Goal: Task Accomplishment & Management: Manage account settings

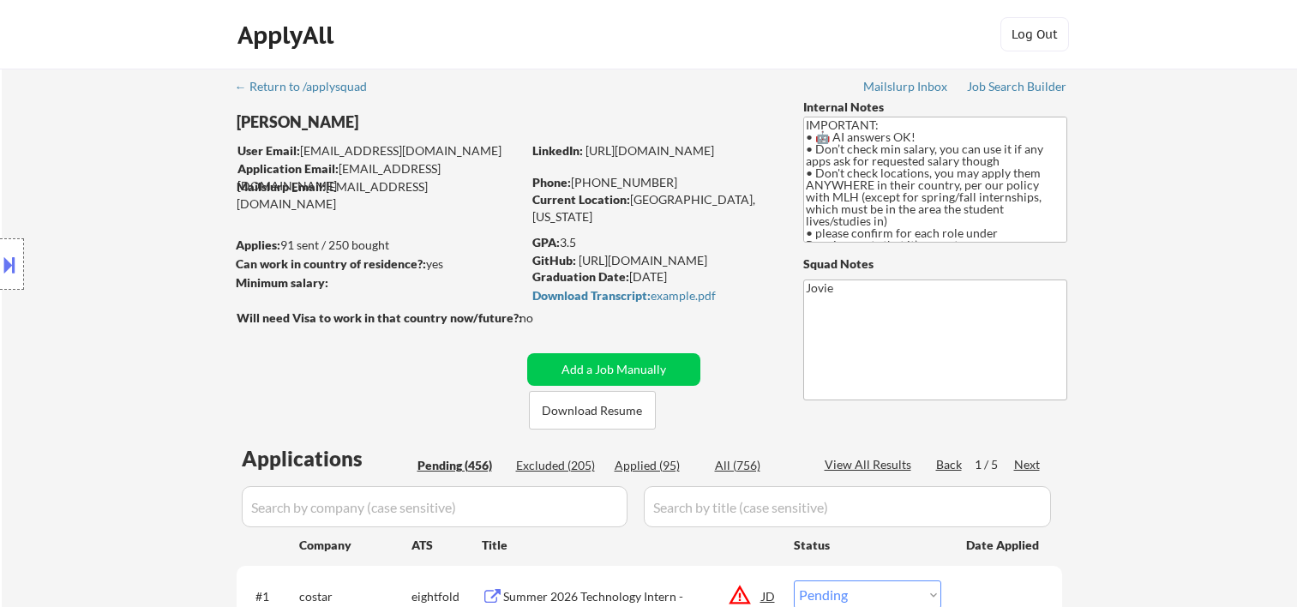
select select ""pending""
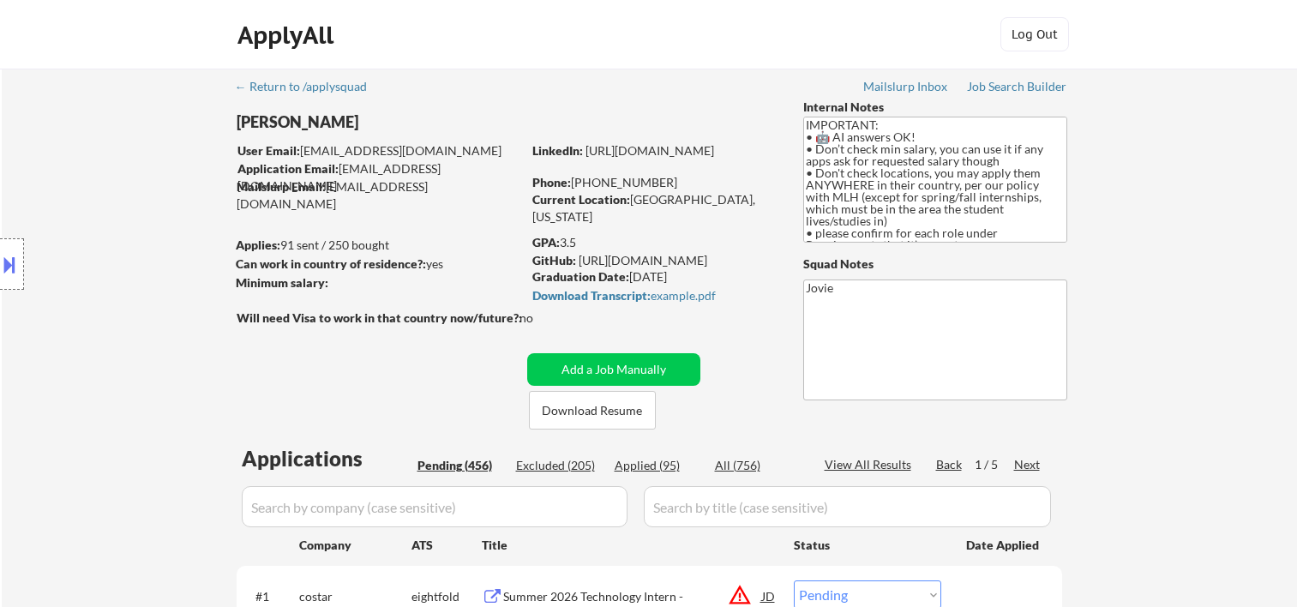
select select ""pending""
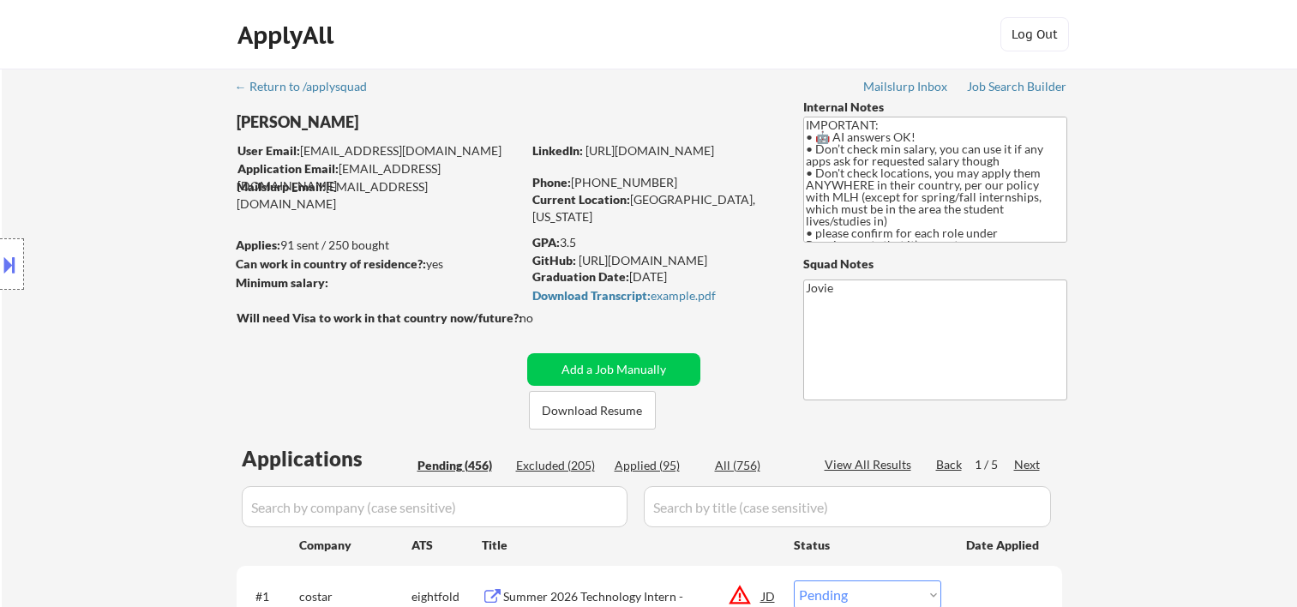
select select ""pending""
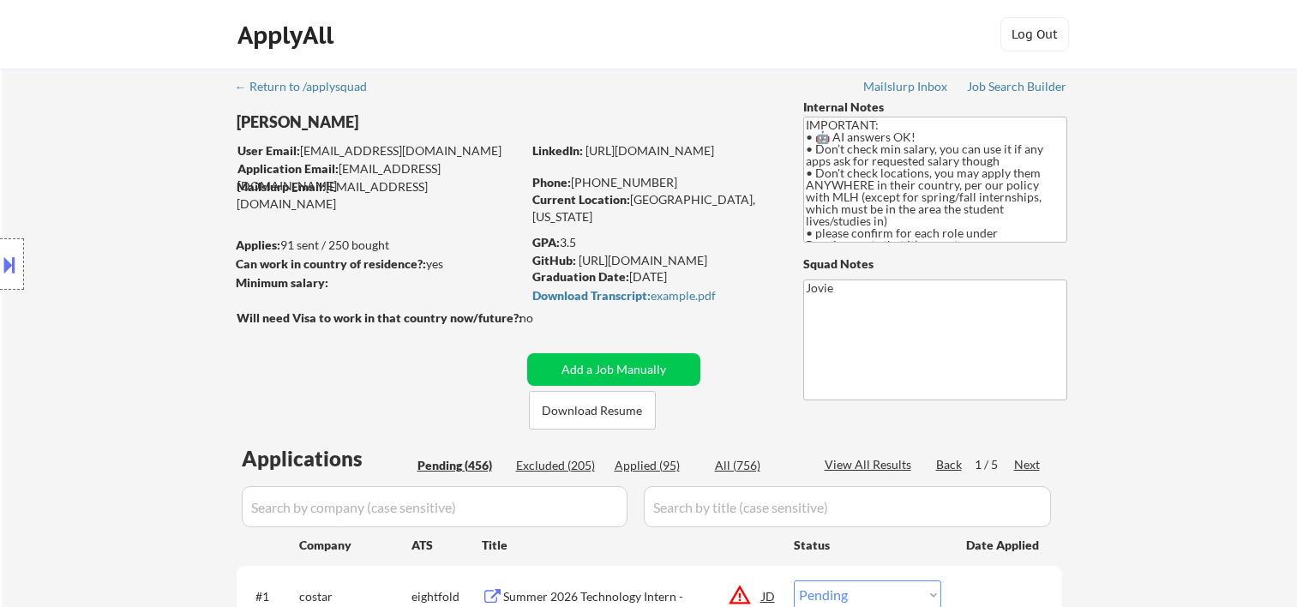
select select ""pending""
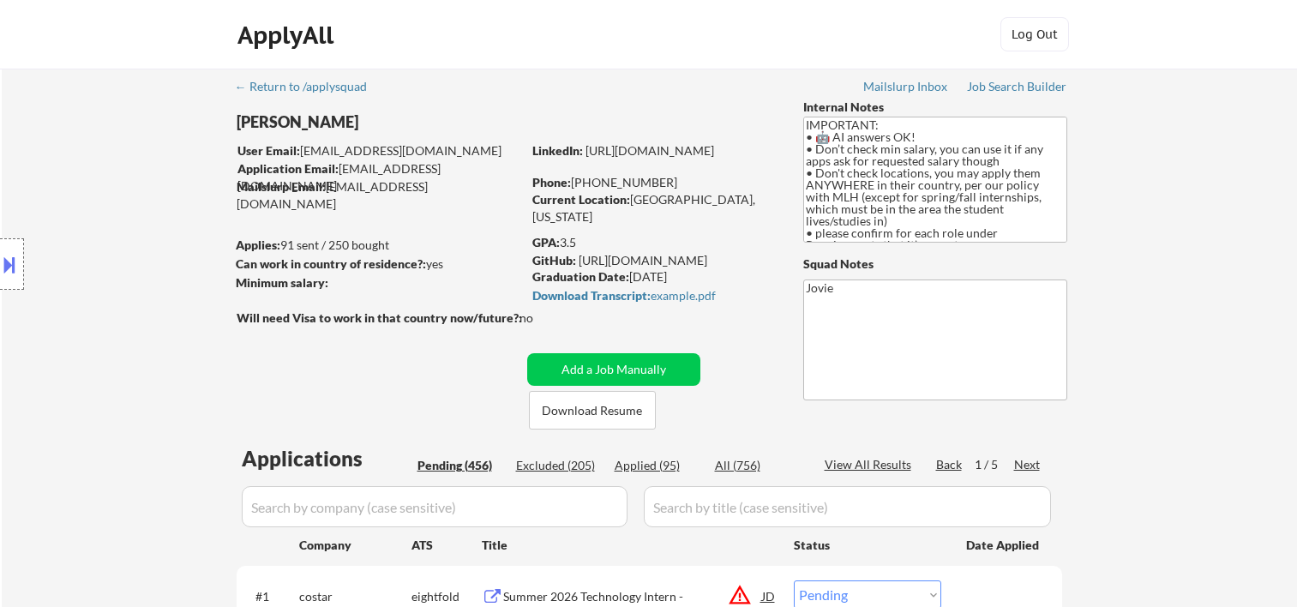
select select ""pending""
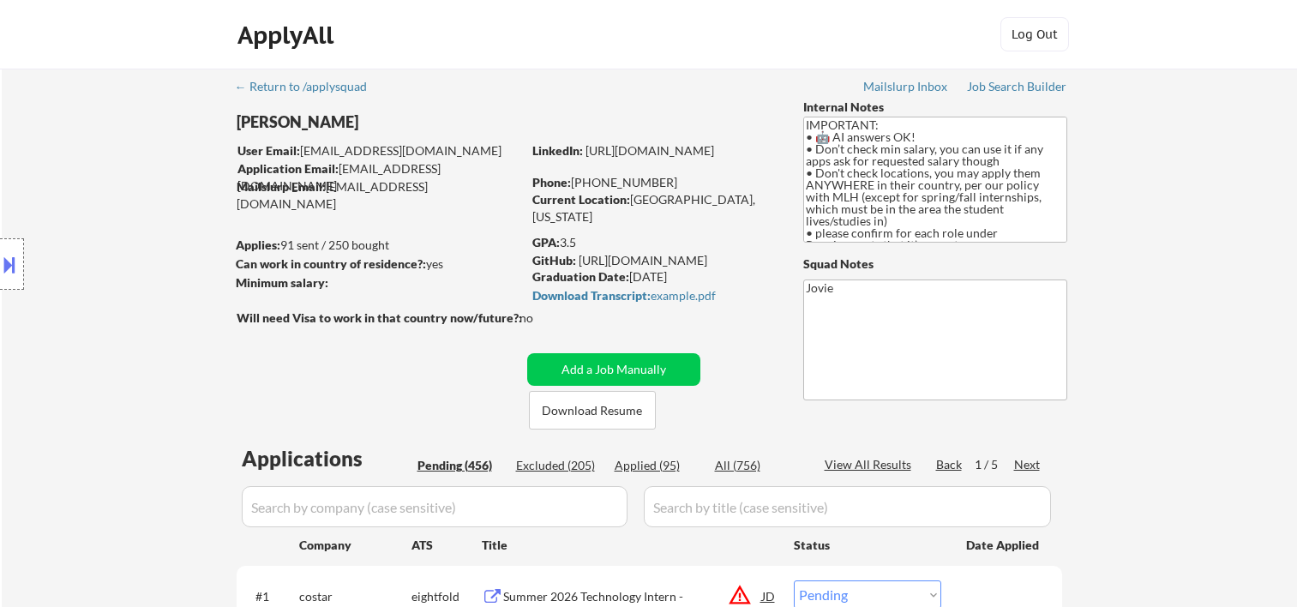
select select ""pending""
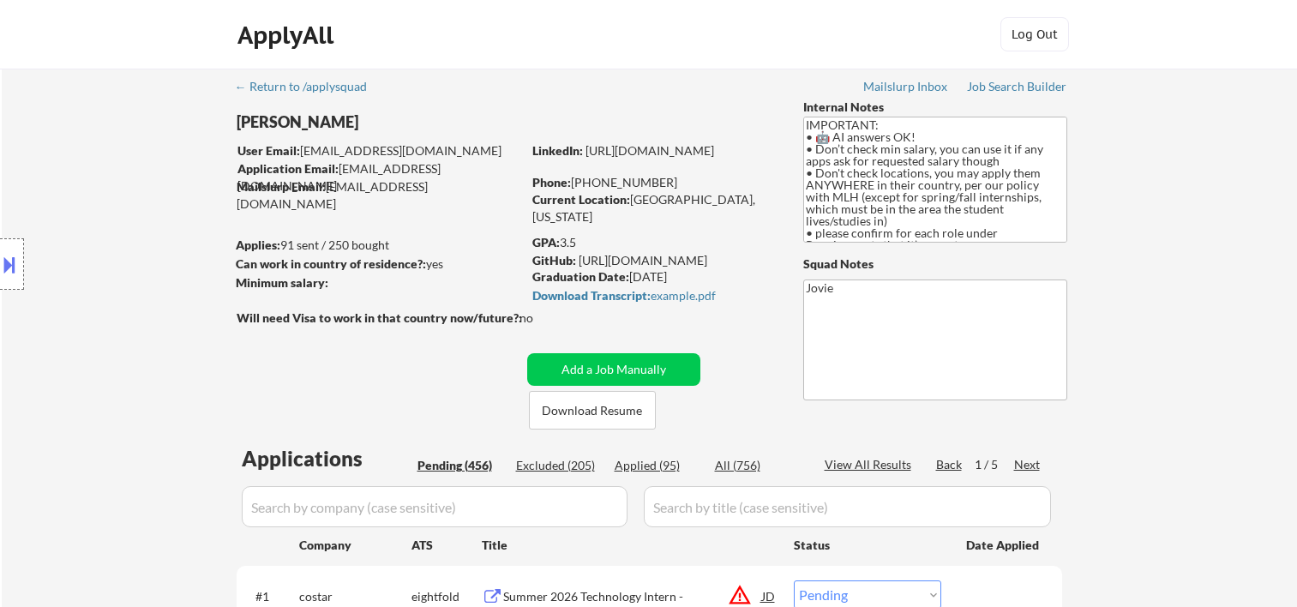
select select ""pending""
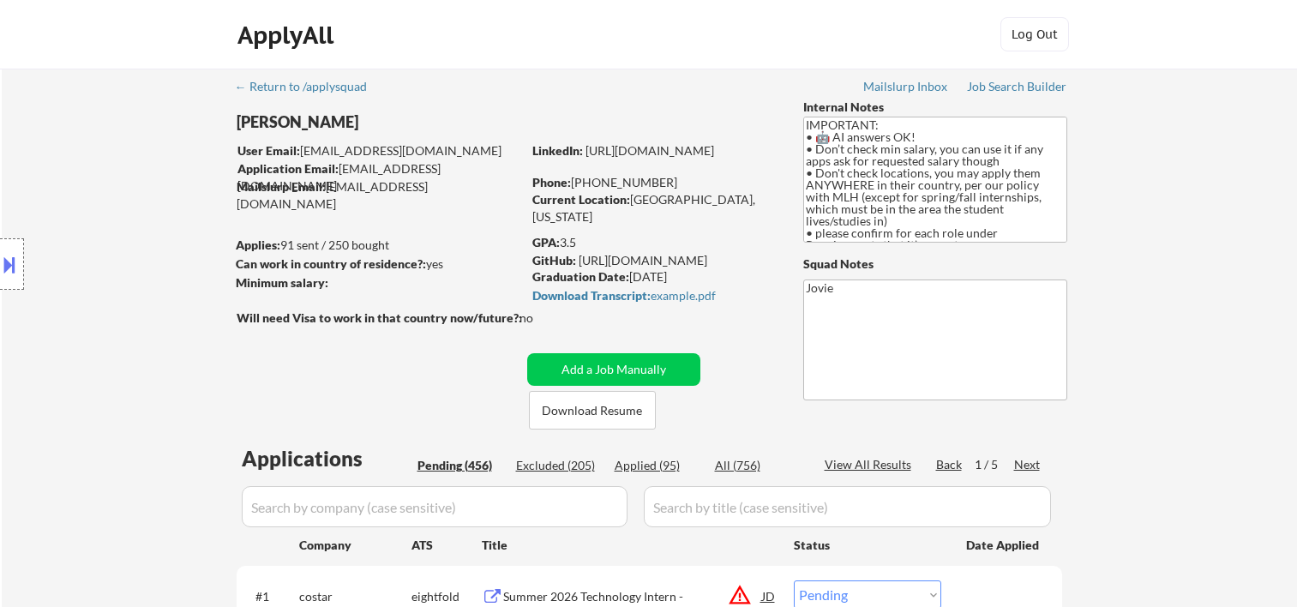
select select ""pending""
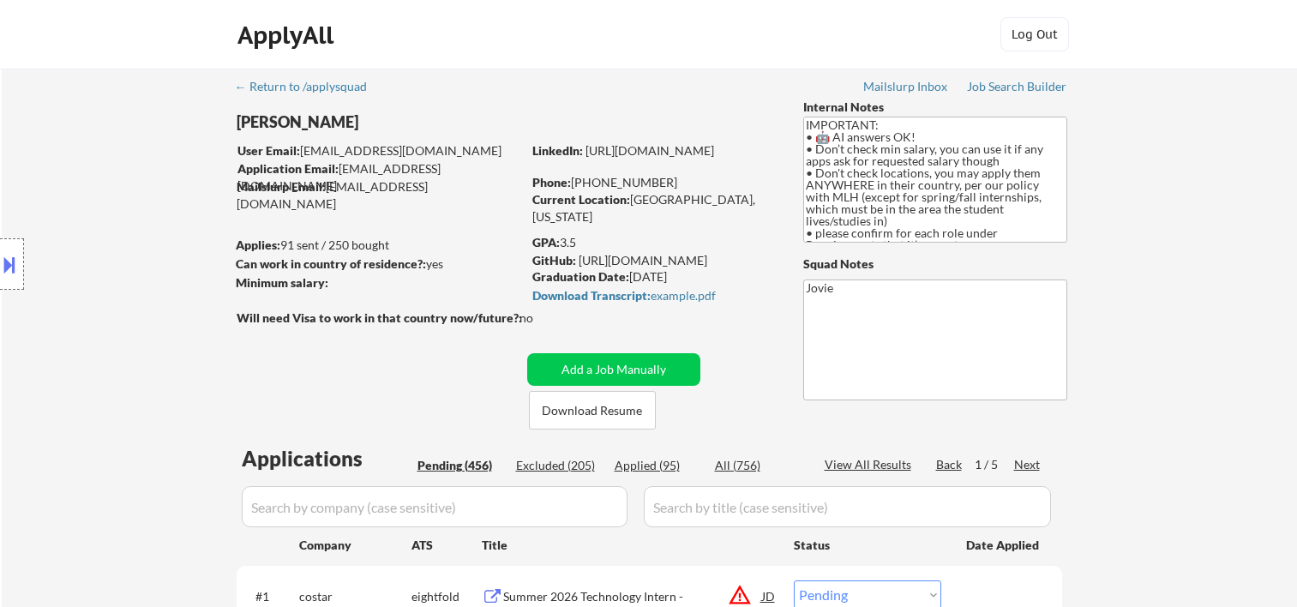
select select ""pending""
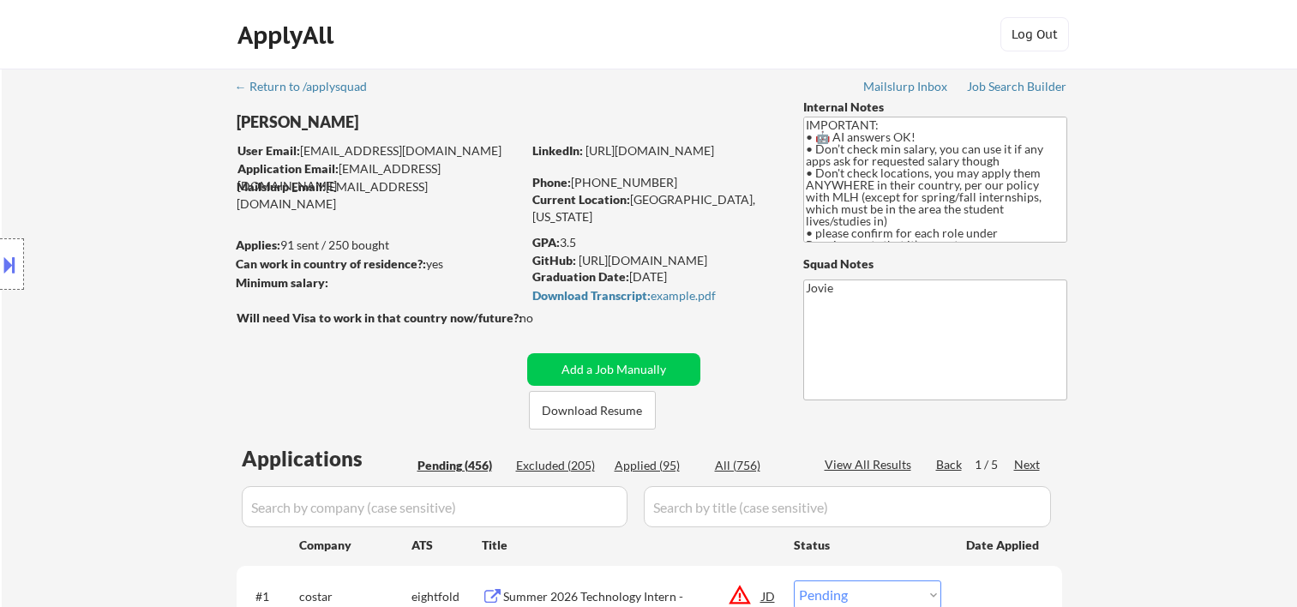
select select ""pending""
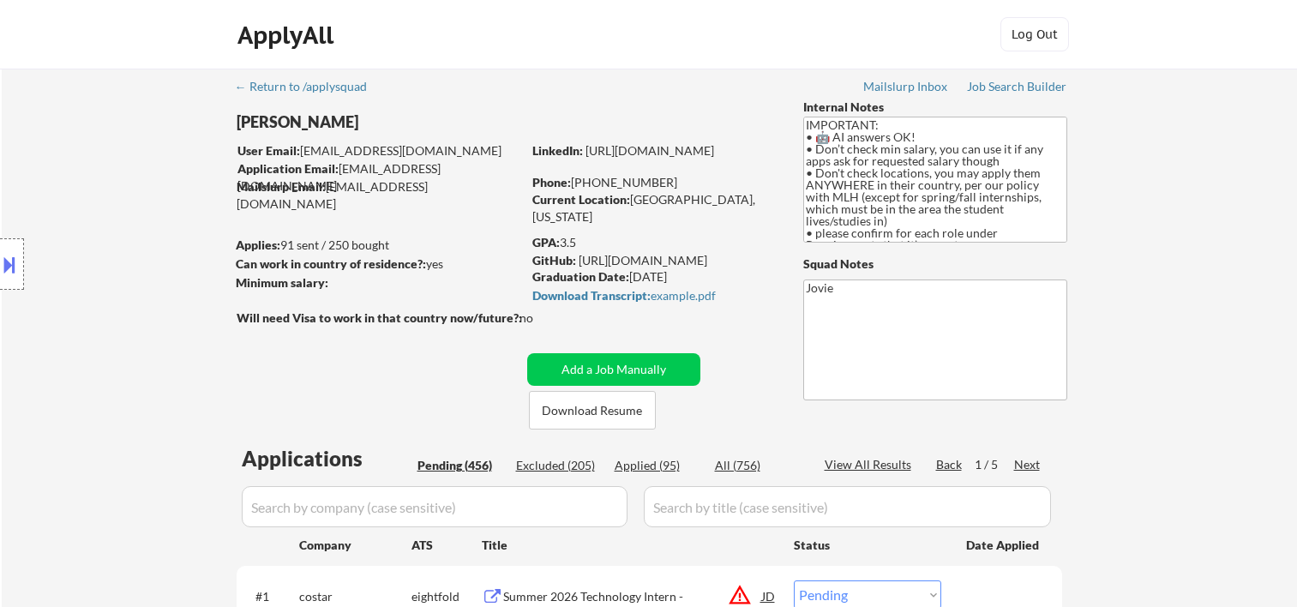
select select ""pending""
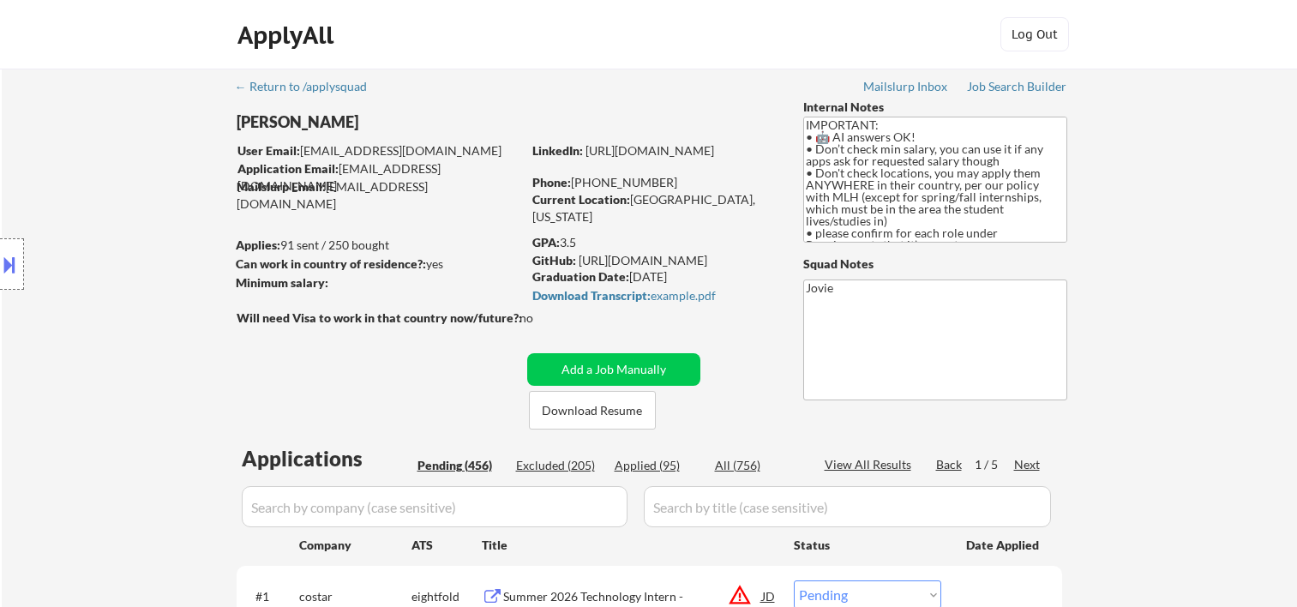
select select ""pending""
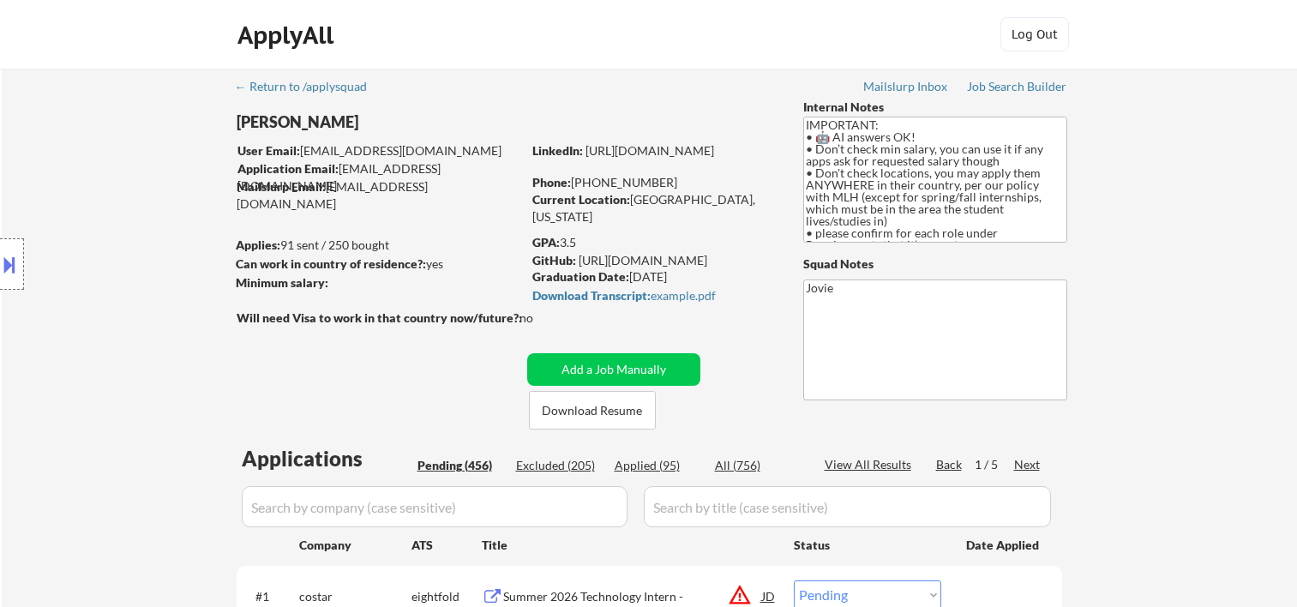
select select ""pending""
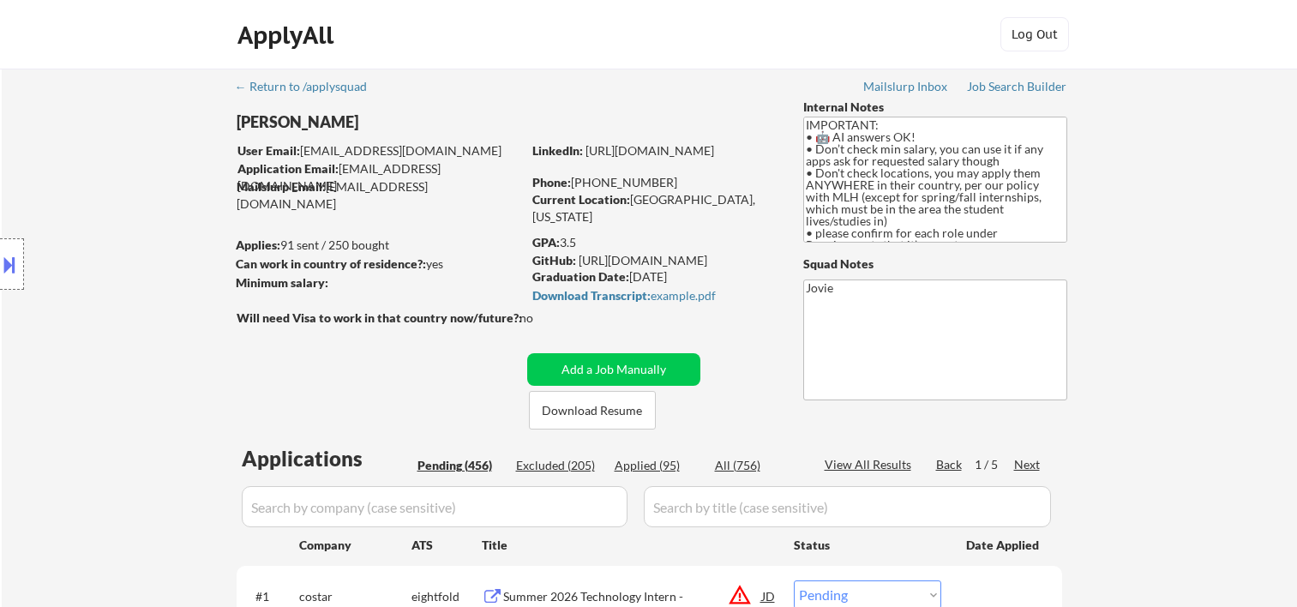
select select ""pending""
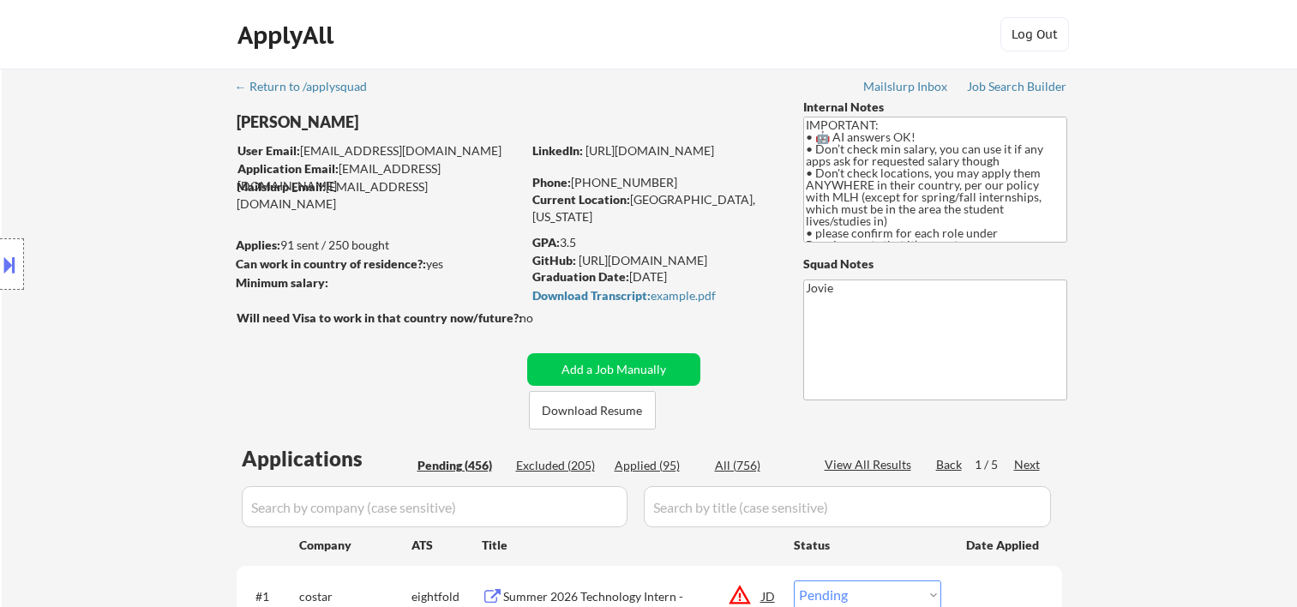
select select ""pending""
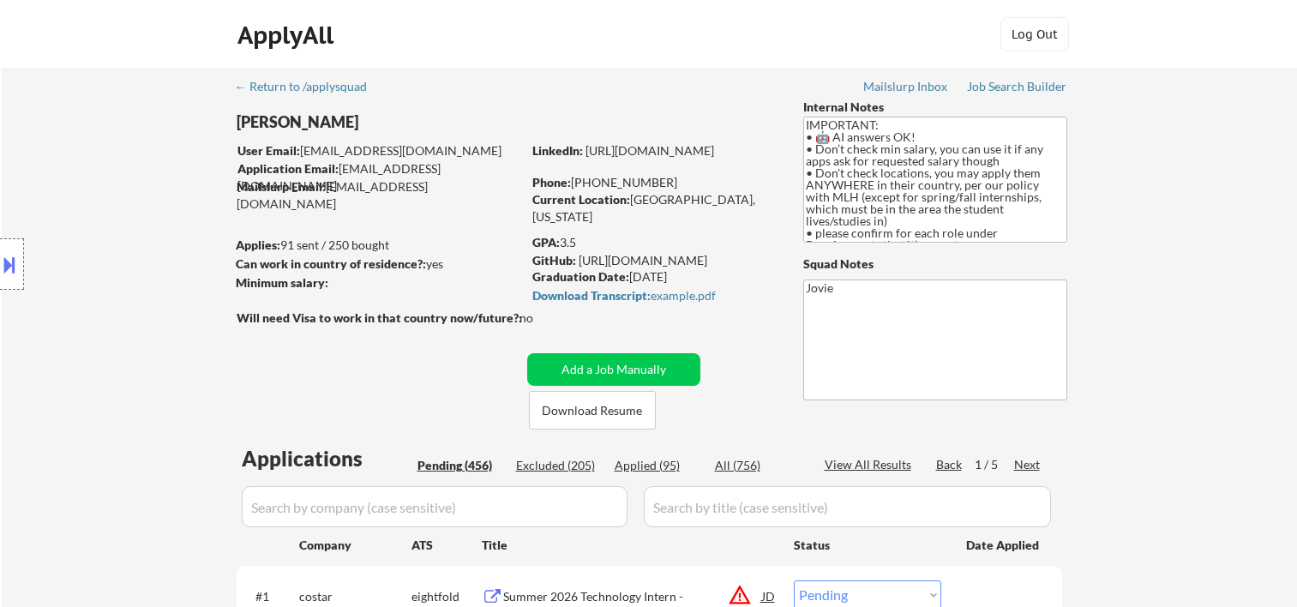
select select ""pending""
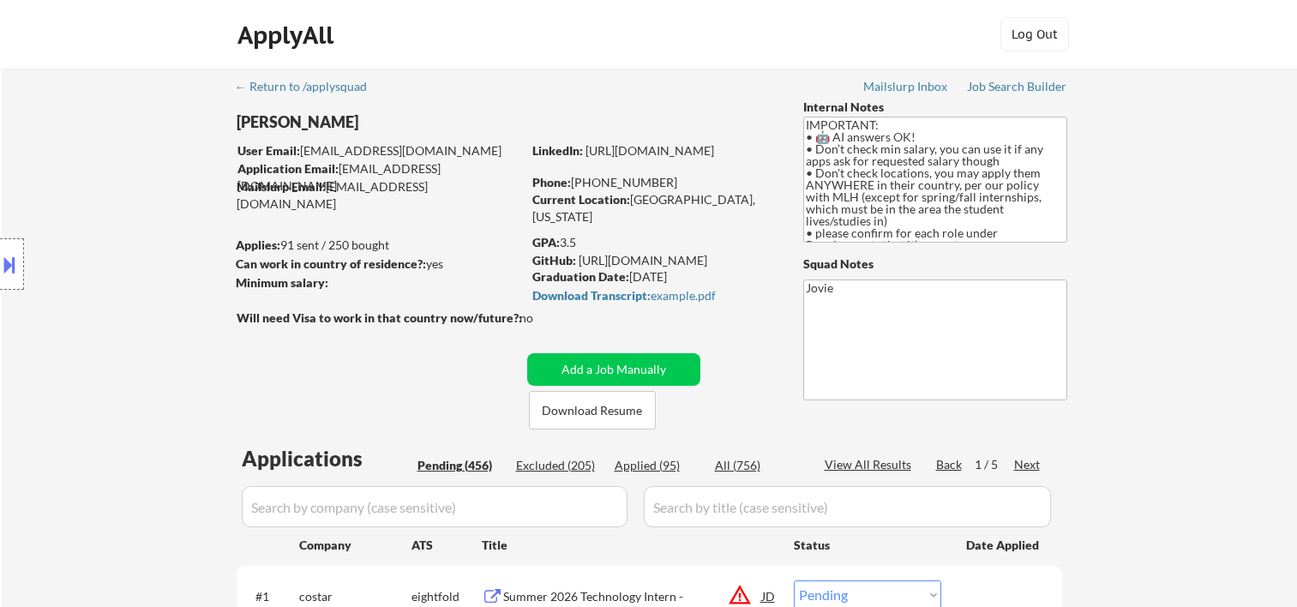
select select ""pending""
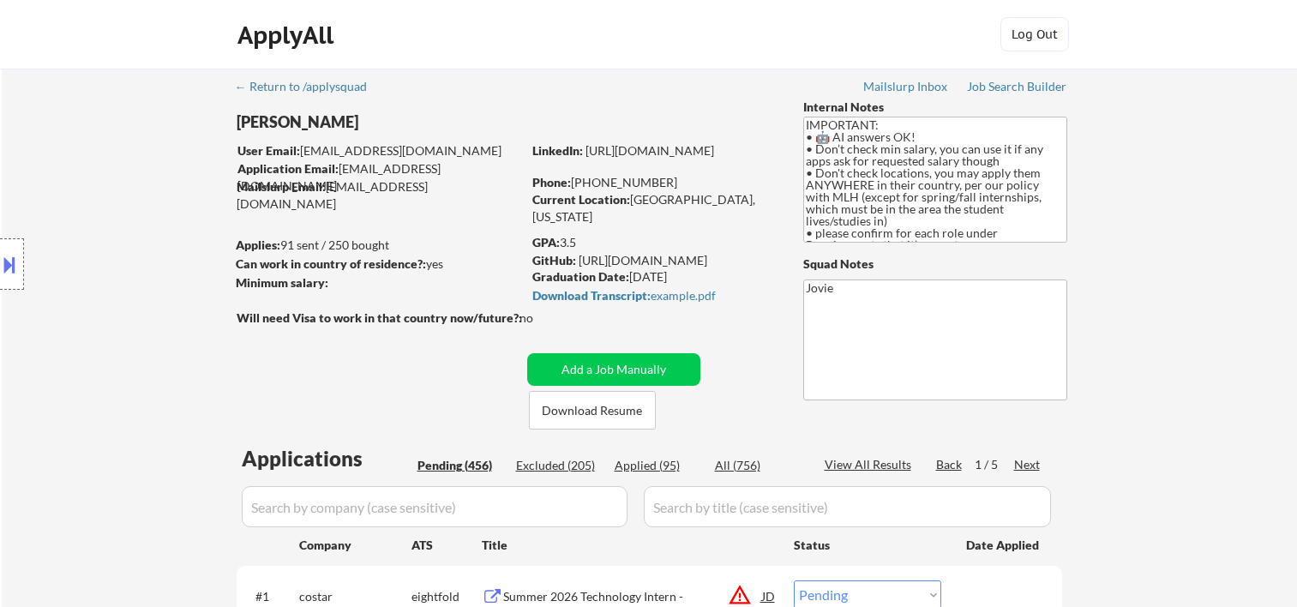
select select ""pending""
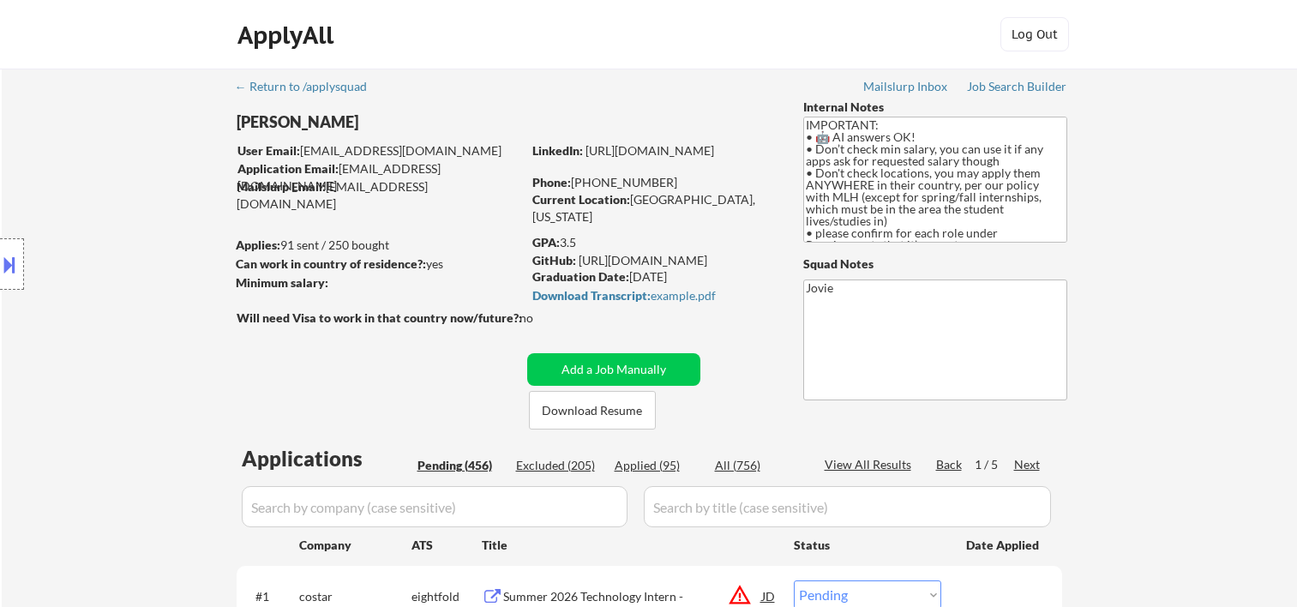
select select ""pending""
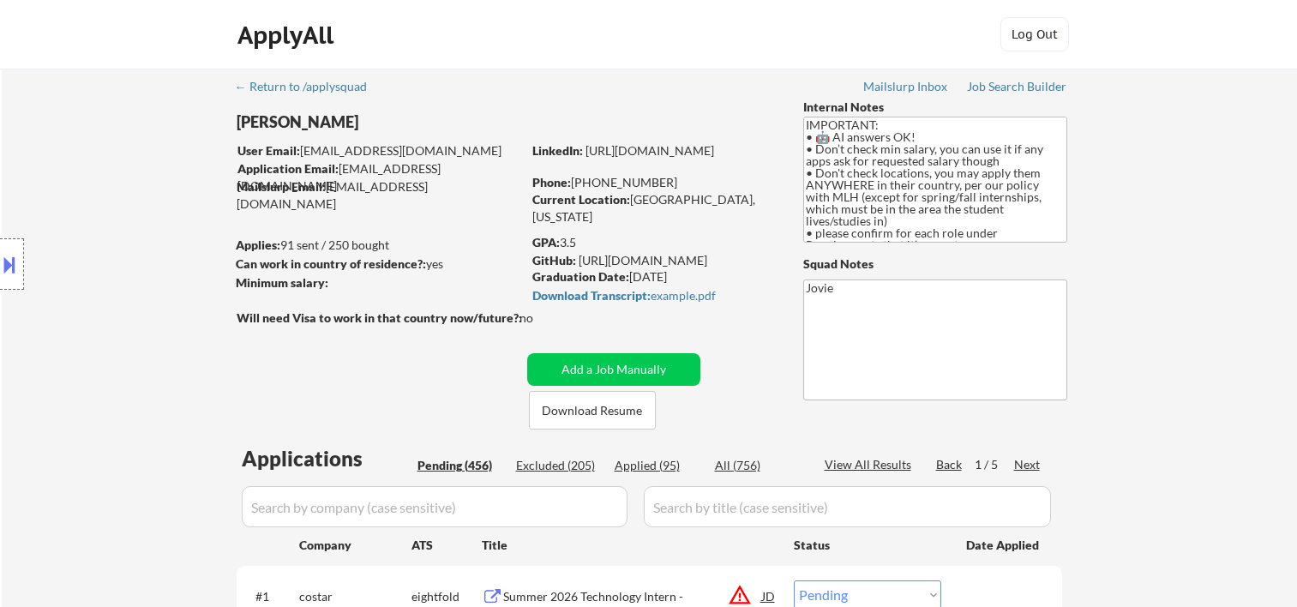
select select ""pending""
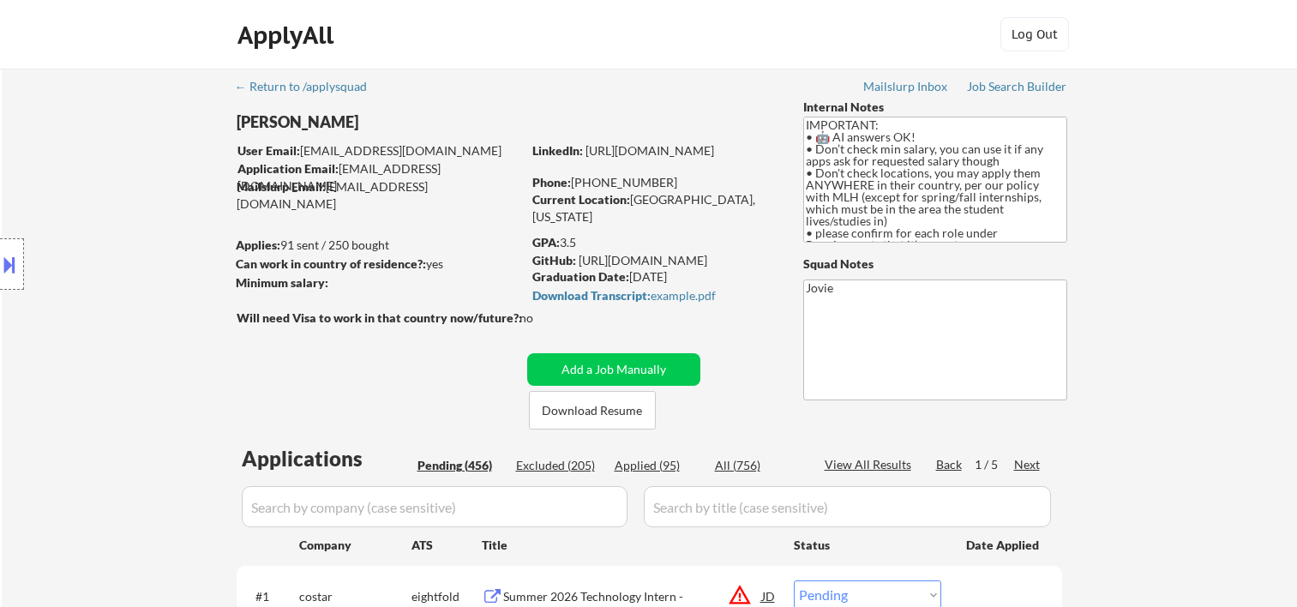
scroll to position [1428, 0]
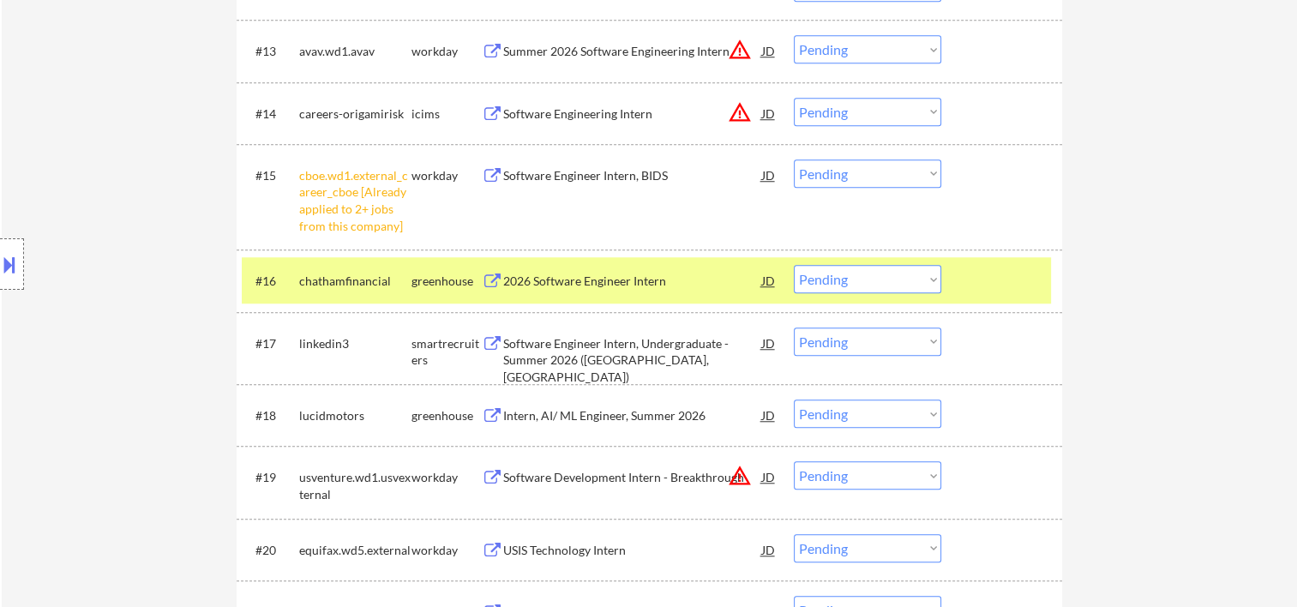
click at [1011, 289] on div at bounding box center [1003, 280] width 75 height 31
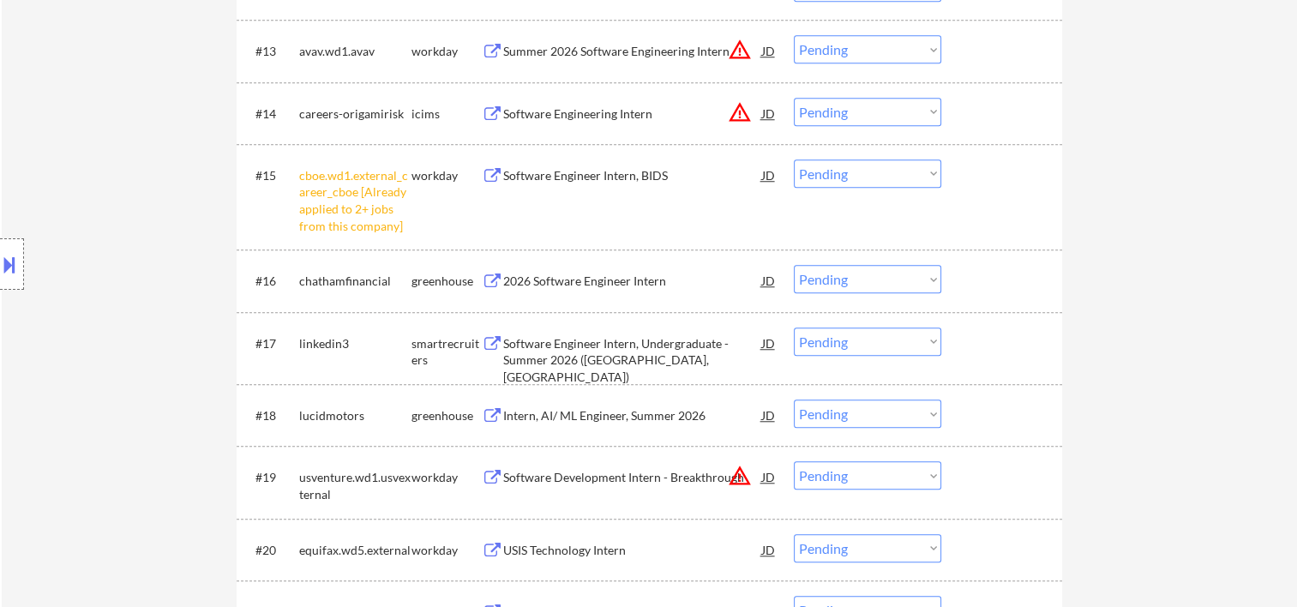
click at [1022, 286] on div at bounding box center [1003, 280] width 75 height 31
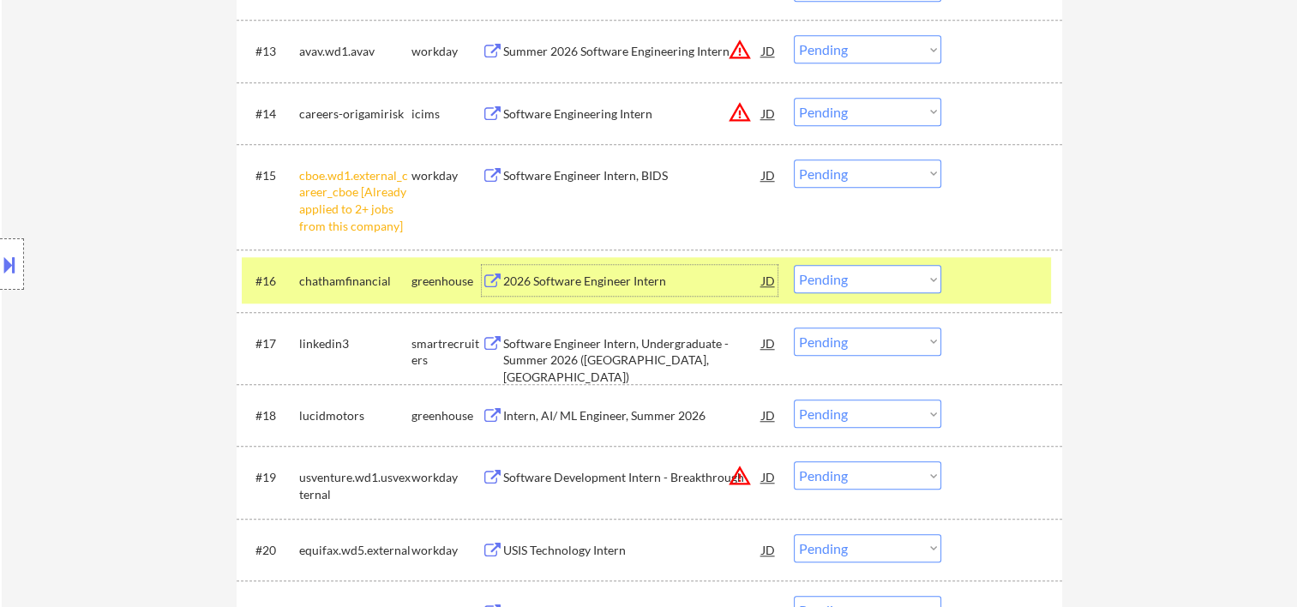
click at [603, 279] on div "2026 Software Engineer Intern" at bounding box center [632, 281] width 259 height 17
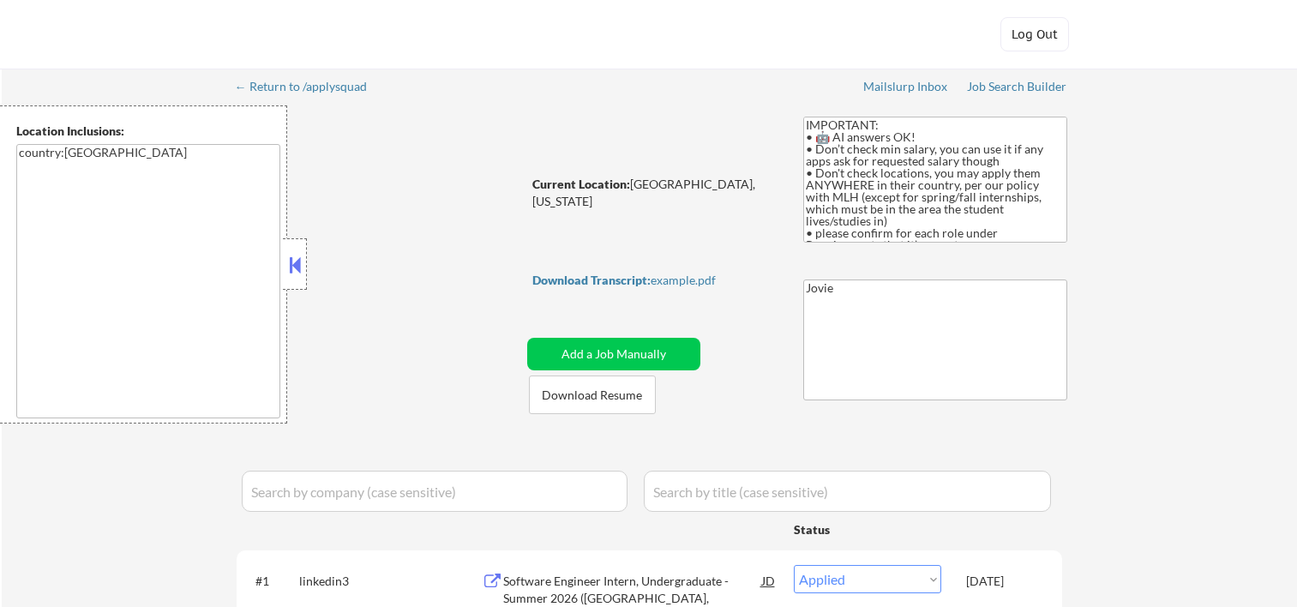
select select ""applied""
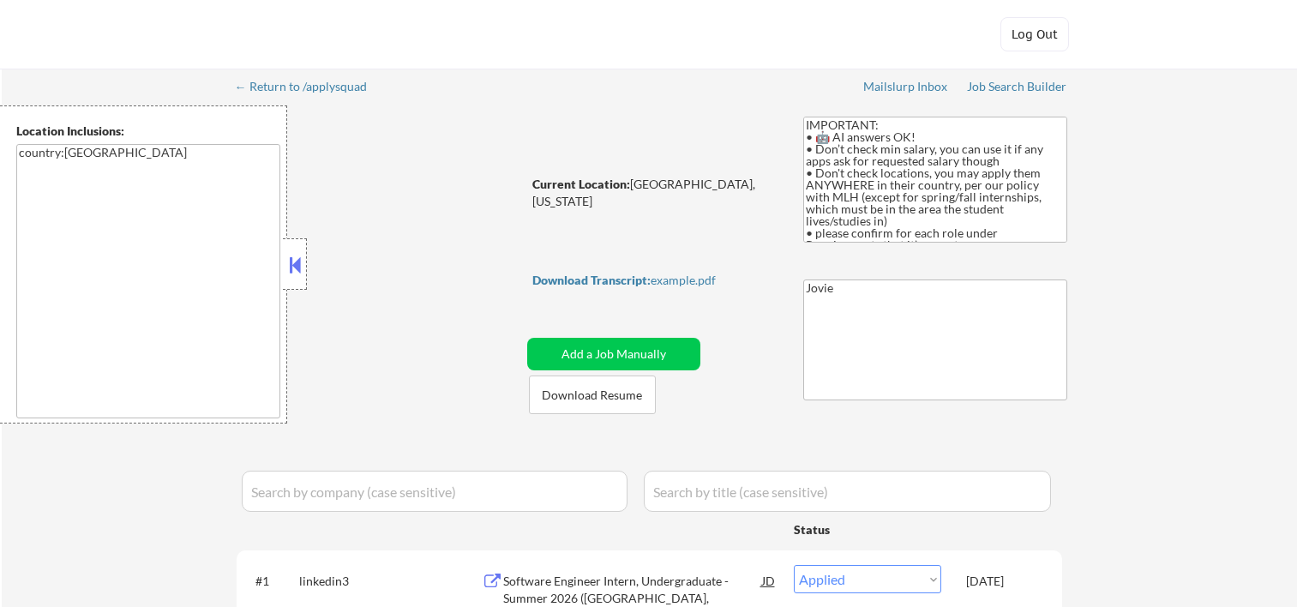
select select ""applied""
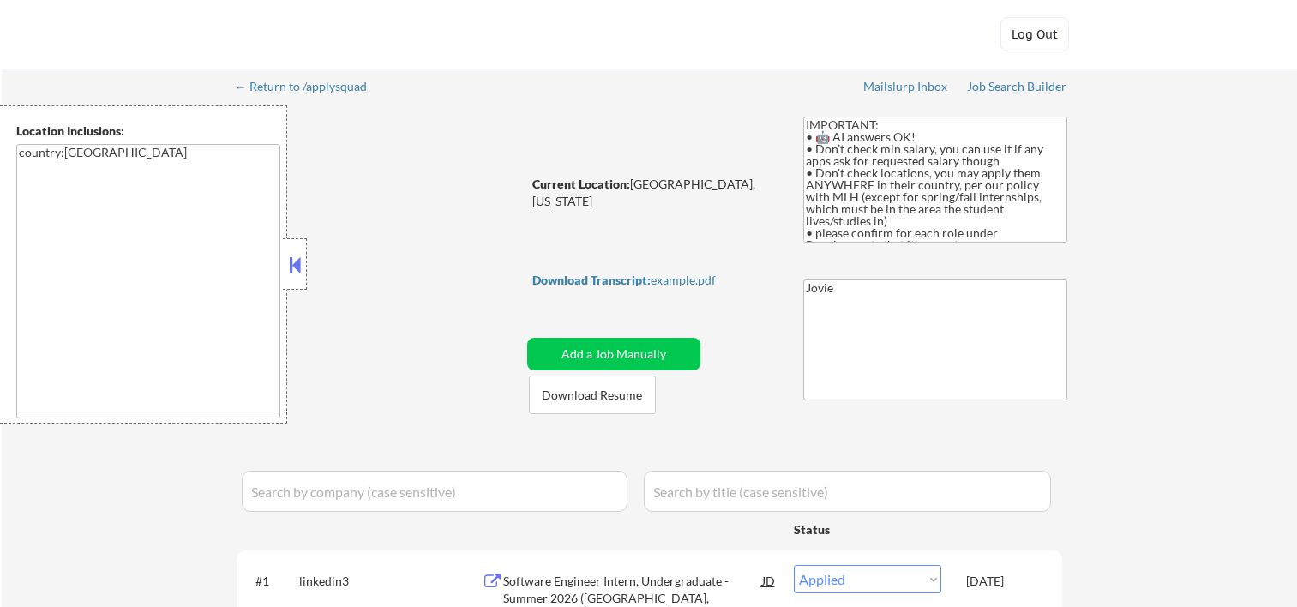
select select ""applied""
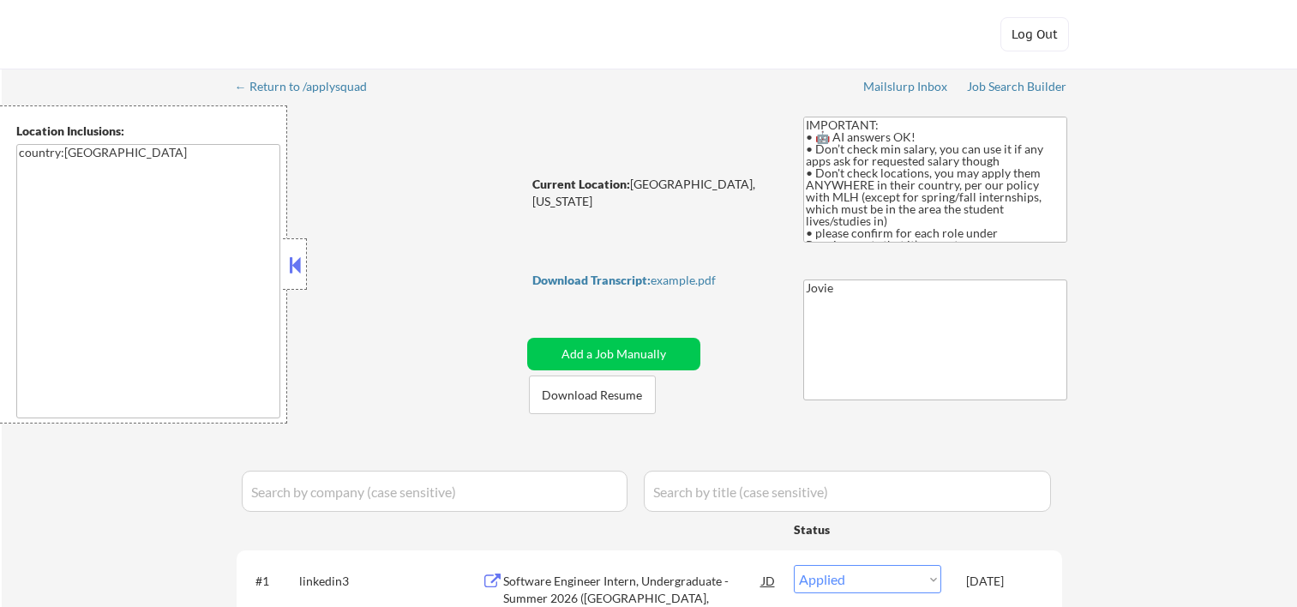
select select ""applied""
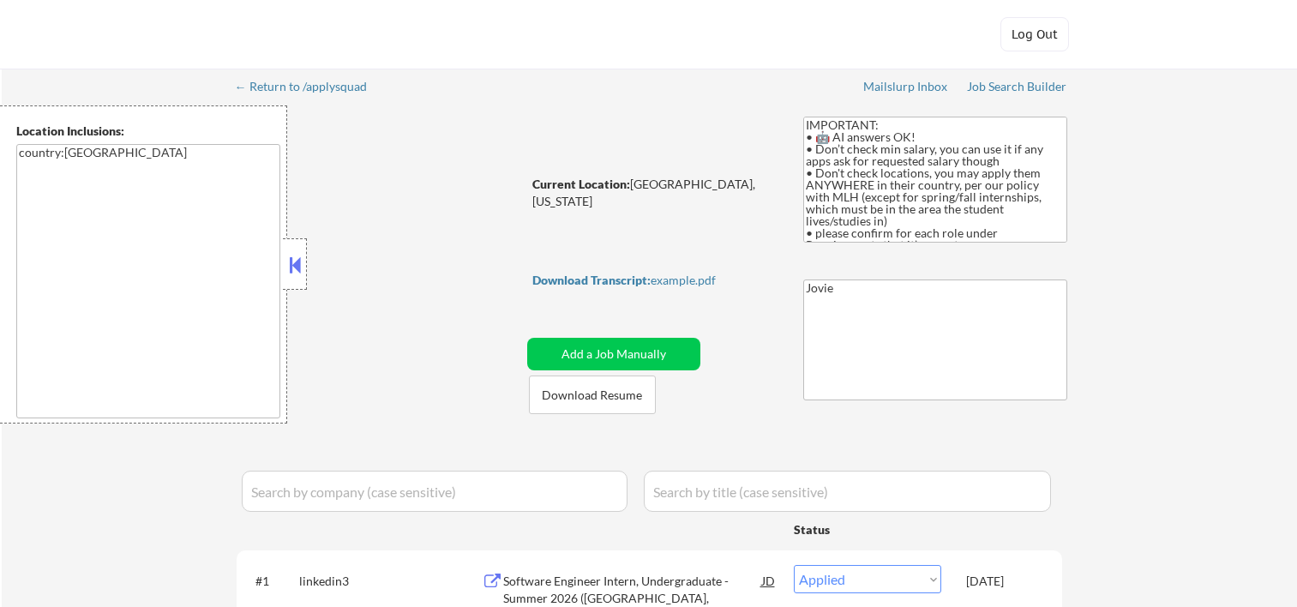
select select ""applied""
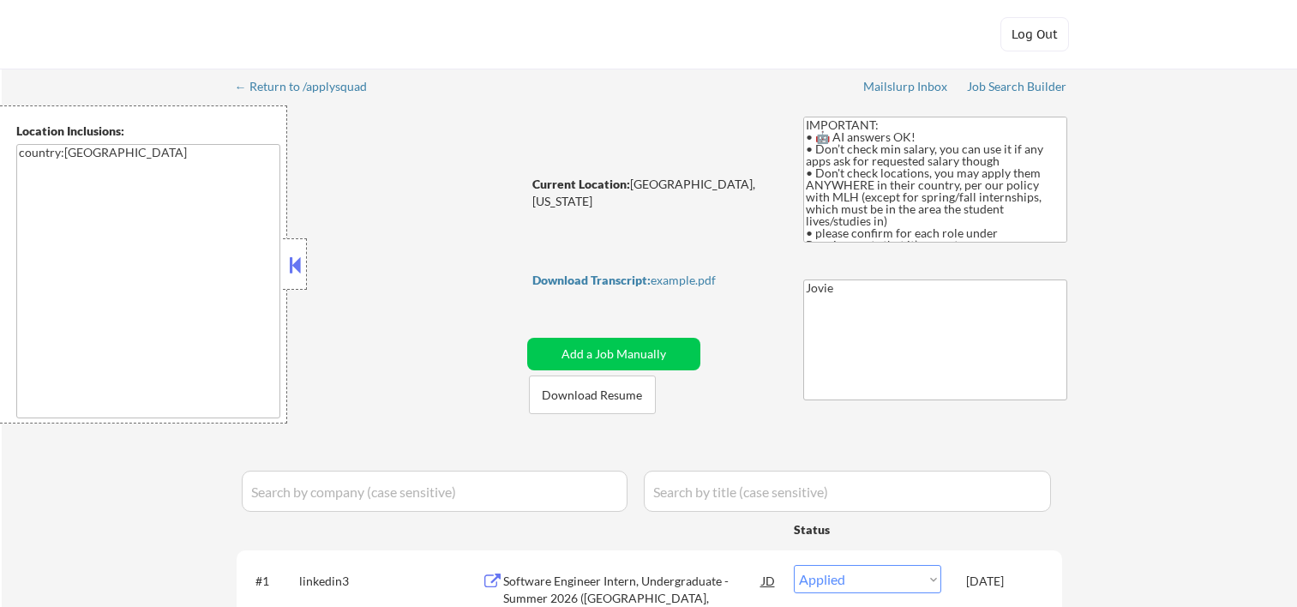
select select ""applied""
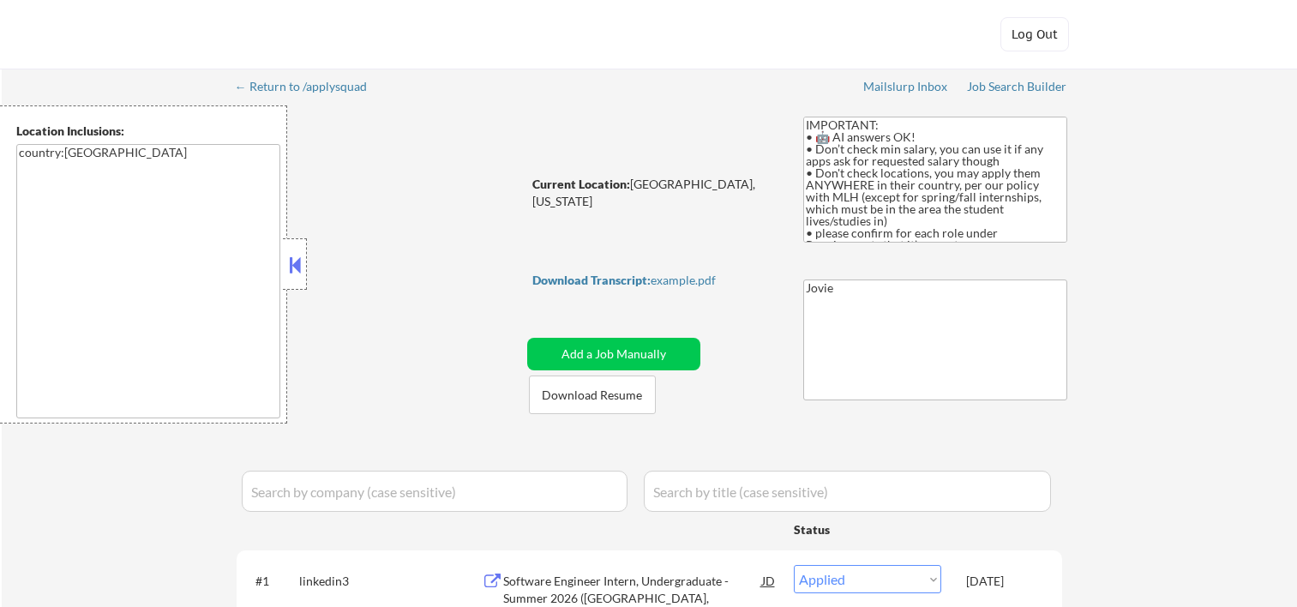
select select ""applied""
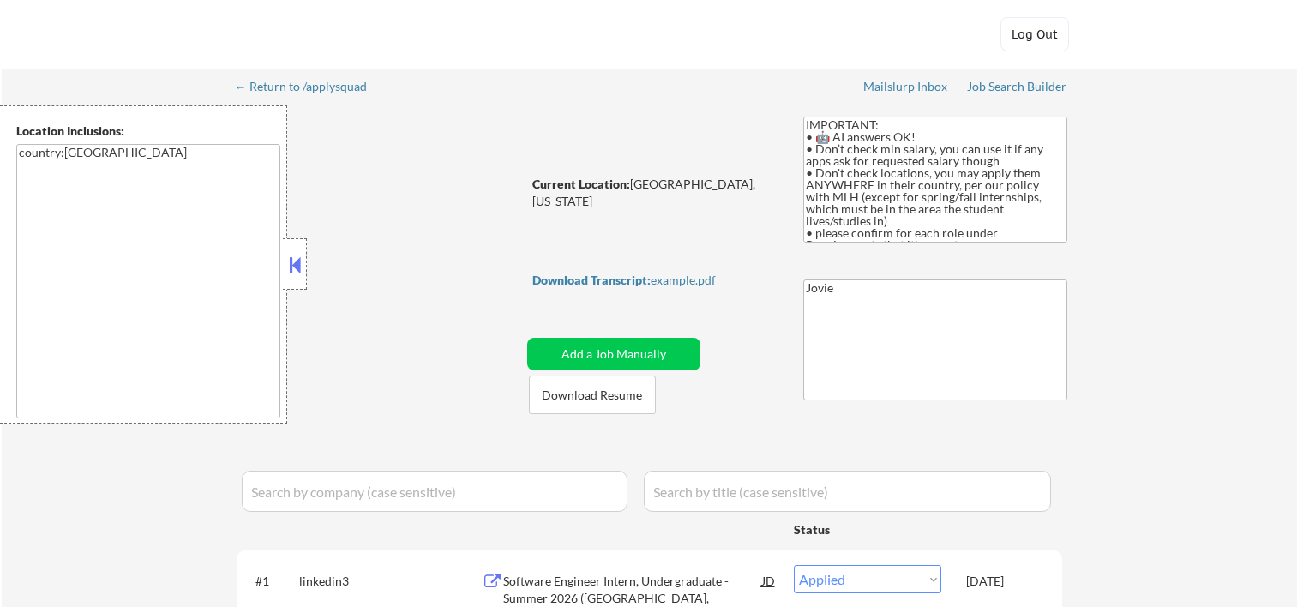
select select ""applied""
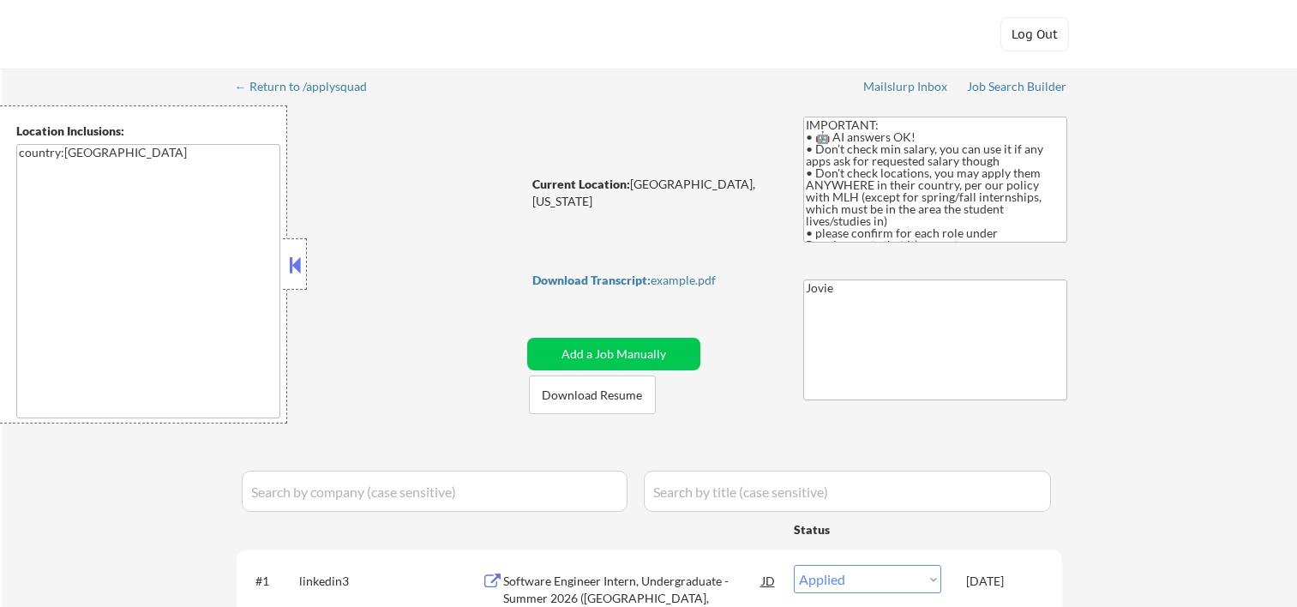
select select ""applied""
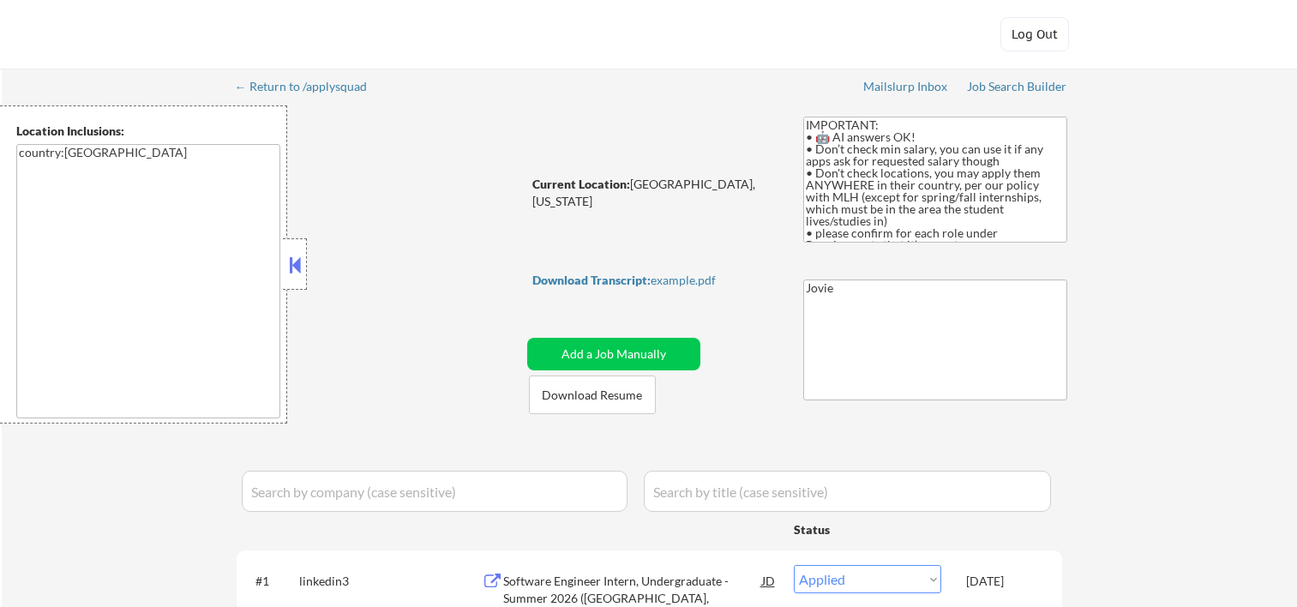
select select ""applied""
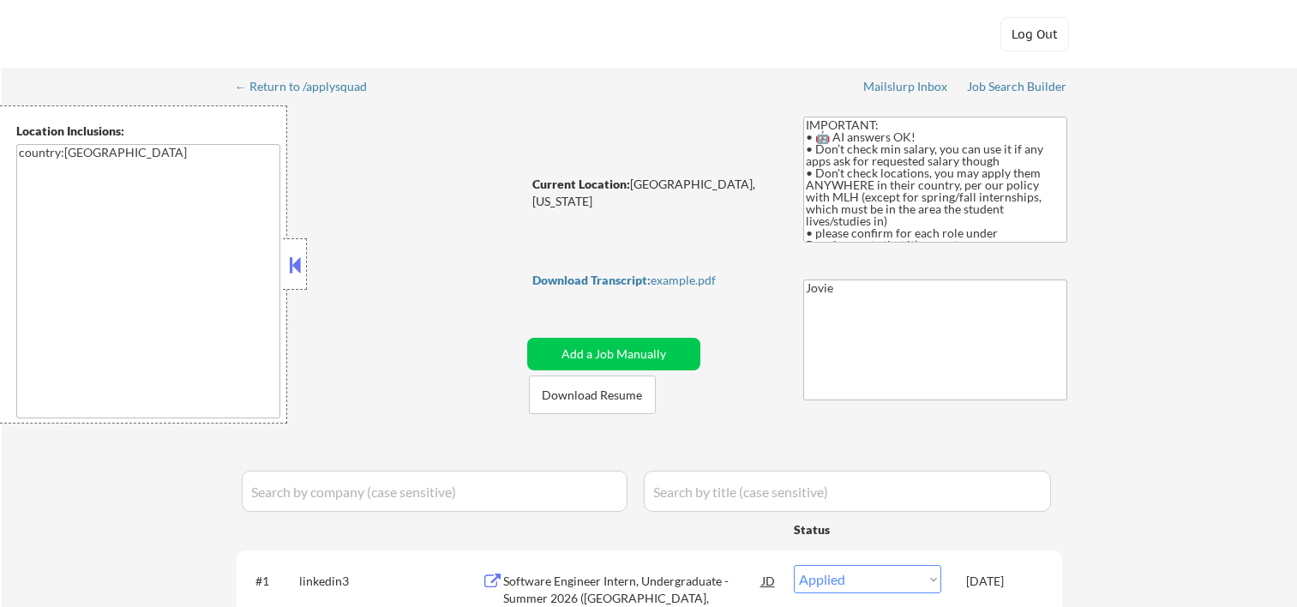
select select ""applied""
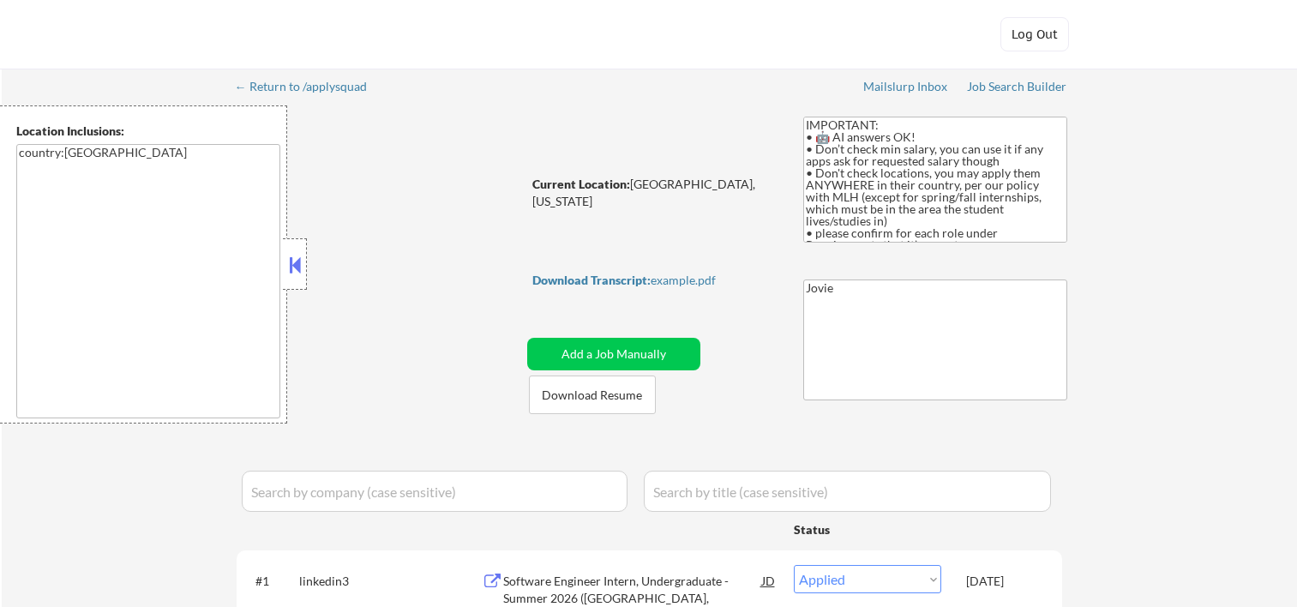
select select ""applied""
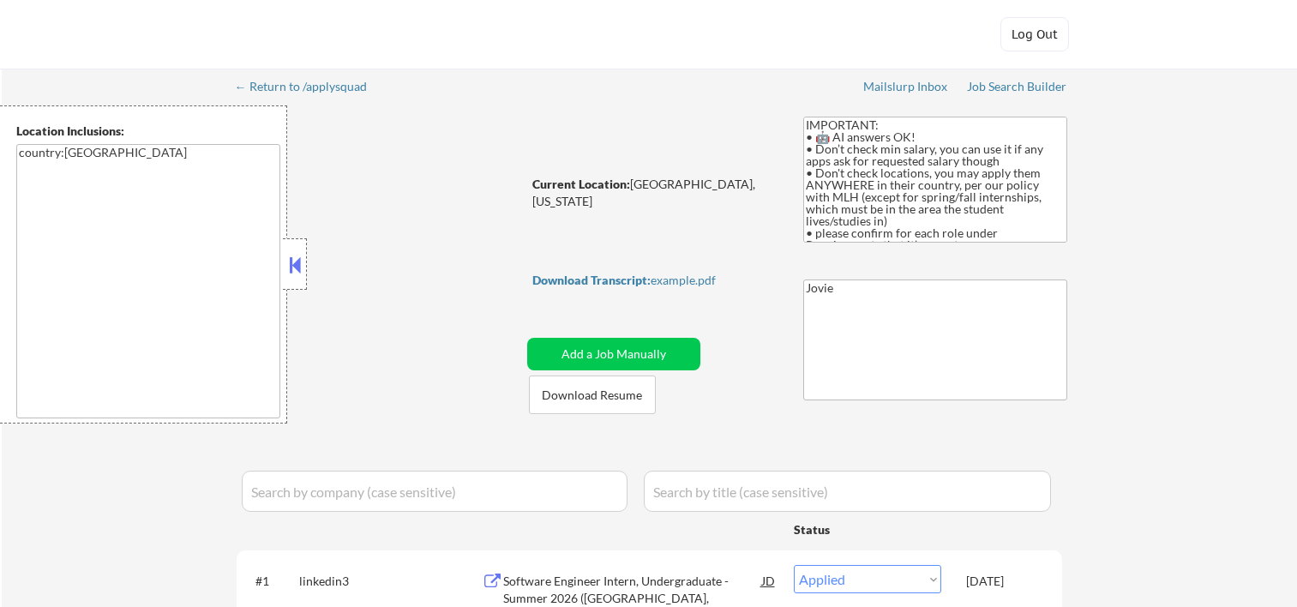
select select ""applied""
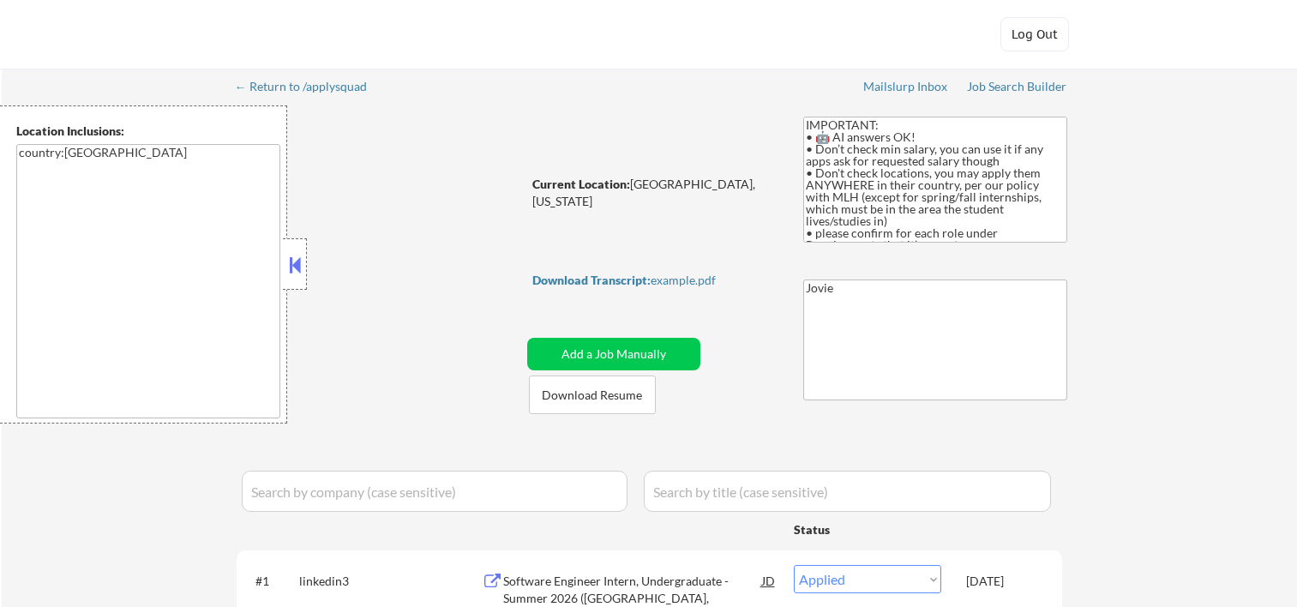
select select ""applied""
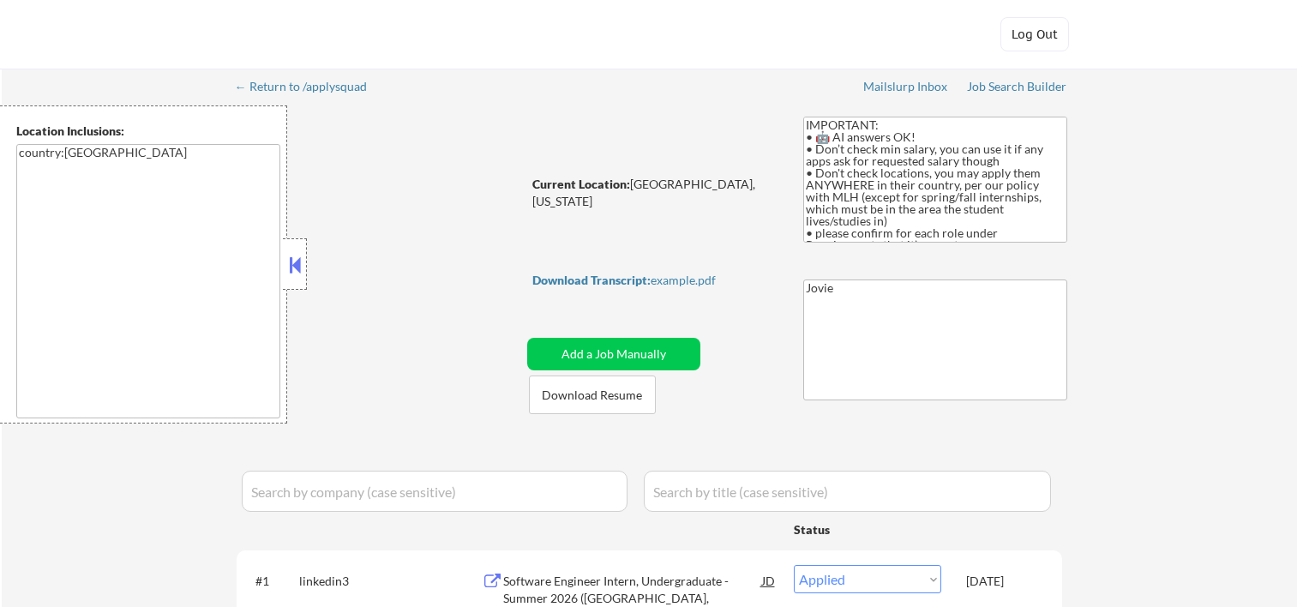
select select ""applied""
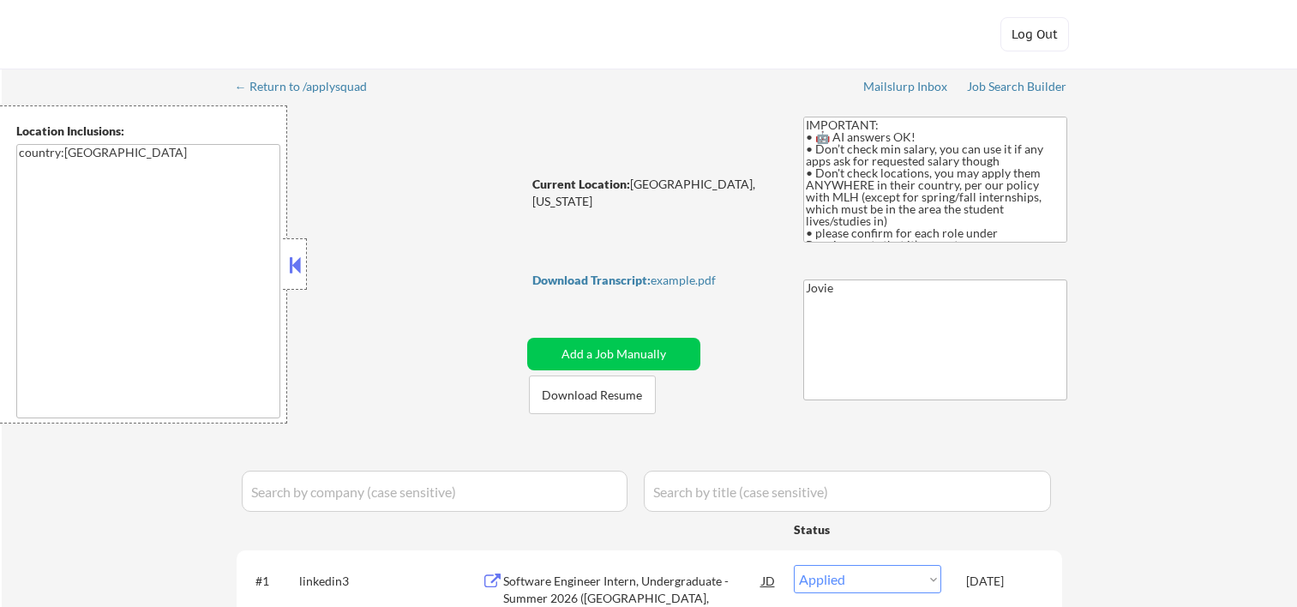
select select ""applied""
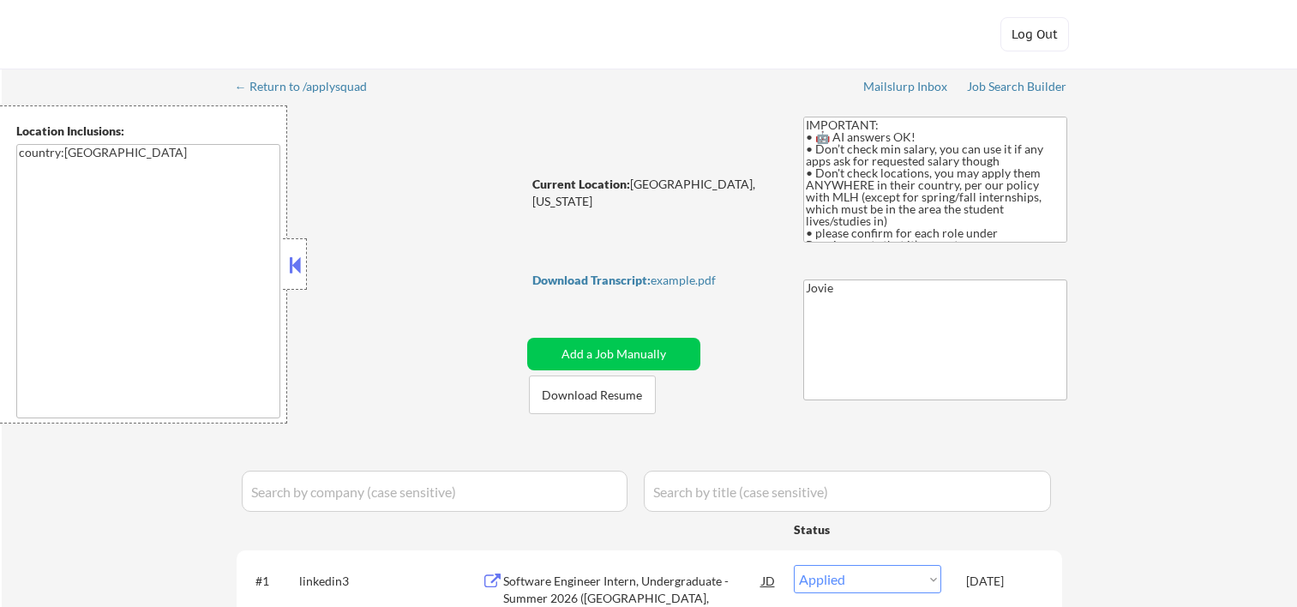
select select ""applied""
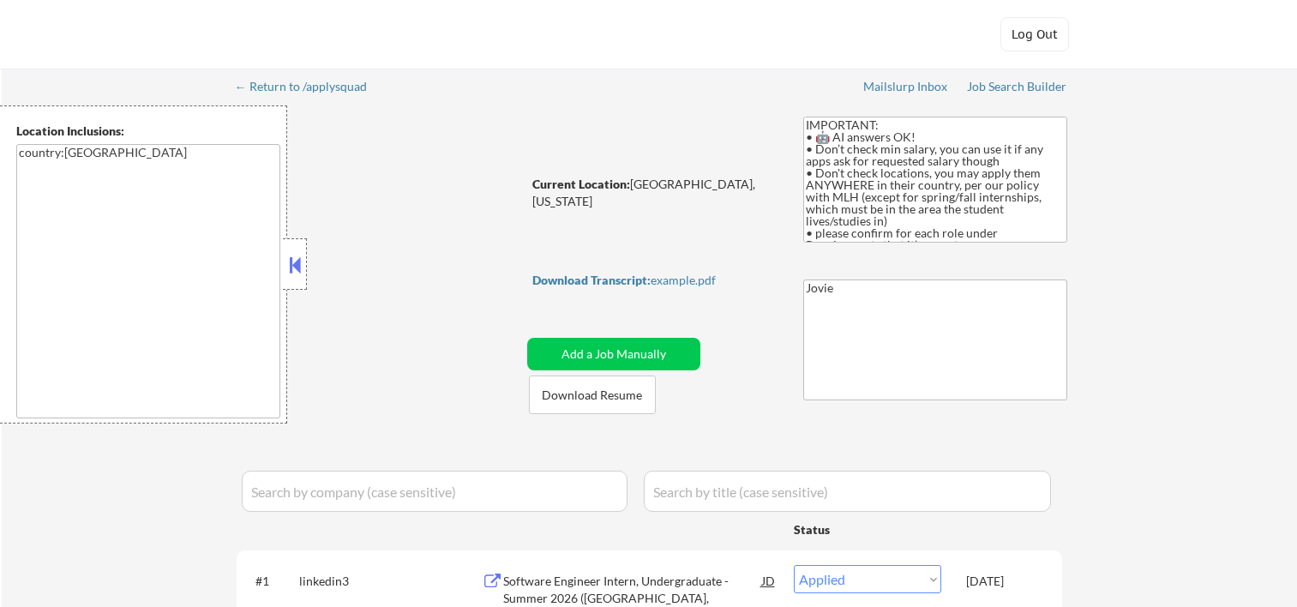
select select ""applied""
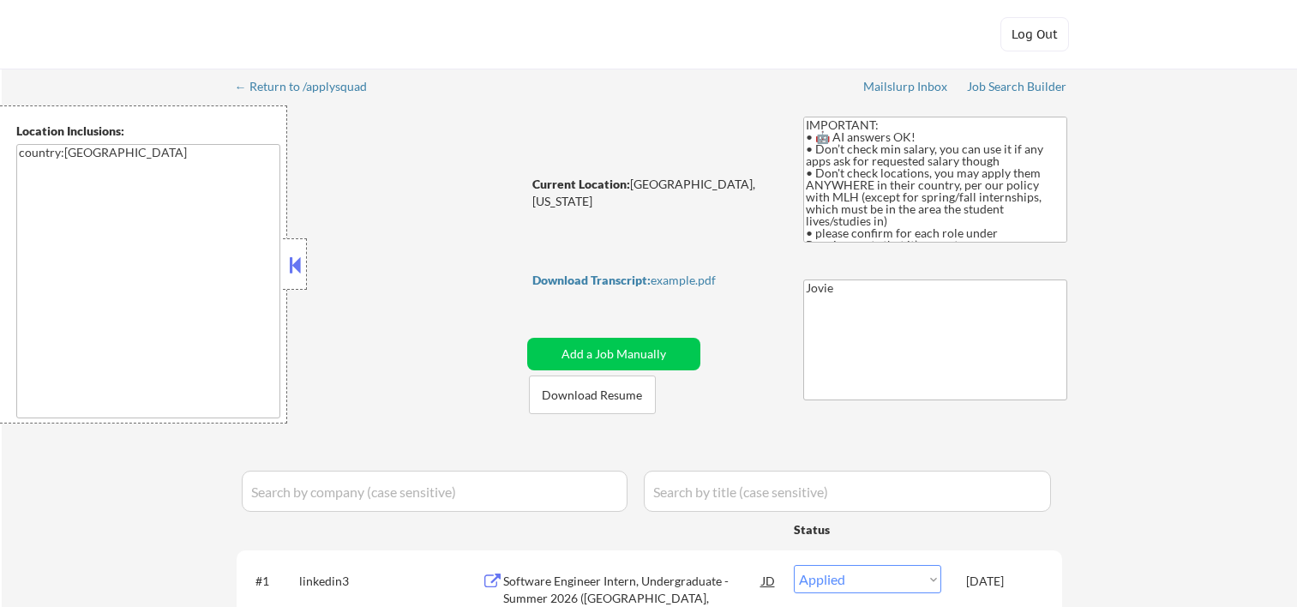
select select ""applied""
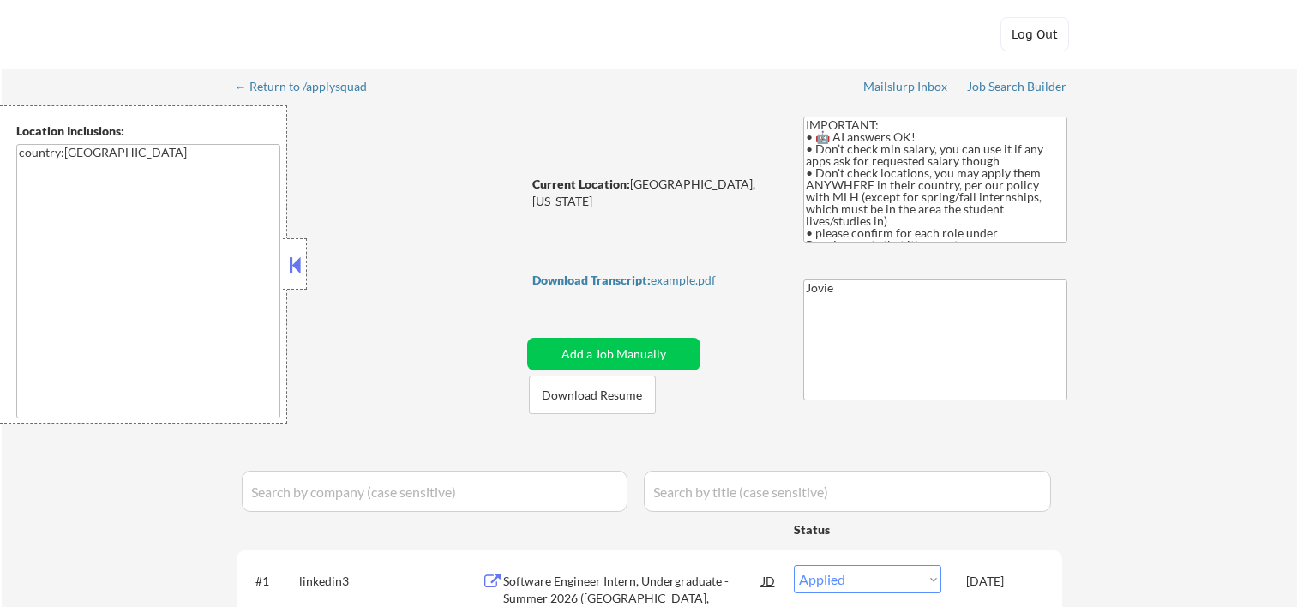
select select ""excluded__bad_match_""
select select ""excluded__expired_""
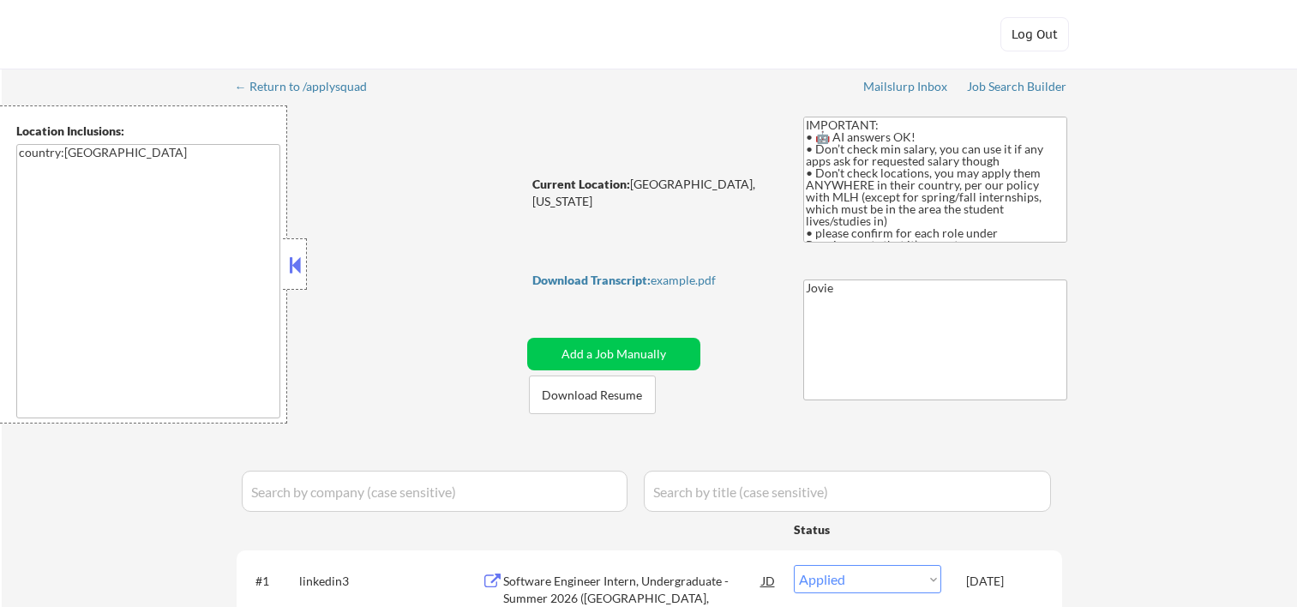
select select ""pending""
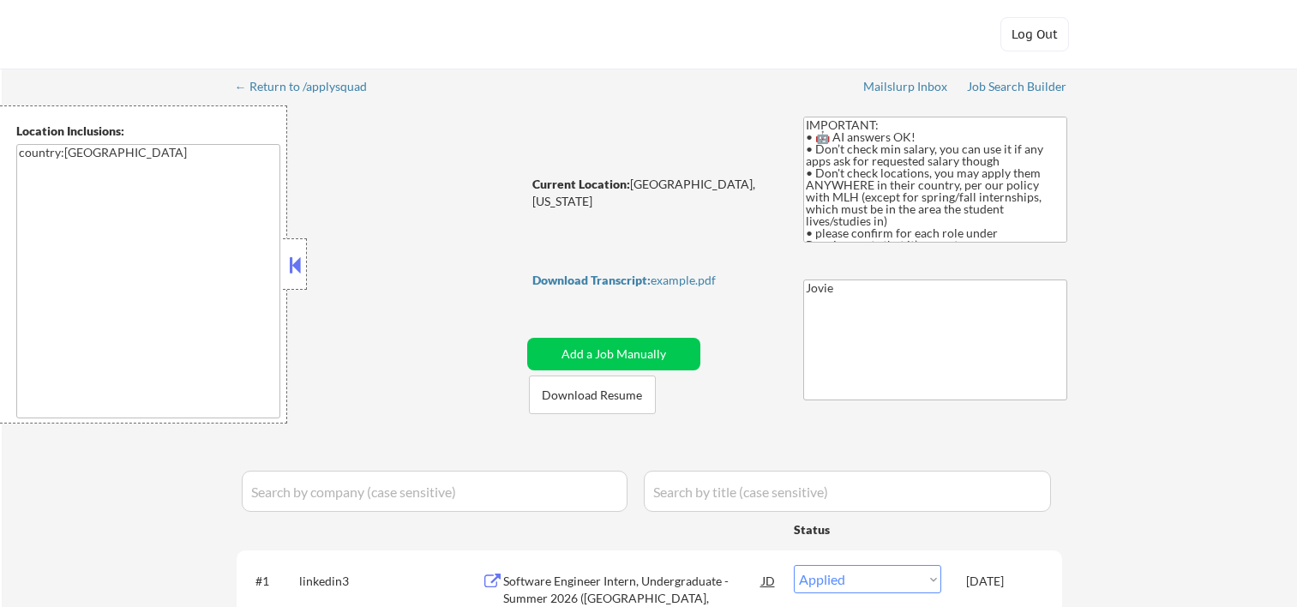
select select ""pending""
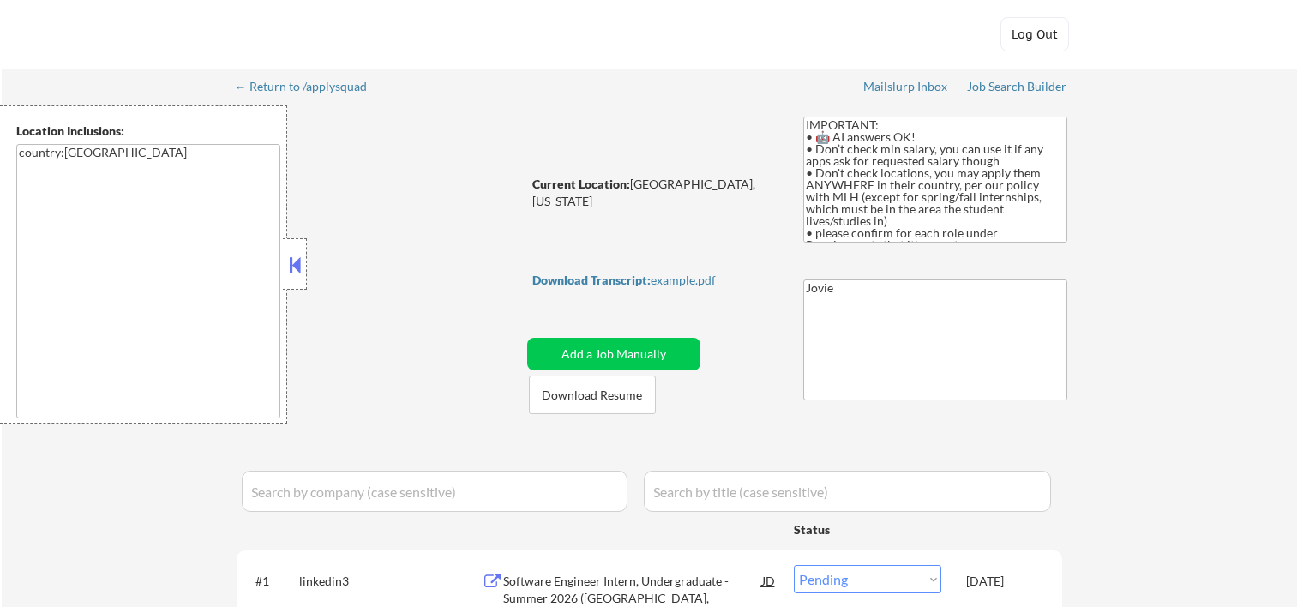
select select ""pending""
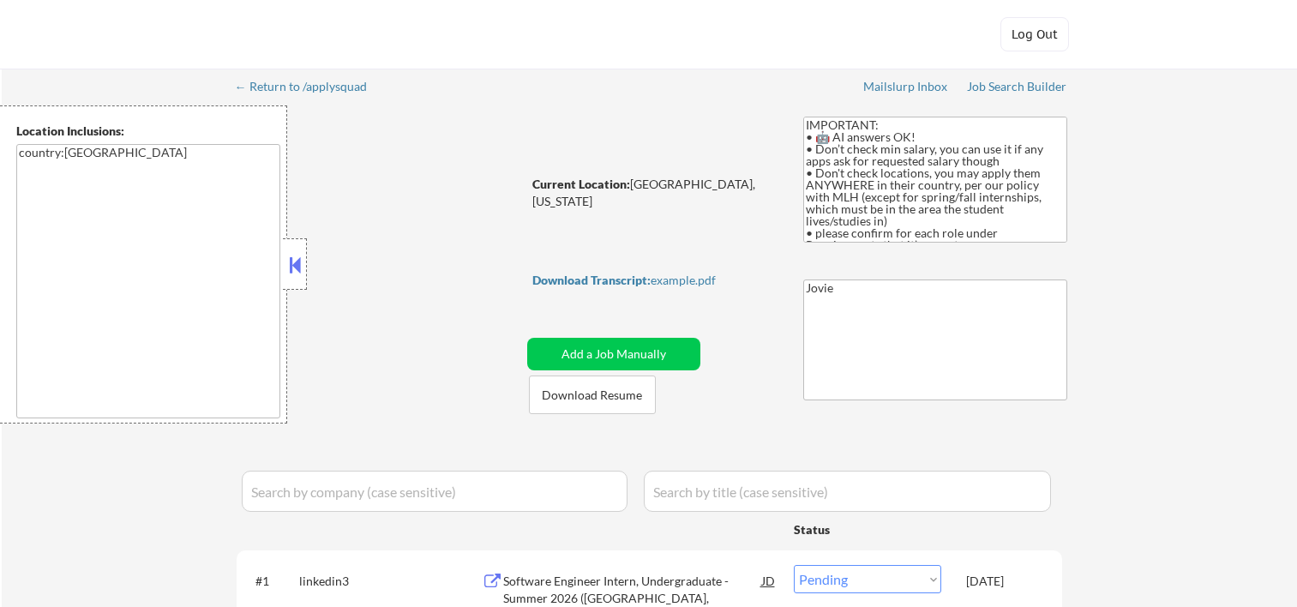
select select ""pending""
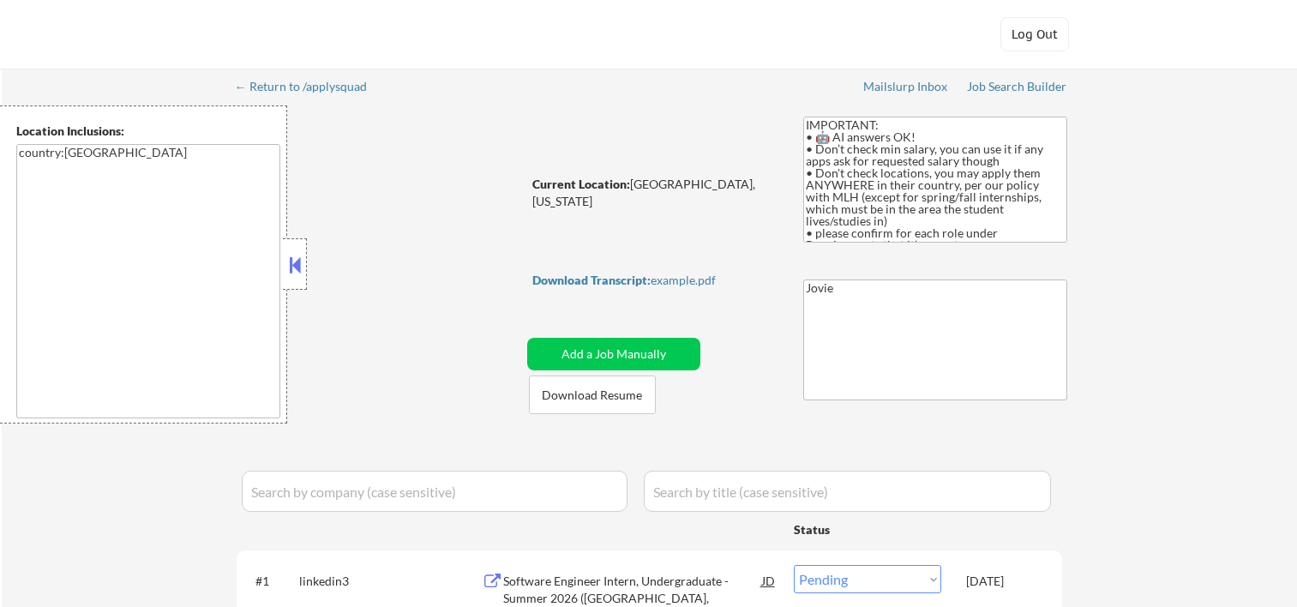
select select ""pending""
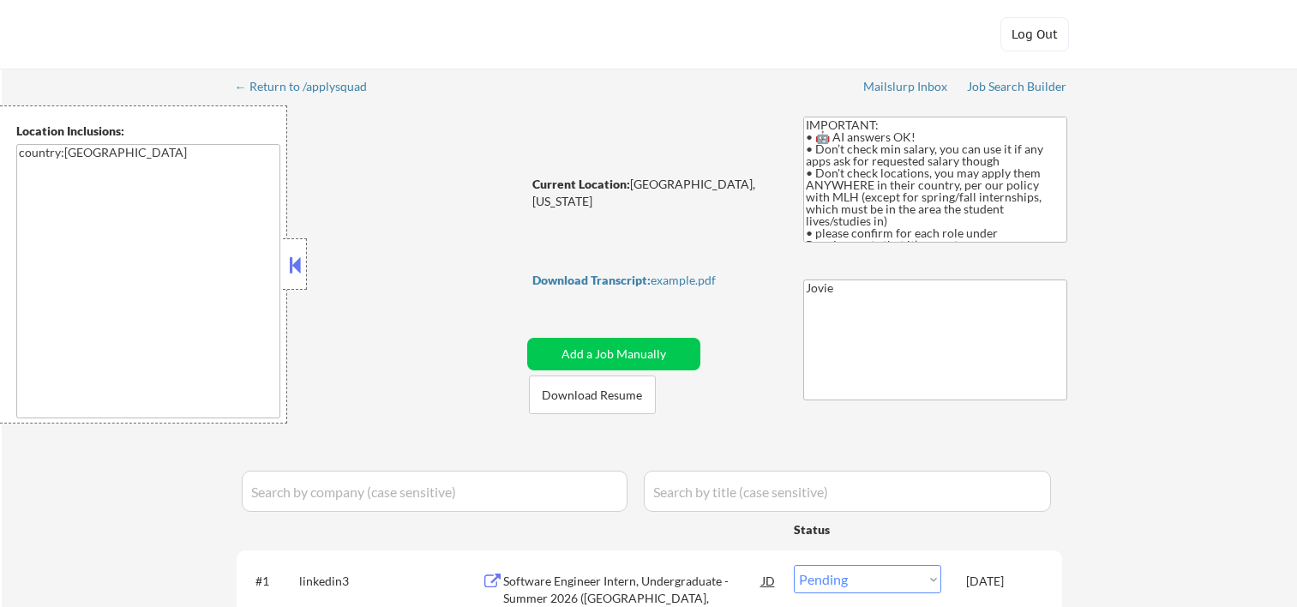
select select ""pending""
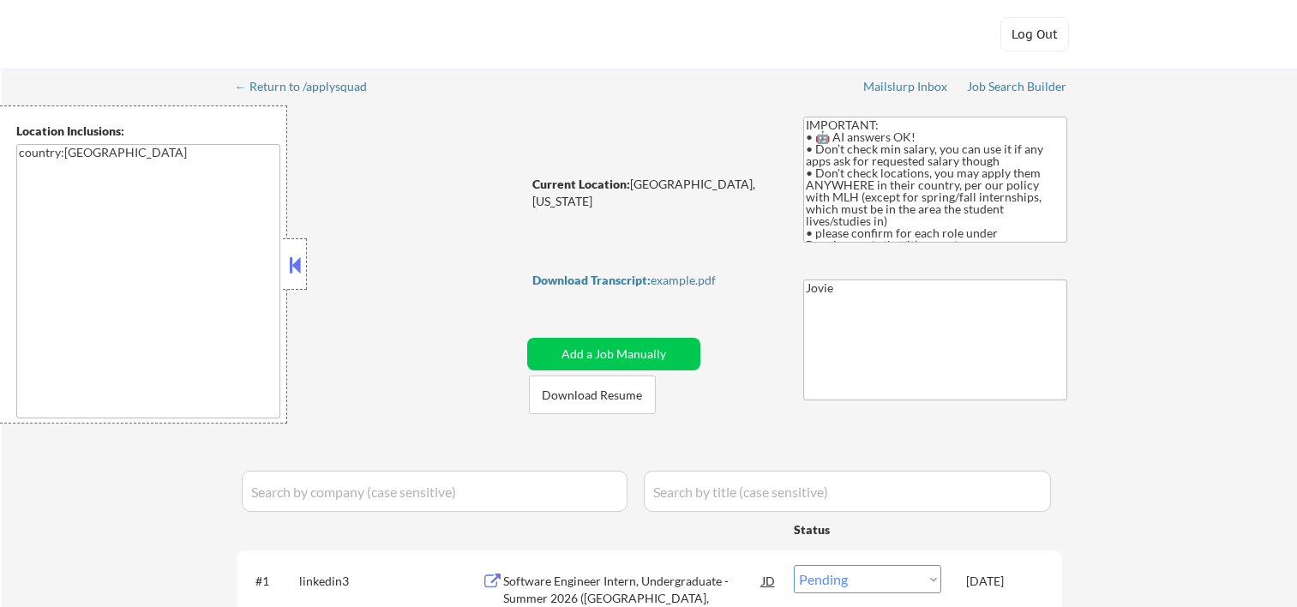
select select ""pending""
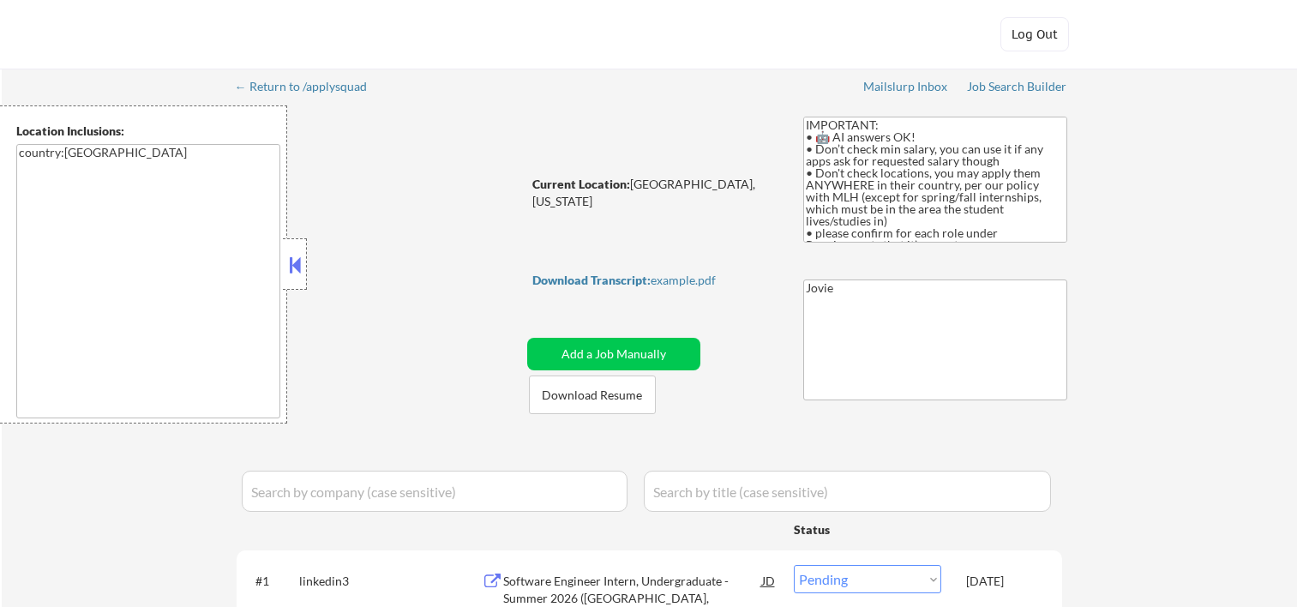
select select ""pending""
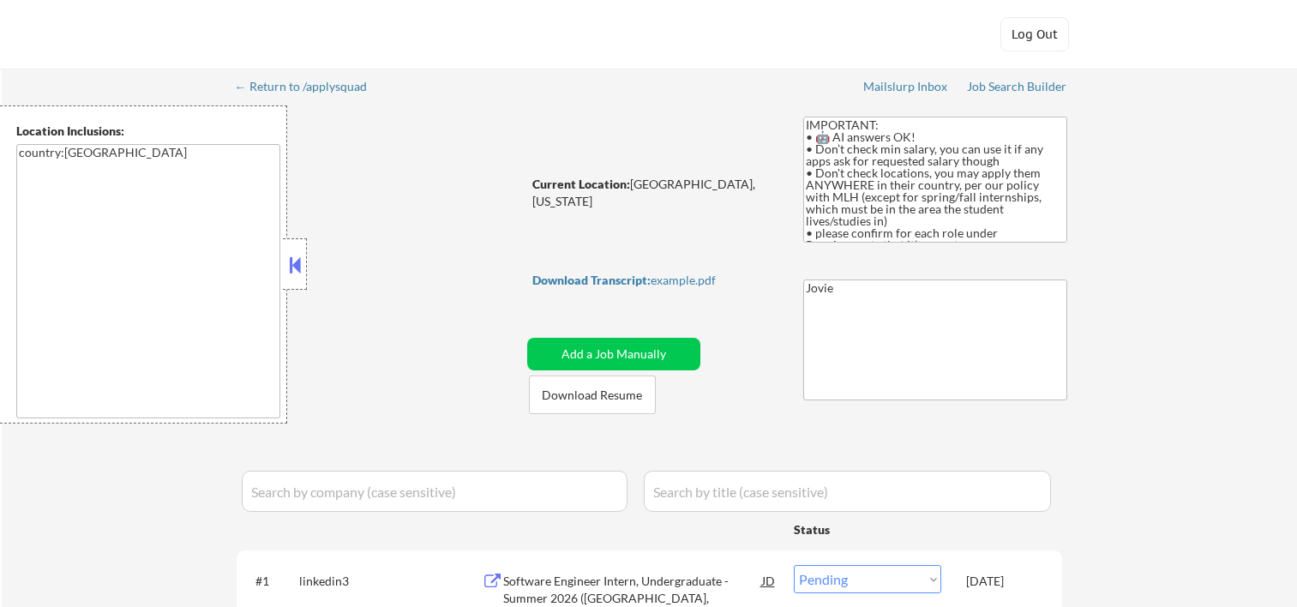
select select ""pending""
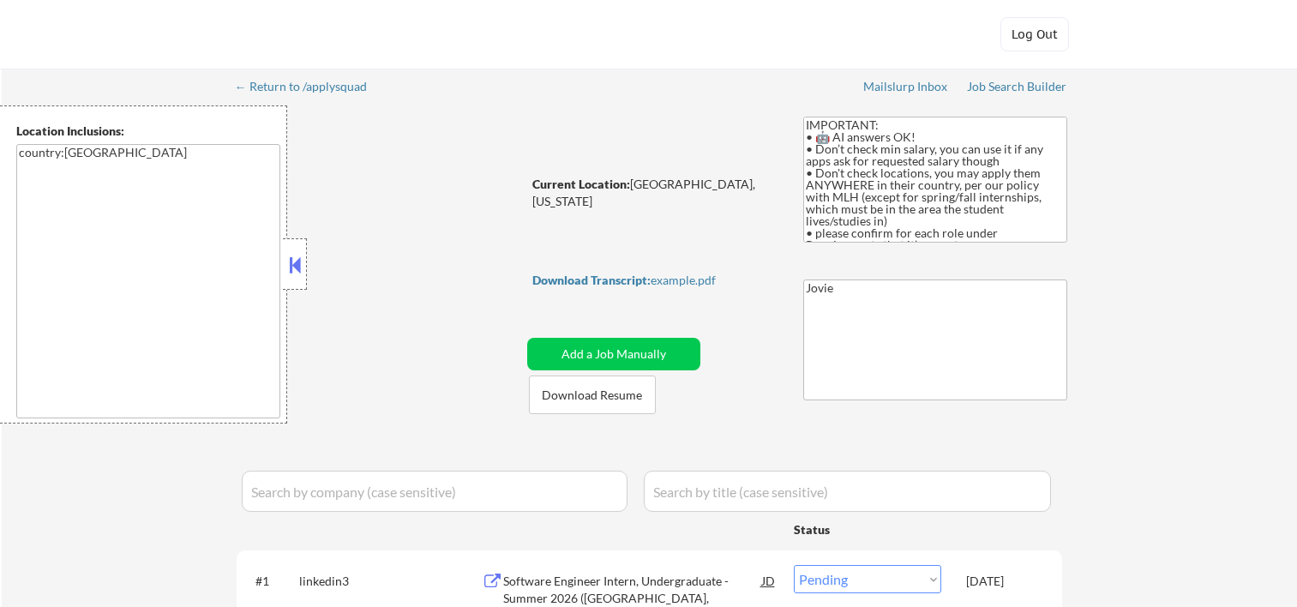
select select ""pending""
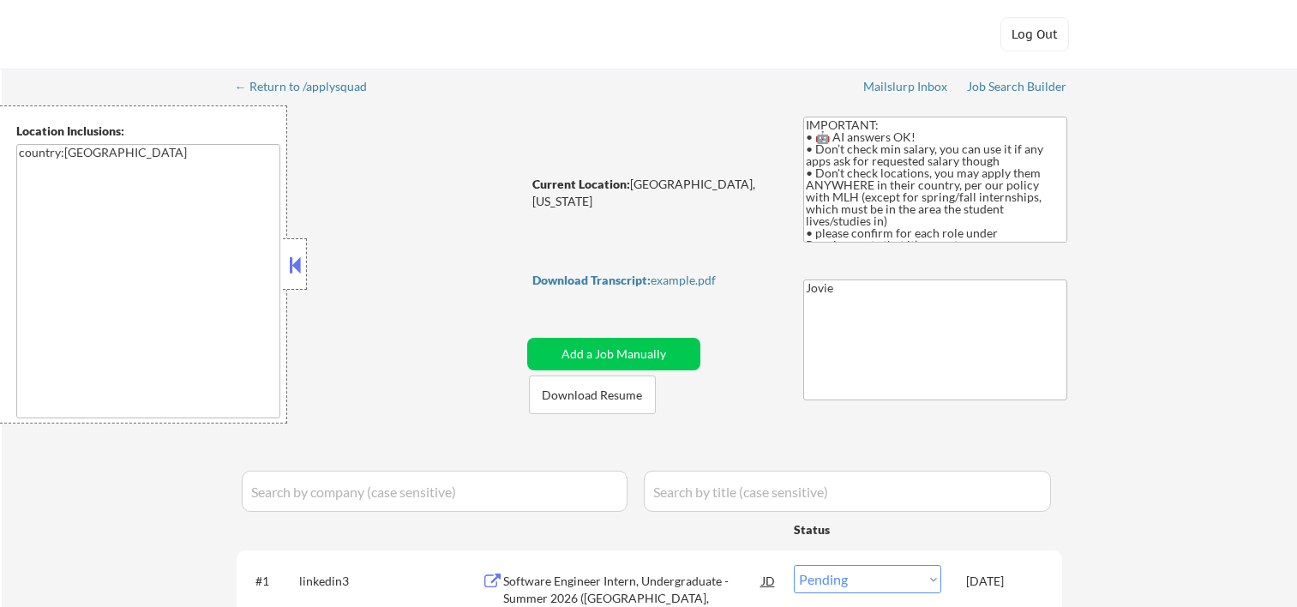
select select ""pending""
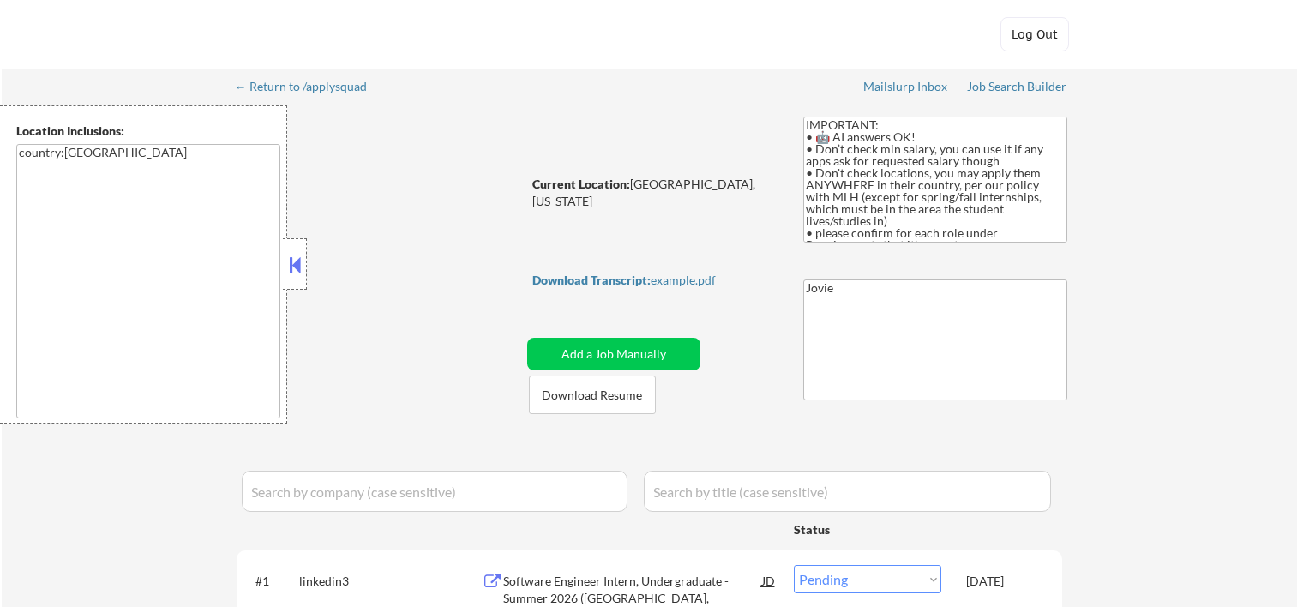
select select ""pending""
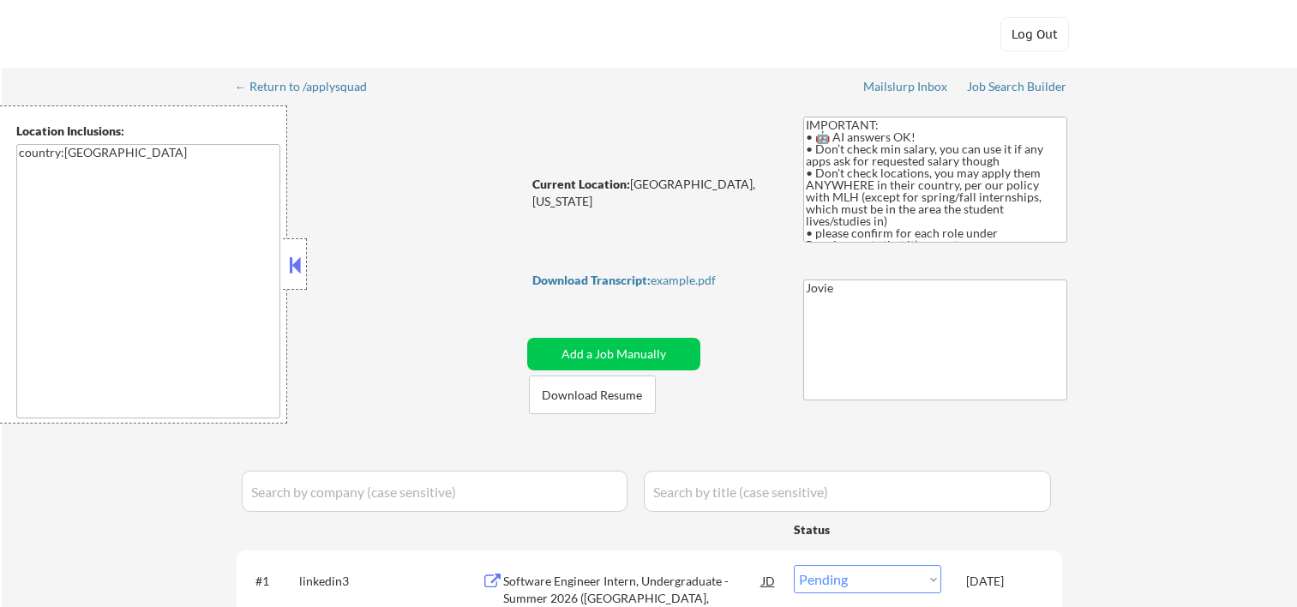
select select ""pending""
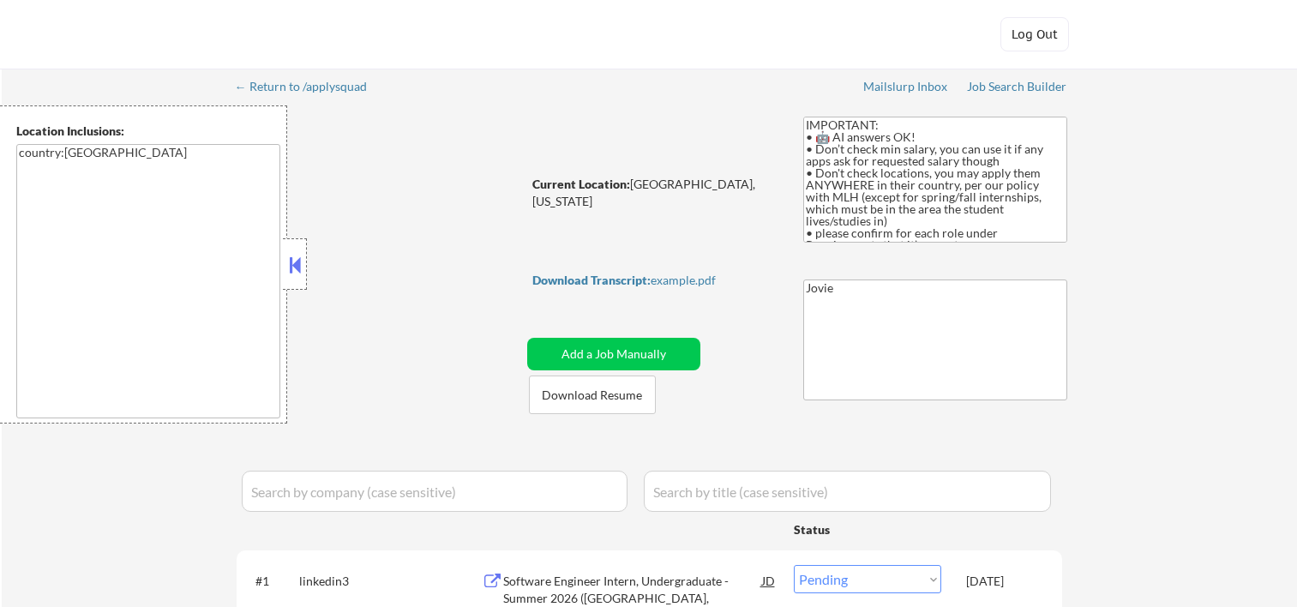
select select ""pending""
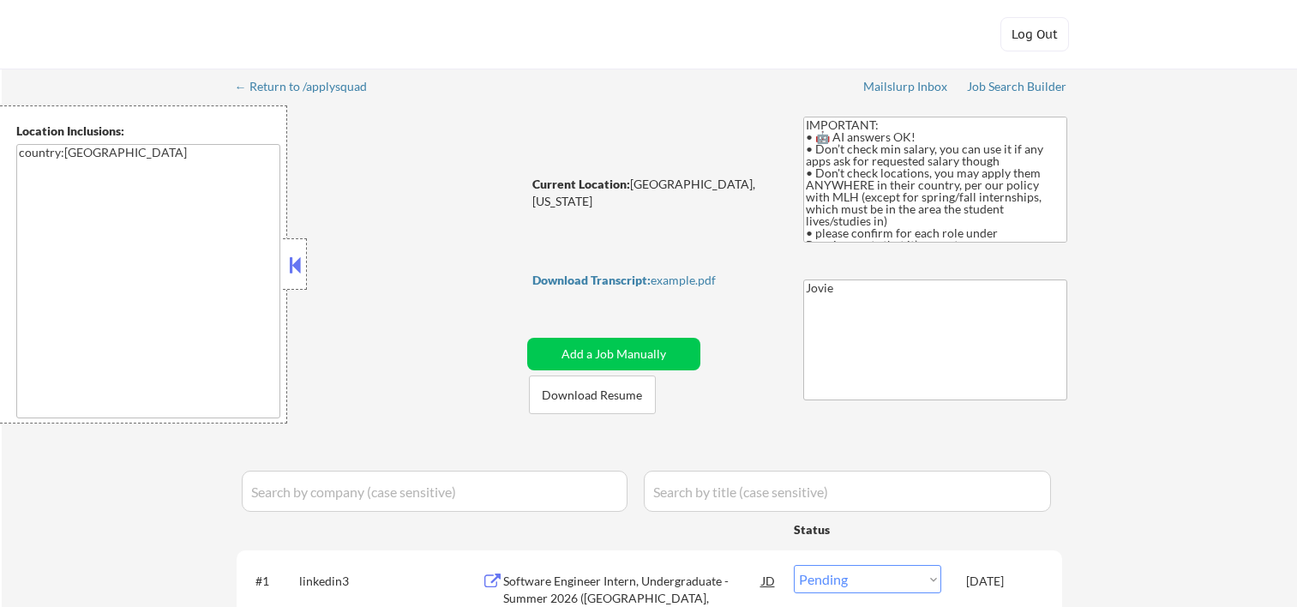
select select ""pending""
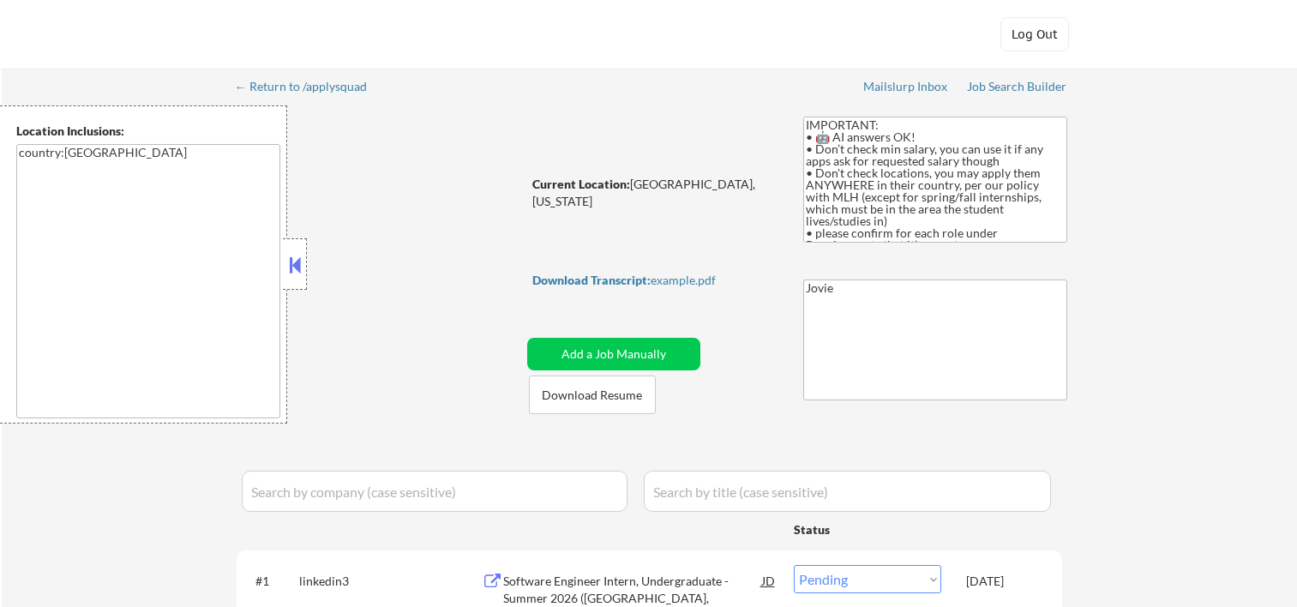
select select ""pending""
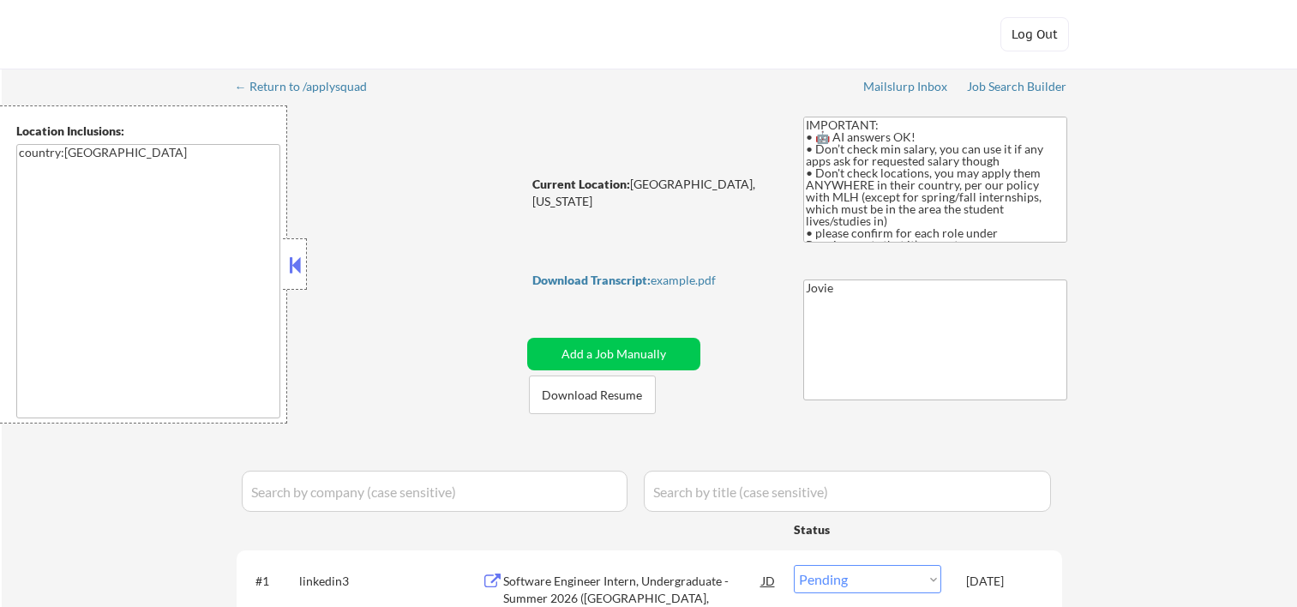
select select ""pending""
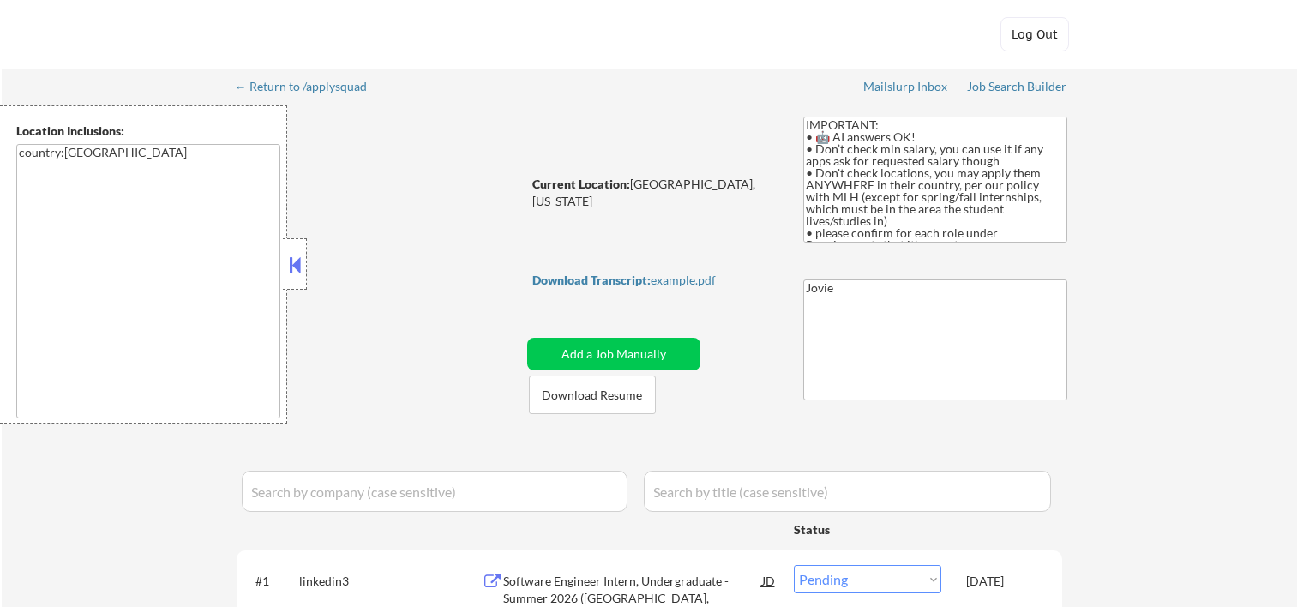
select select ""pending""
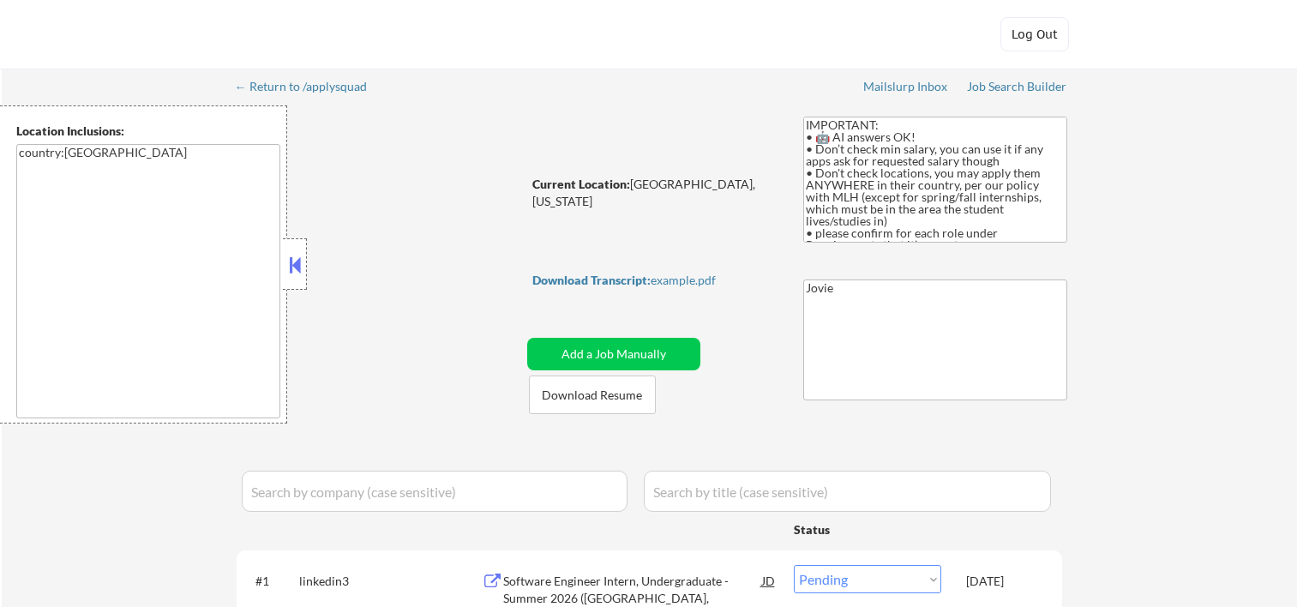
select select ""pending""
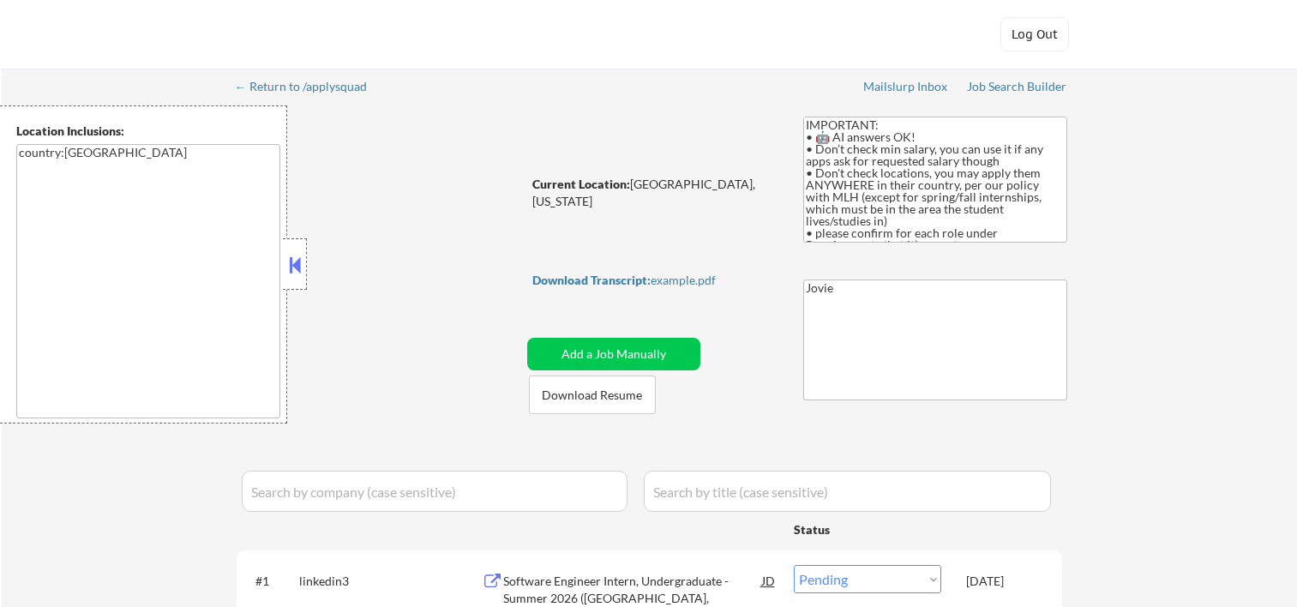
select select ""pending""
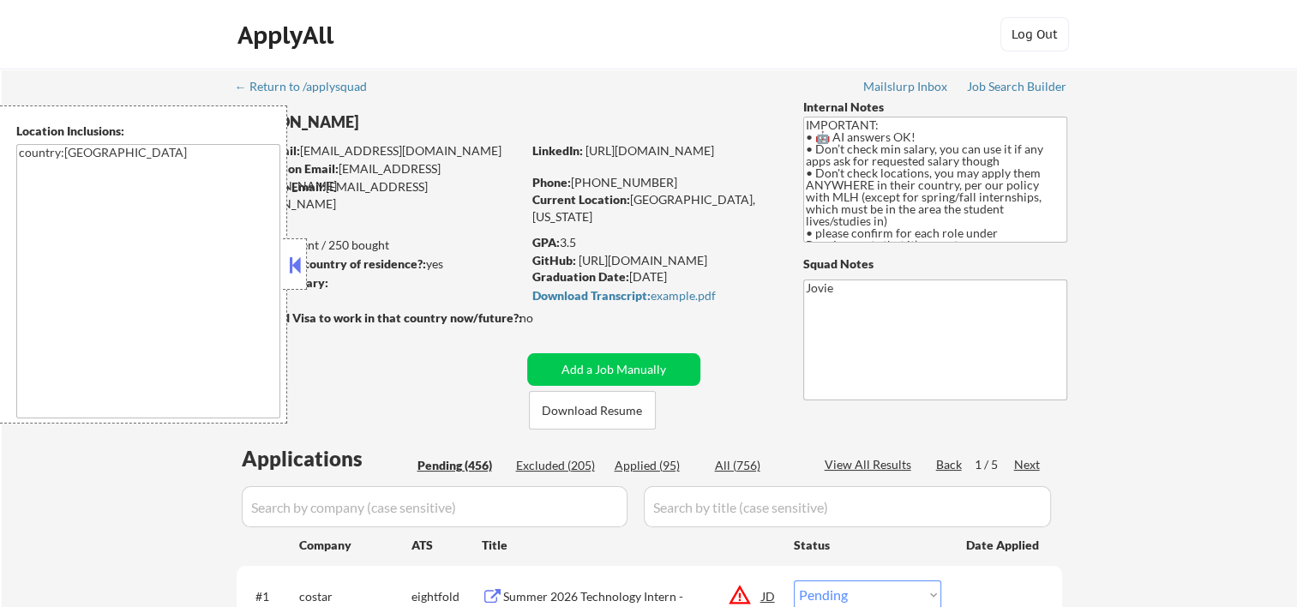
click at [291, 261] on button at bounding box center [294, 265] width 19 height 26
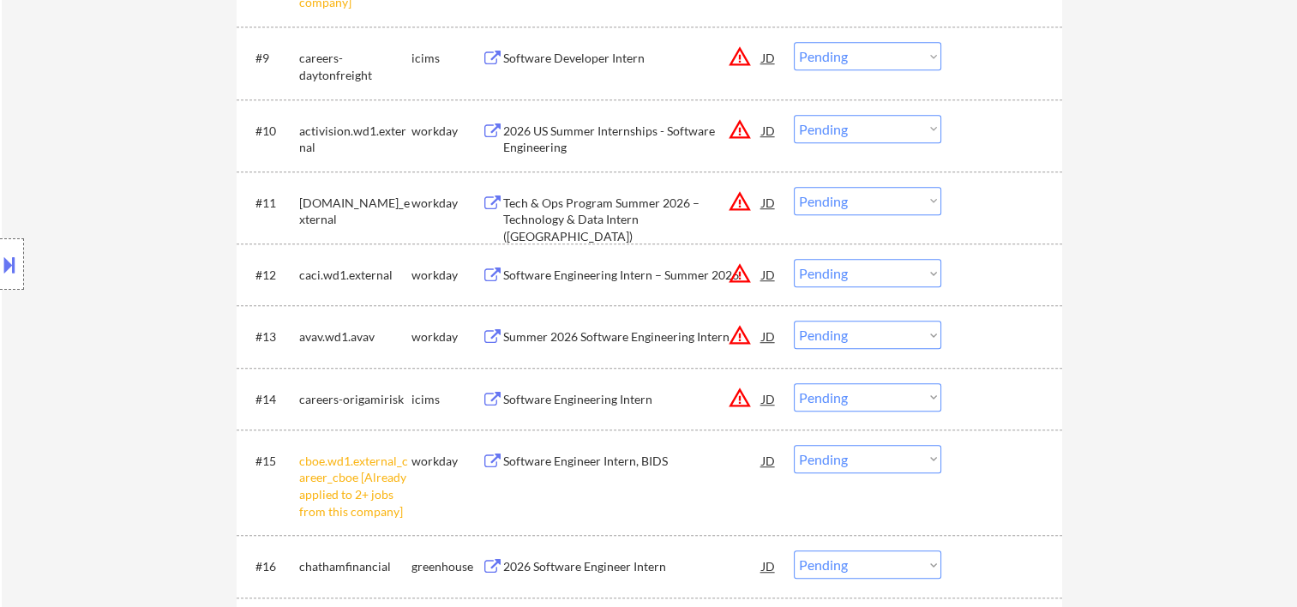
scroll to position [1428, 0]
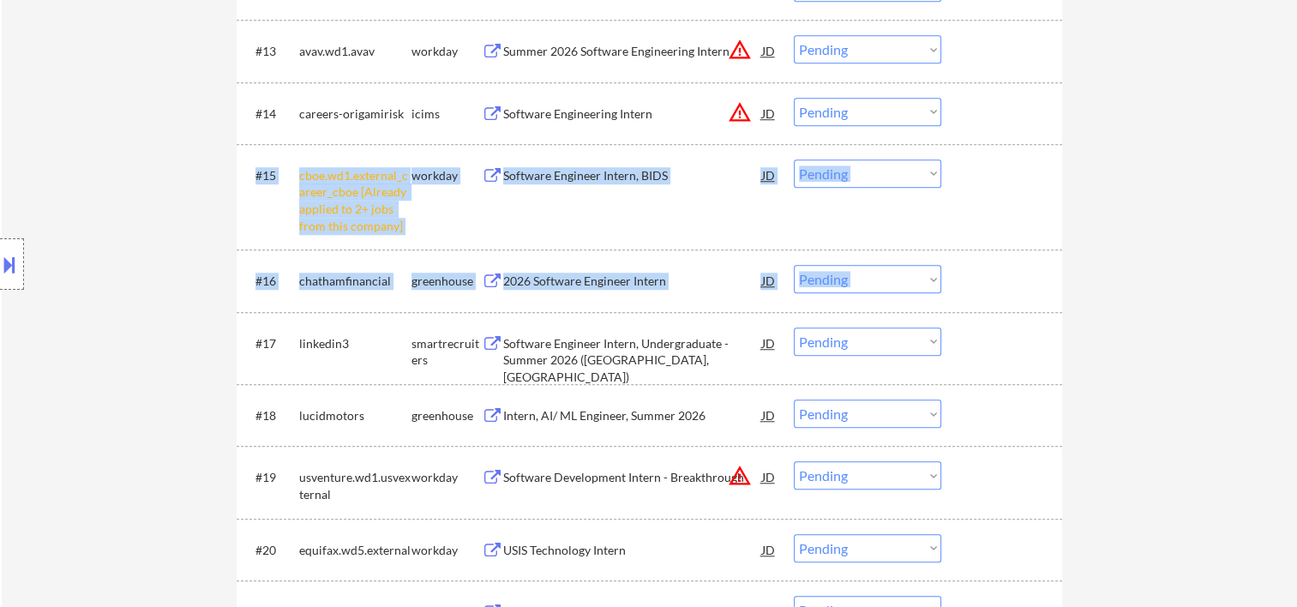
drag, startPoint x: 1011, startPoint y: 249, endPoint x: 1005, endPoint y: 258, distance: 11.0
drag, startPoint x: 1005, startPoint y: 258, endPoint x: 989, endPoint y: 281, distance: 27.8
click at [989, 281] on div at bounding box center [1003, 280] width 75 height 31
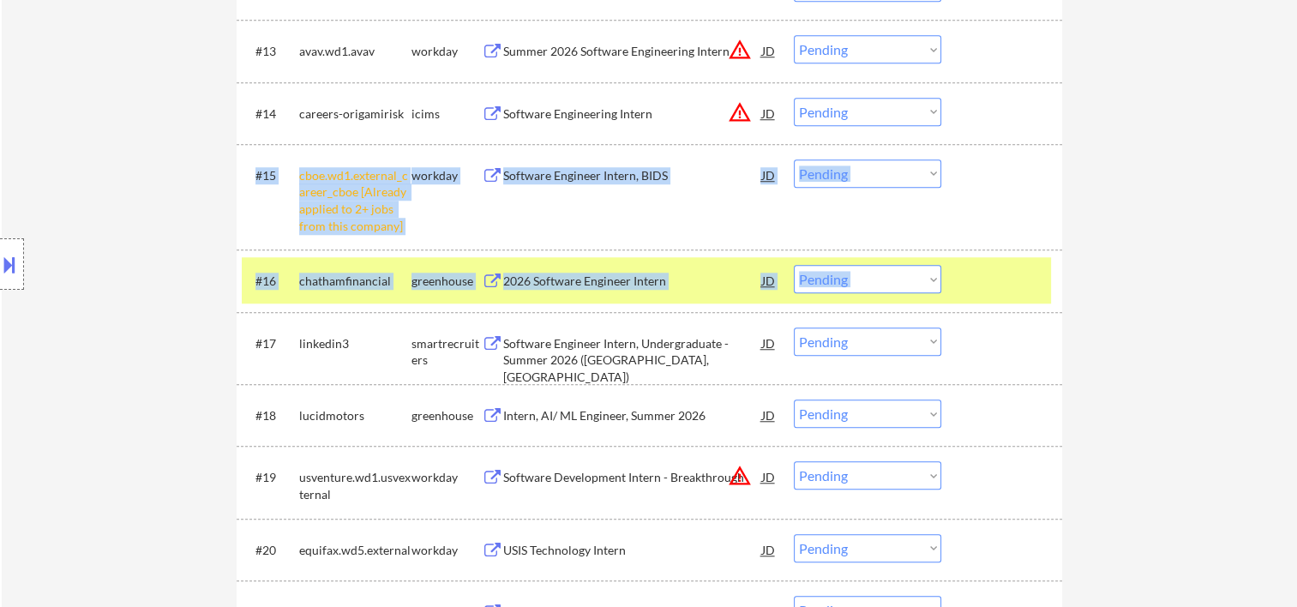
click at [1030, 161] on div at bounding box center [1003, 174] width 75 height 31
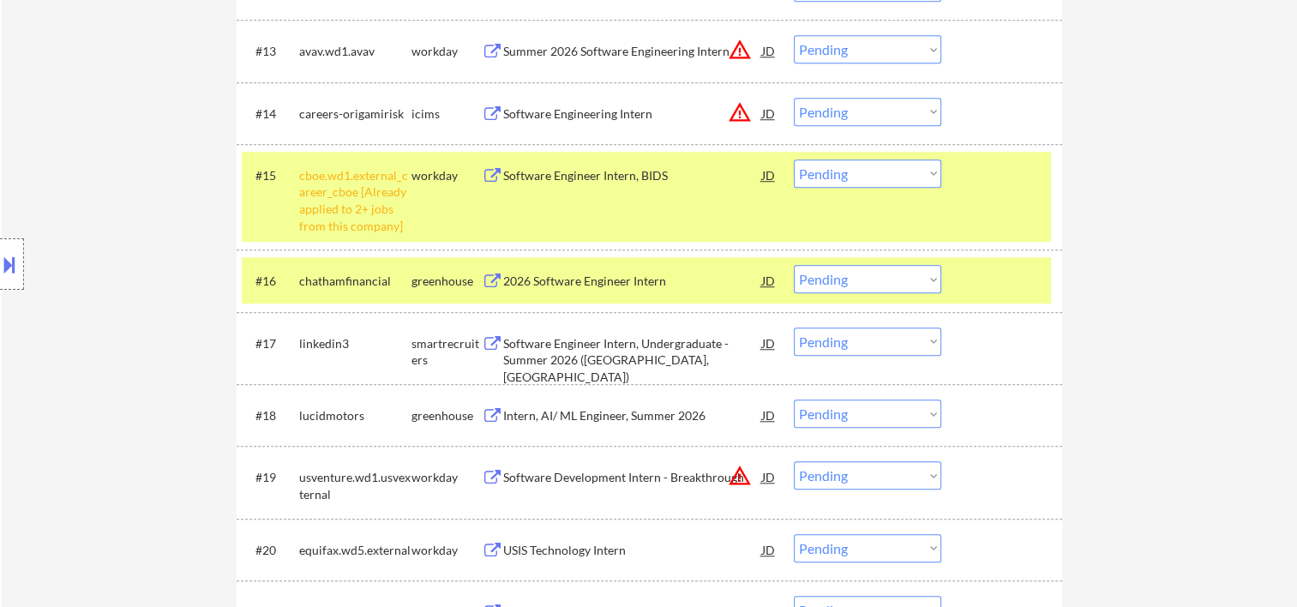
click at [1014, 281] on div at bounding box center [1003, 280] width 75 height 31
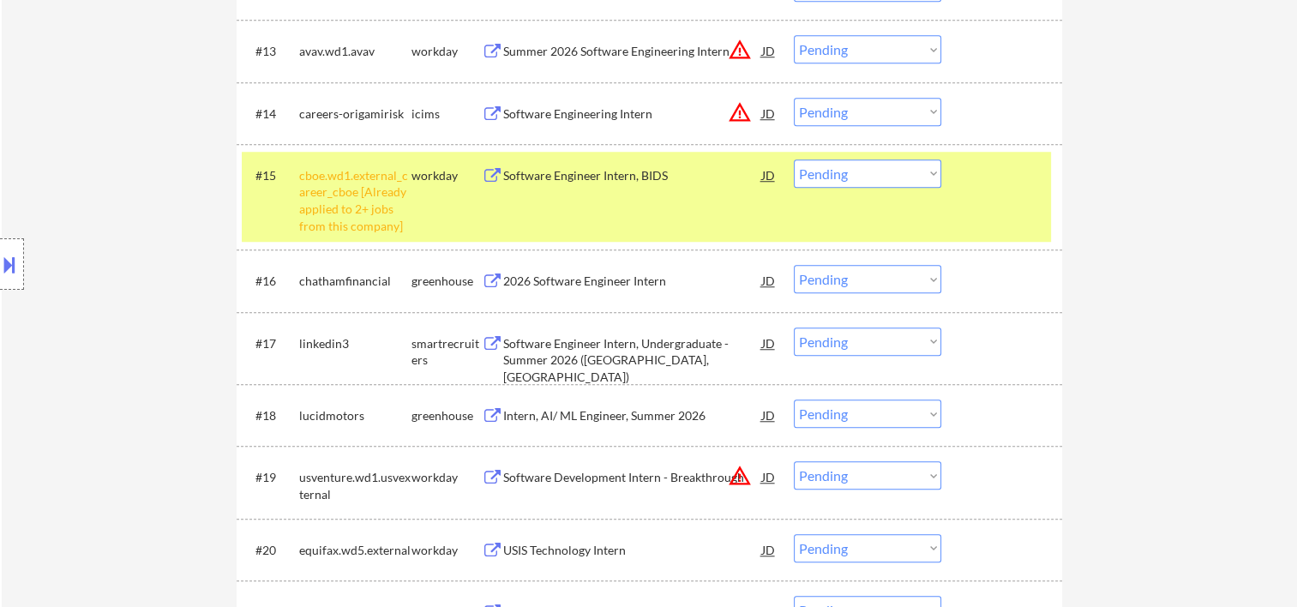
click at [1026, 206] on div "#15 cboe.wd1.external_career_cboe [Already applied to 2+ jobs from this company…" at bounding box center [646, 197] width 809 height 90
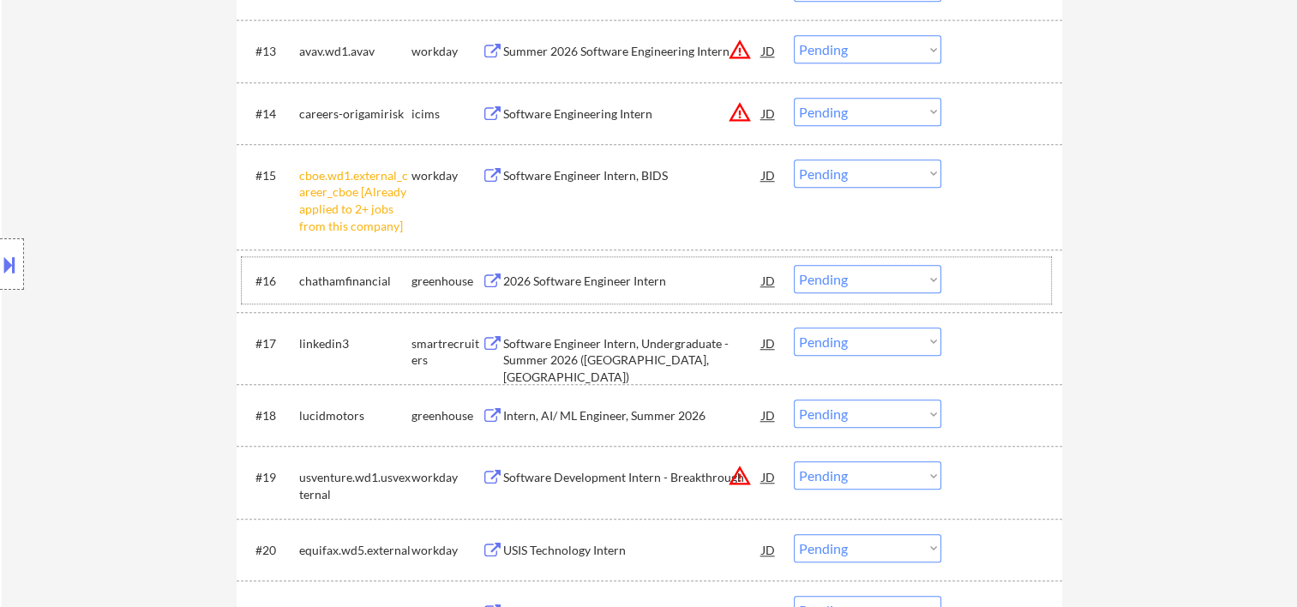
click at [990, 291] on div at bounding box center [1003, 280] width 75 height 31
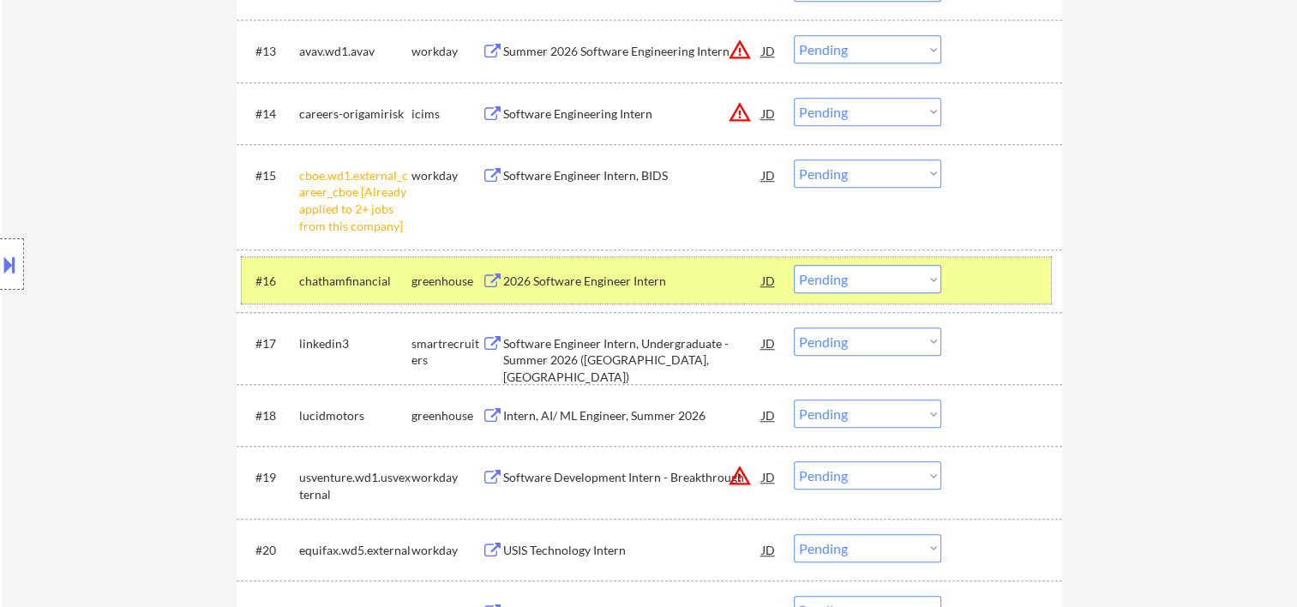
click at [770, 278] on div "JD" at bounding box center [768, 280] width 17 height 31
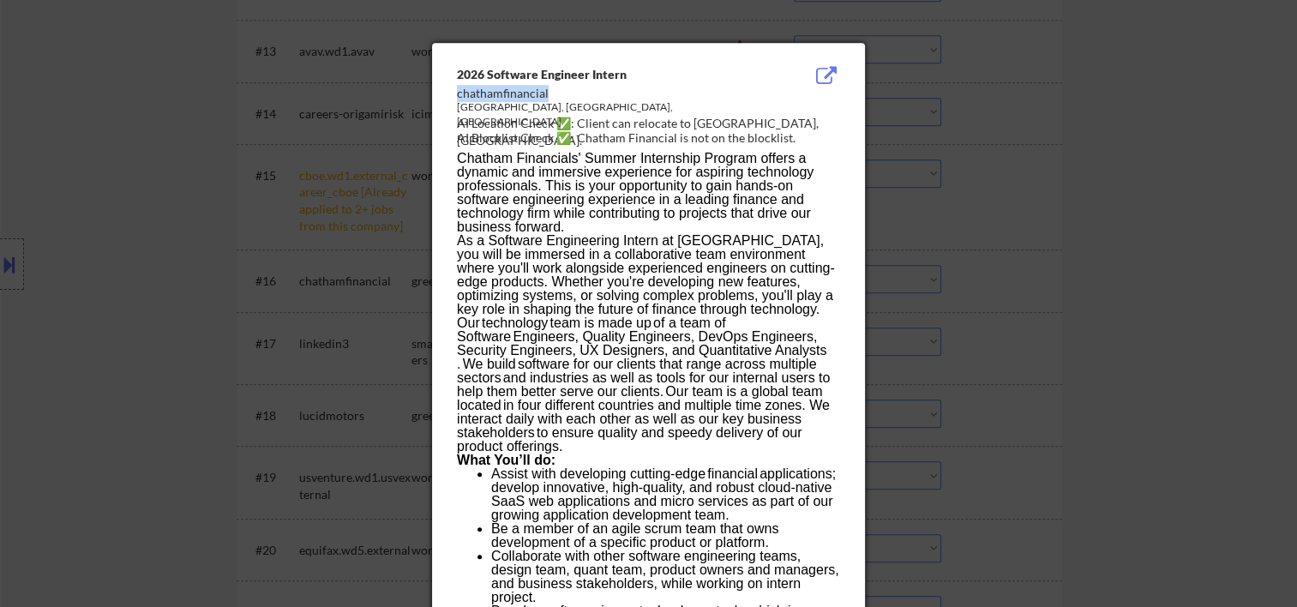
drag, startPoint x: 458, startPoint y: 95, endPoint x: 546, endPoint y: 92, distance: 88.3
click at [546, 92] on div "chathamfinancial" at bounding box center [605, 93] width 297 height 17
copy div "chathamfinancial"
click at [1209, 153] on div at bounding box center [648, 303] width 1297 height 607
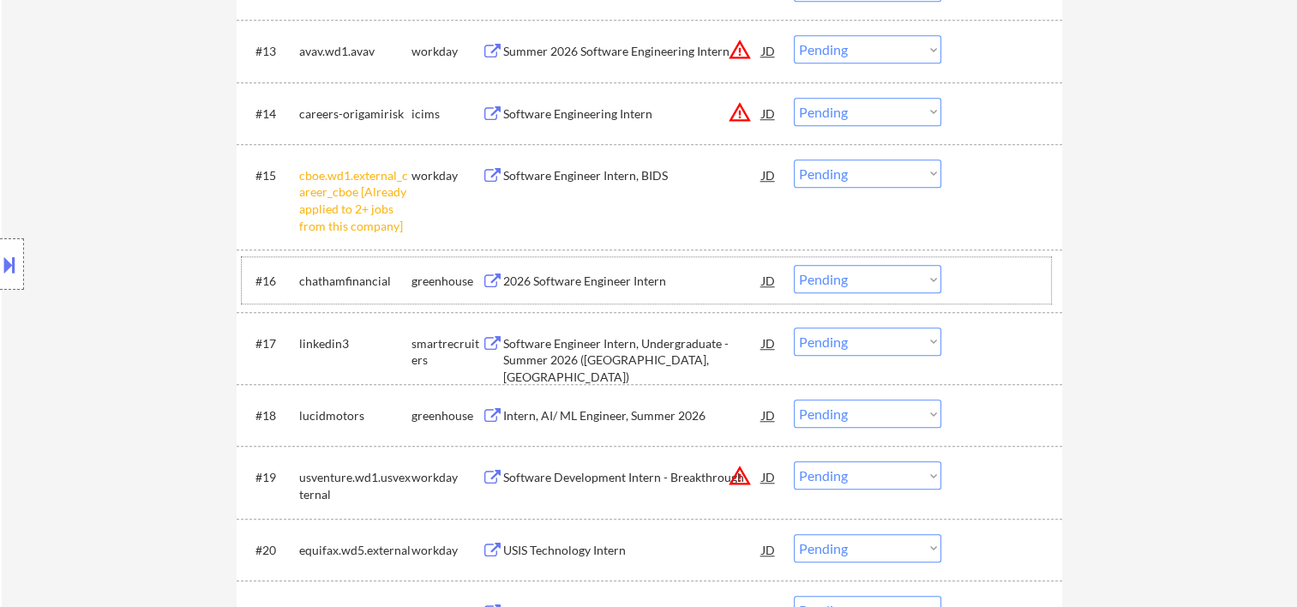
click at [970, 287] on div at bounding box center [1003, 280] width 75 height 31
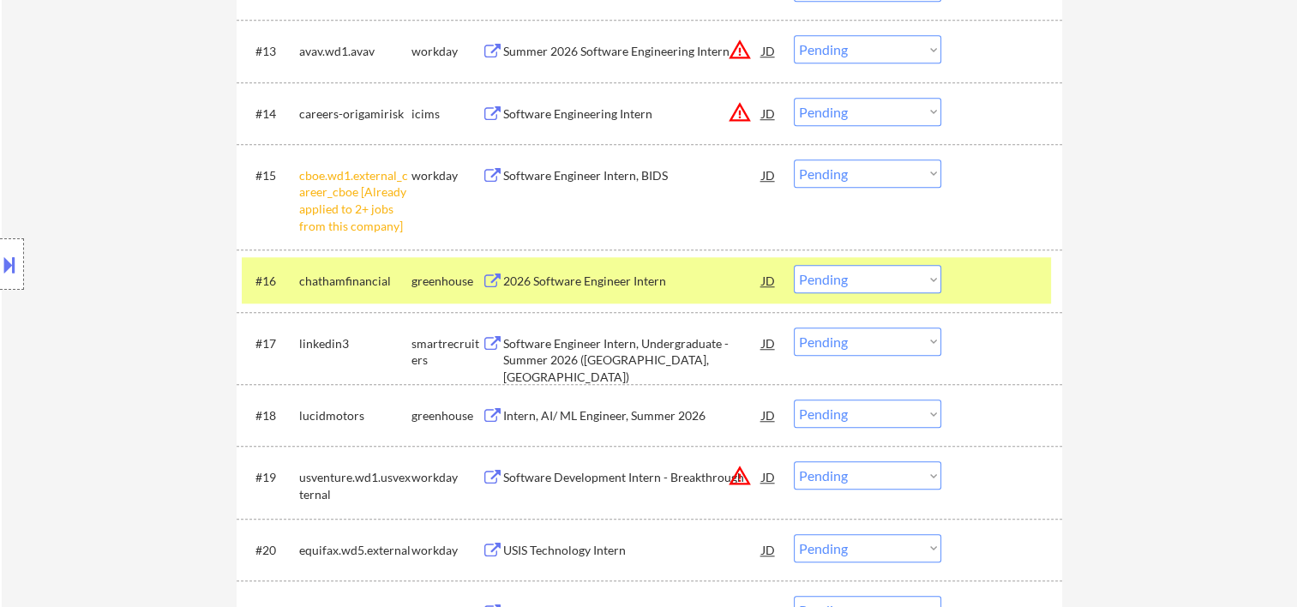
click at [926, 274] on select "Choose an option... Pending Applied Excluded (Questions) Excluded (Expired) Exc…" at bounding box center [867, 279] width 147 height 28
click at [794, 265] on select "Choose an option... Pending Applied Excluded (Questions) Excluded (Expired) Exc…" at bounding box center [867, 279] width 147 height 28
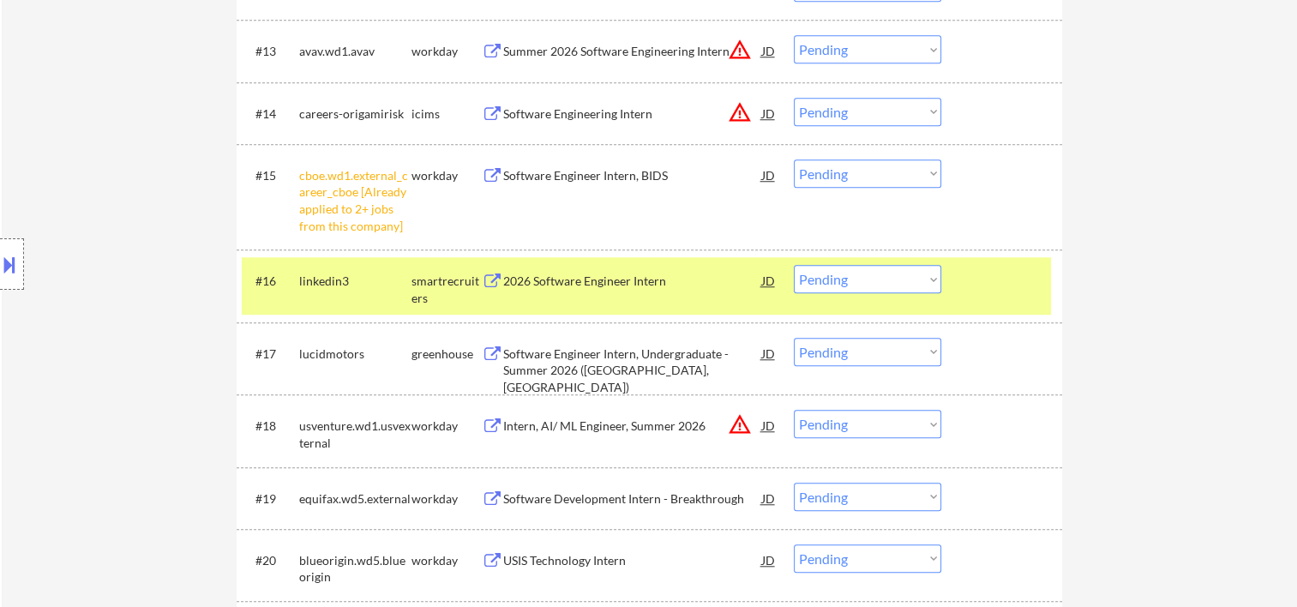
click at [1023, 290] on div at bounding box center [1003, 280] width 75 height 31
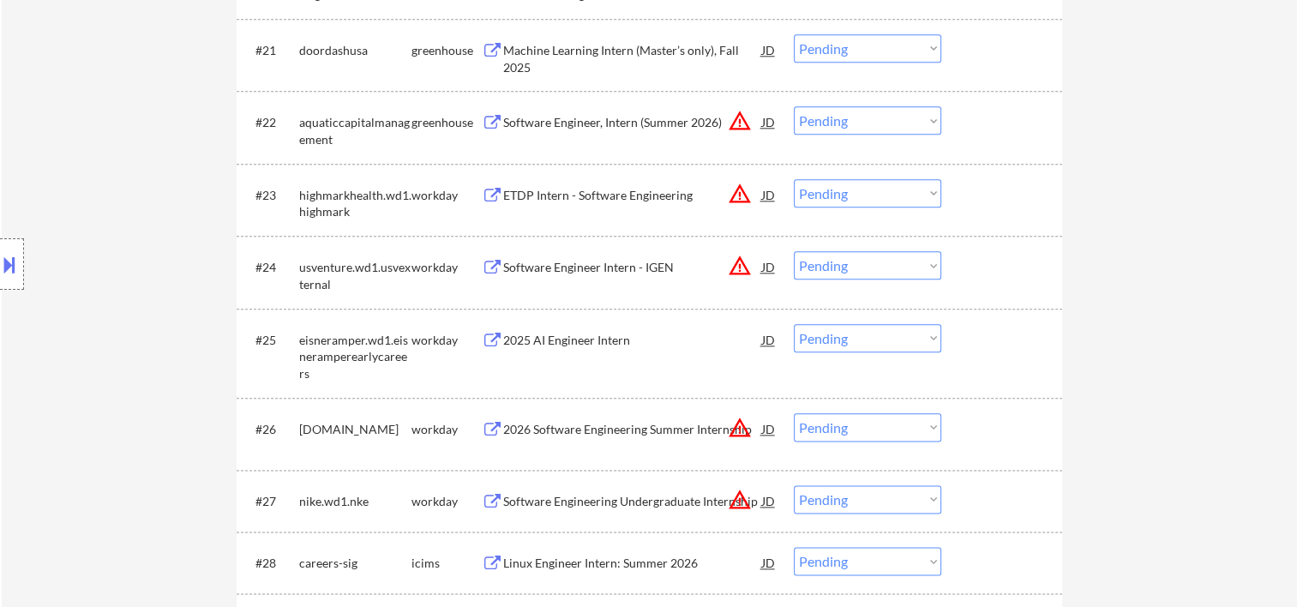
scroll to position [2285, 0]
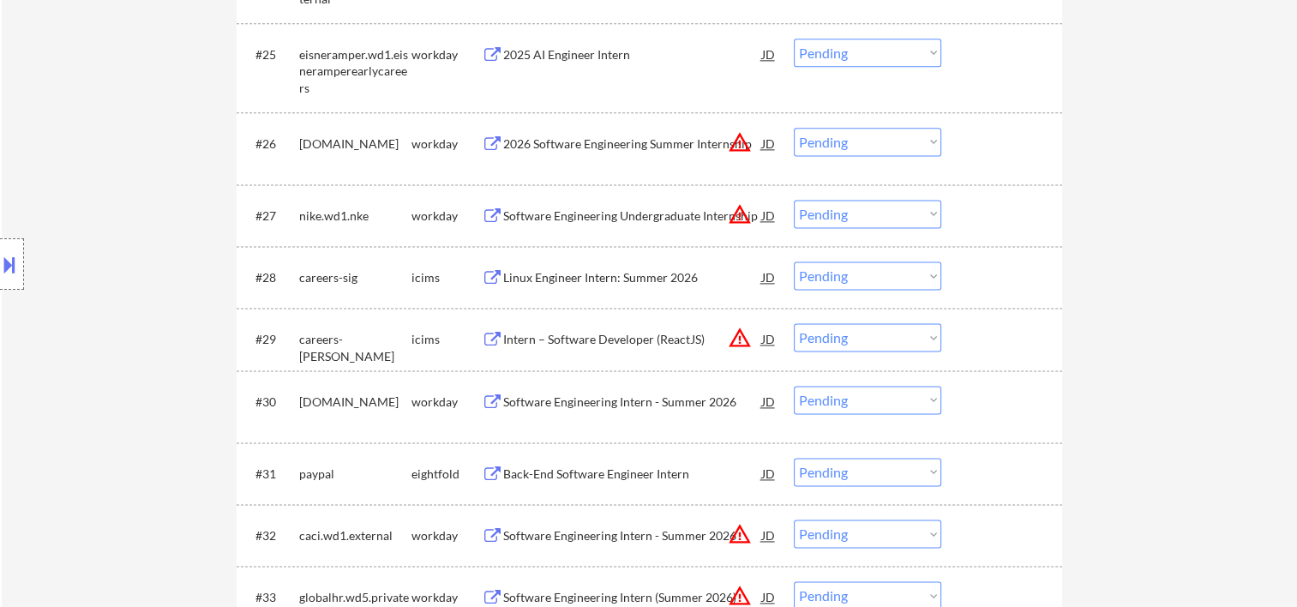
click at [984, 215] on div at bounding box center [1003, 215] width 75 height 31
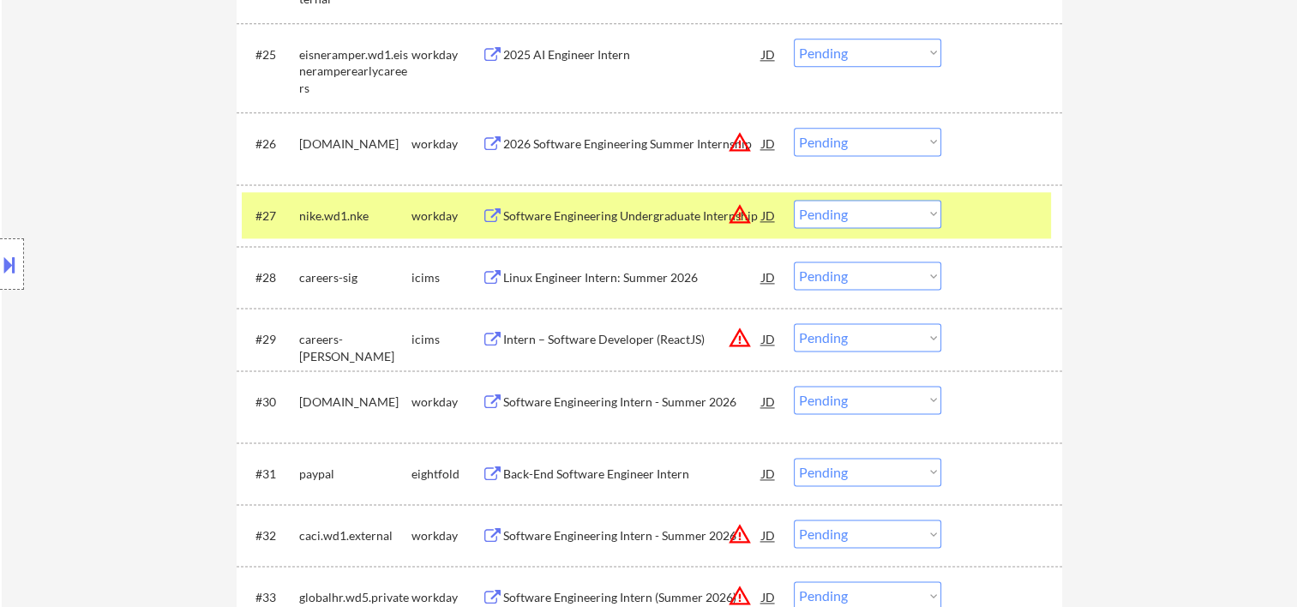
click at [644, 216] on div "Software Engineering Undergraduate Internship" at bounding box center [632, 215] width 259 height 17
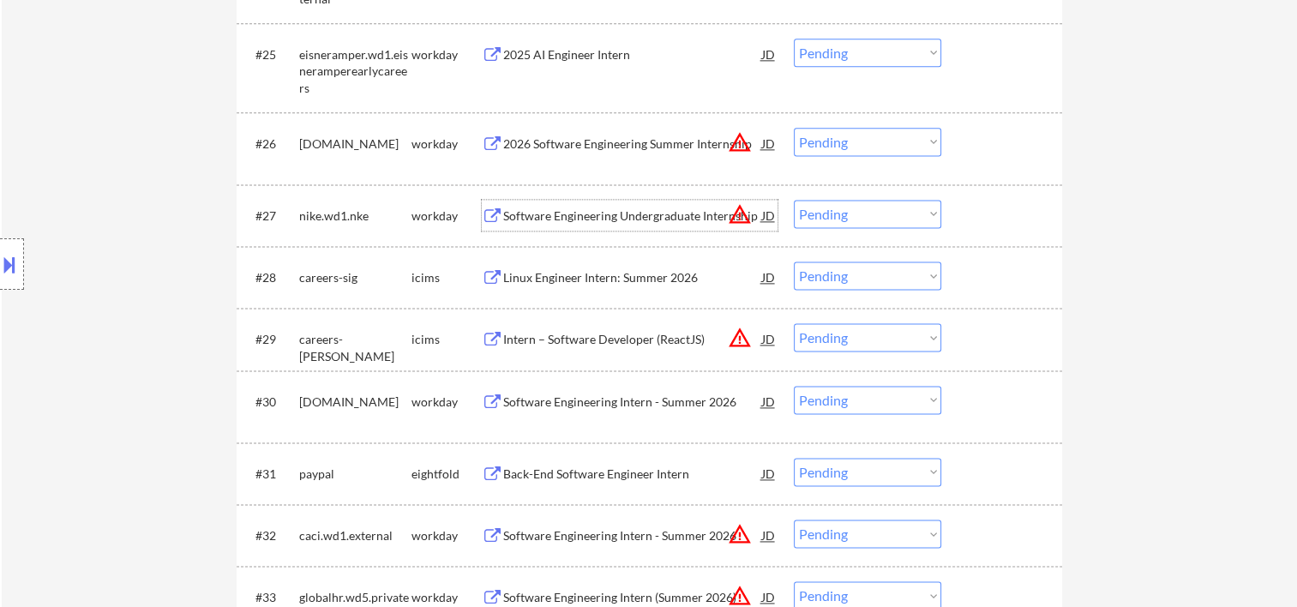
click at [970, 219] on div at bounding box center [1003, 215] width 75 height 31
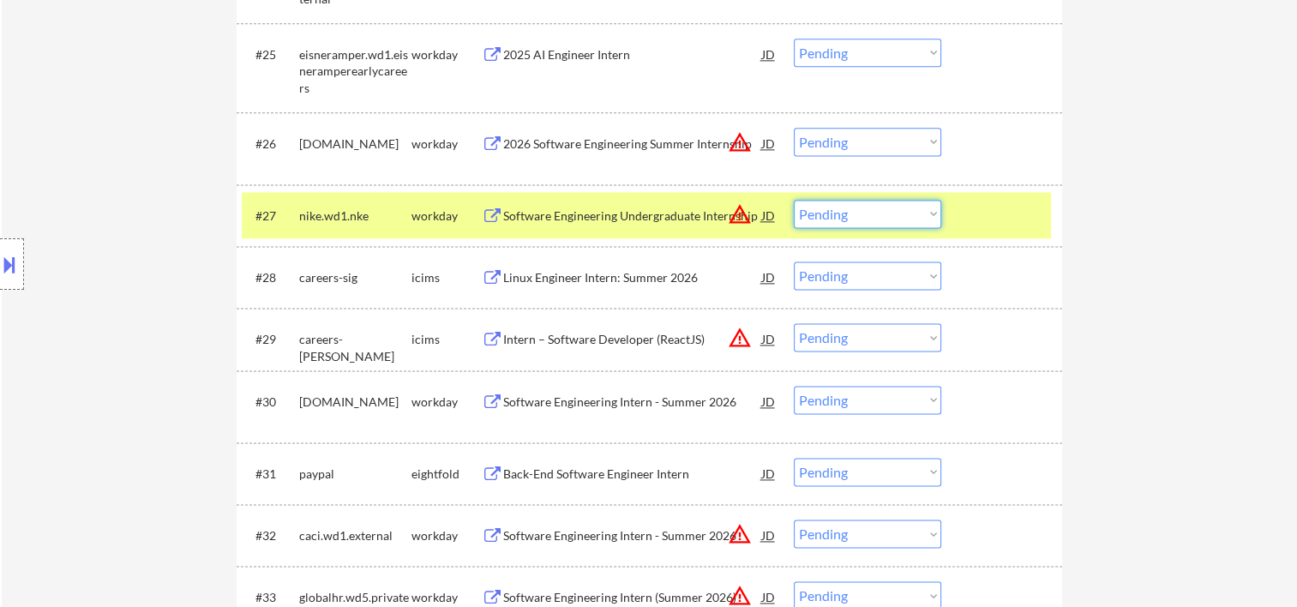
click at [911, 216] on select "Choose an option... Pending Applied Excluded (Questions) Excluded (Expired) Exc…" at bounding box center [867, 214] width 147 height 28
click at [794, 200] on select "Choose an option... Pending Applied Excluded (Questions) Excluded (Expired) Exc…" at bounding box center [867, 214] width 147 height 28
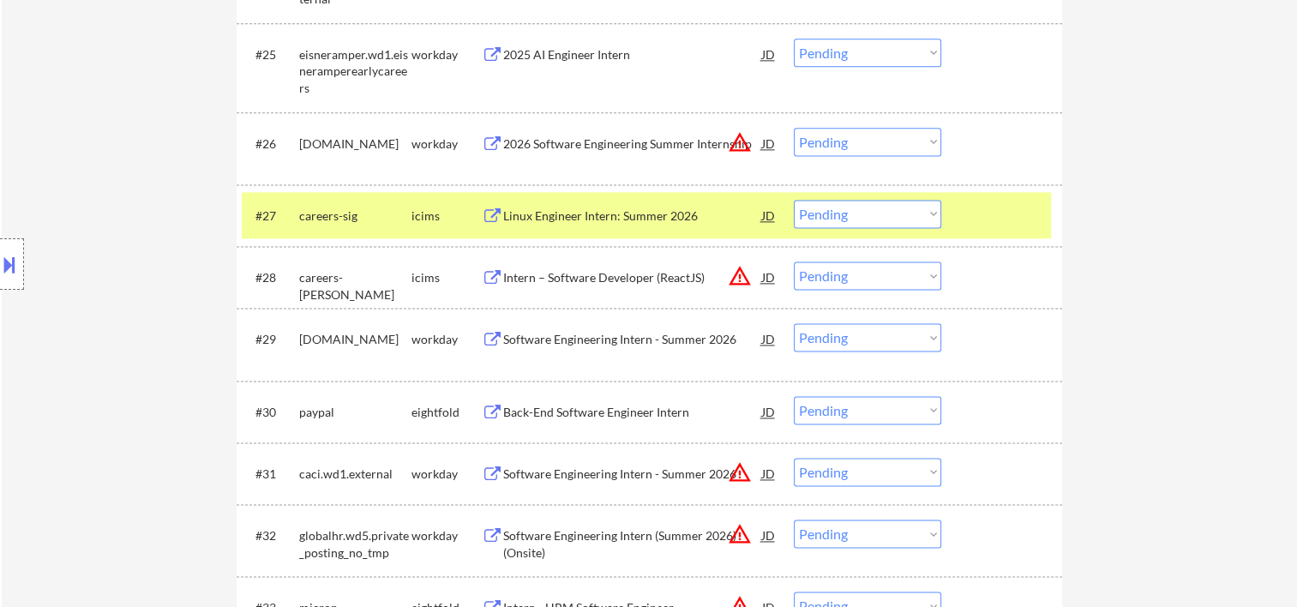
click at [981, 217] on div at bounding box center [1003, 215] width 75 height 31
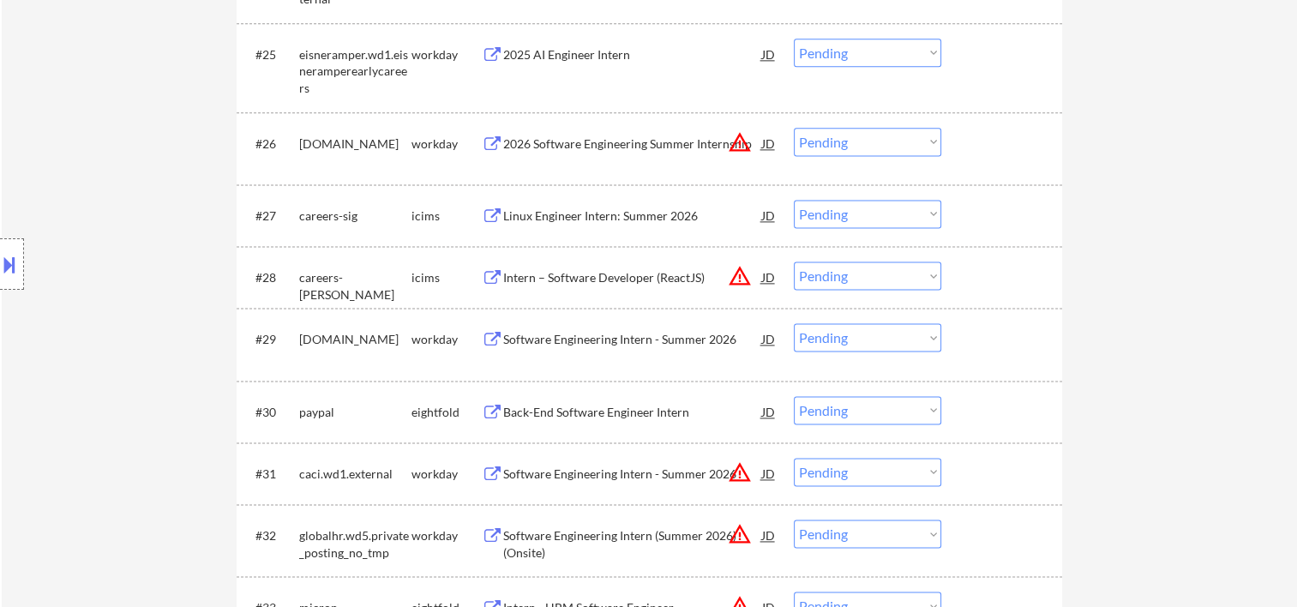
scroll to position [2571, 0]
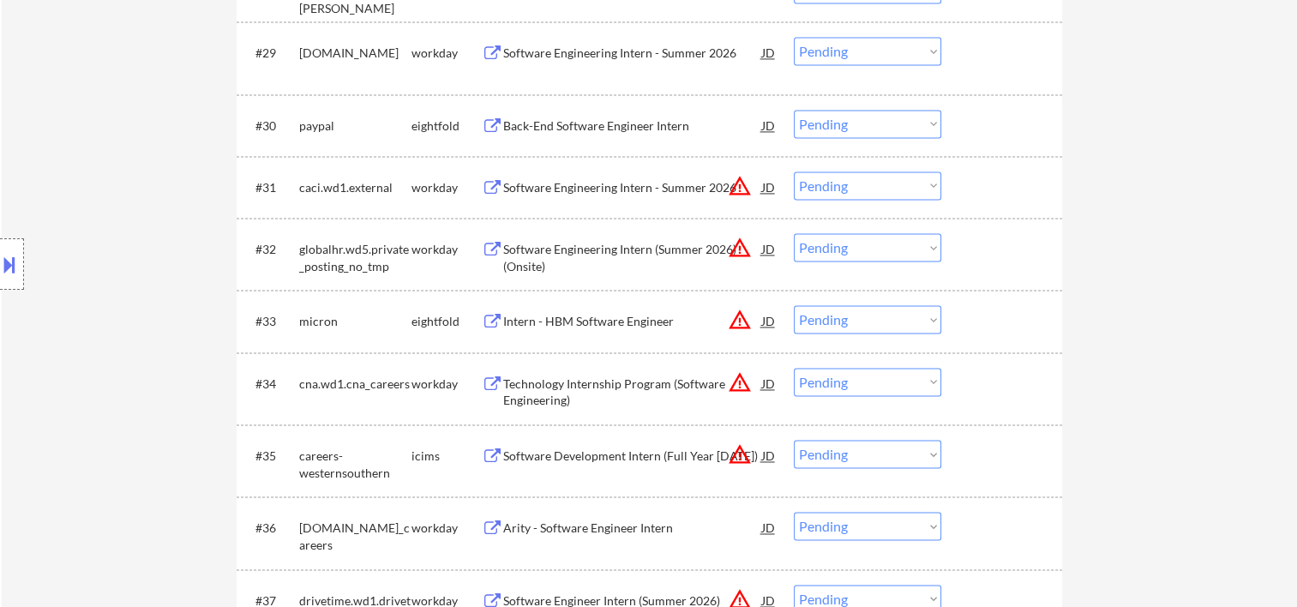
drag, startPoint x: 1001, startPoint y: 195, endPoint x: 807, endPoint y: 191, distance: 193.8
click at [999, 195] on div at bounding box center [1003, 186] width 75 height 31
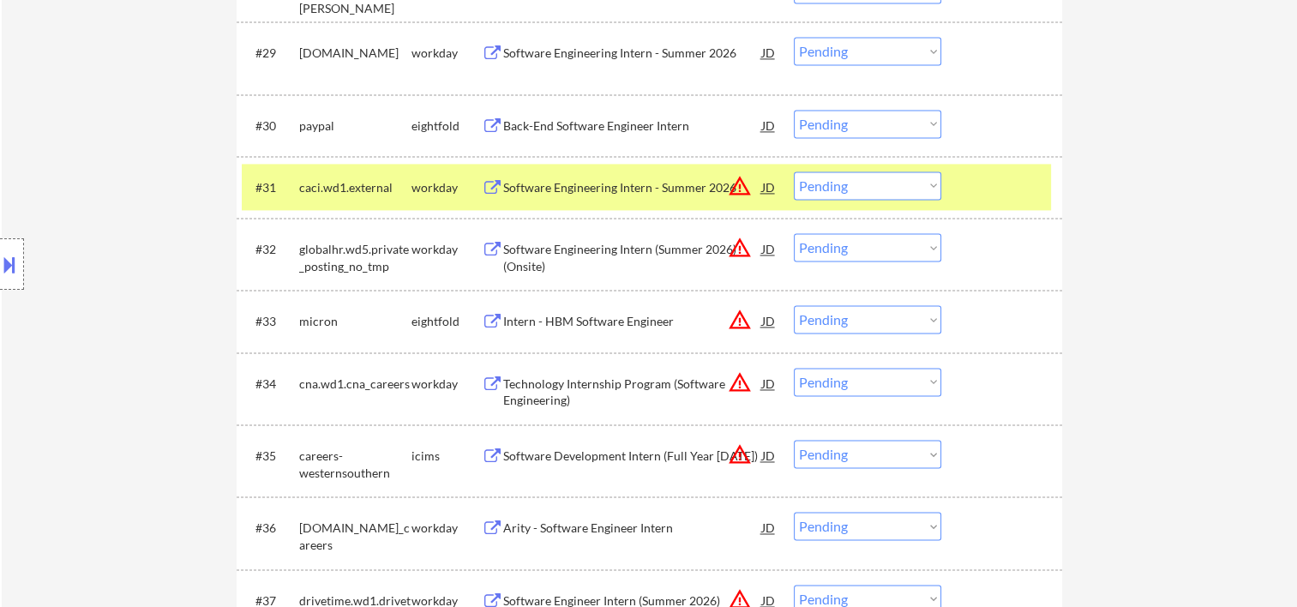
click at [668, 189] on div "Software Engineering Intern - Summer 2026" at bounding box center [632, 187] width 259 height 17
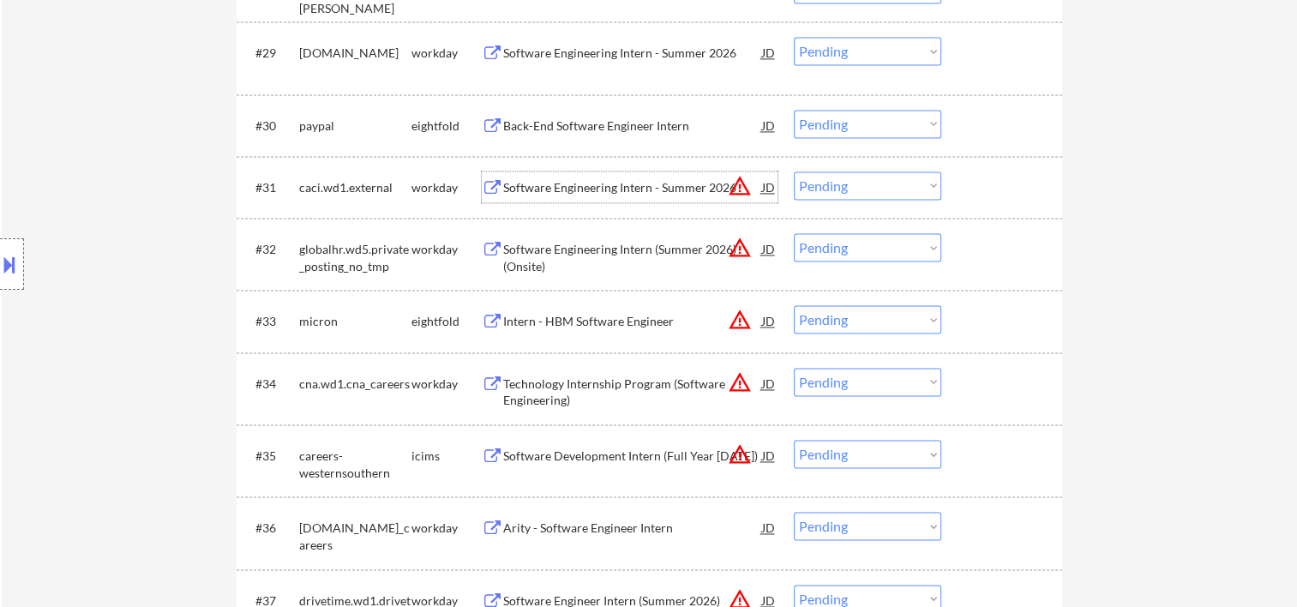
click at [970, 194] on div at bounding box center [1003, 186] width 75 height 31
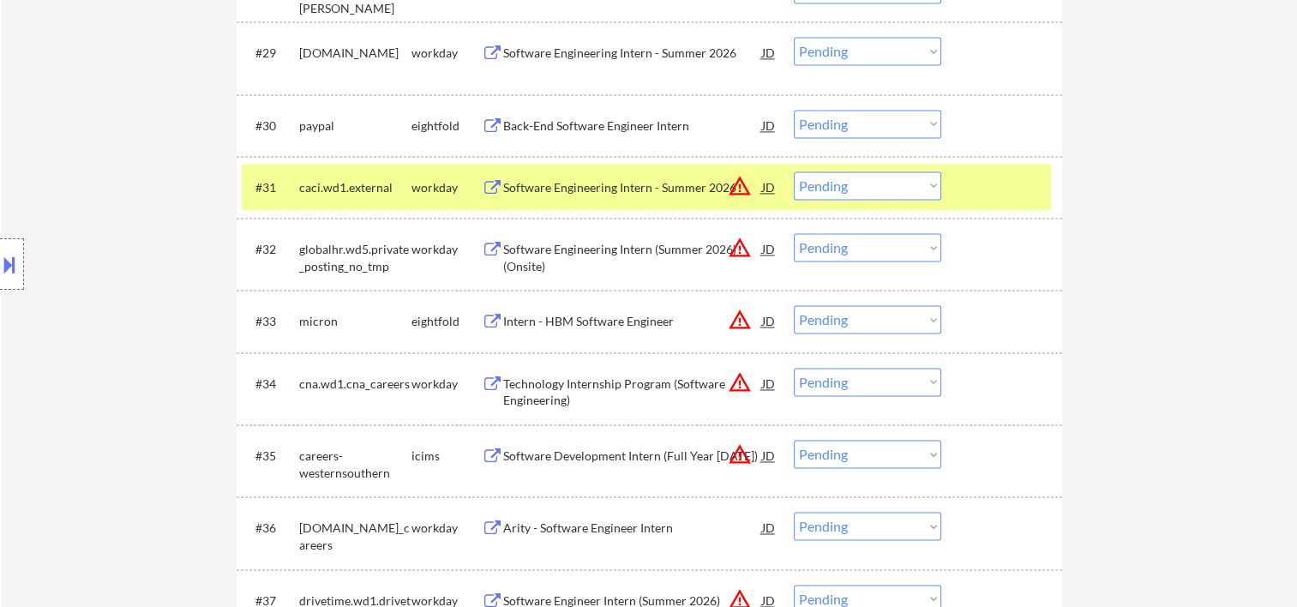
click at [934, 189] on select "Choose an option... Pending Applied Excluded (Questions) Excluded (Expired) Exc…" at bounding box center [867, 185] width 147 height 28
click at [794, 171] on select "Choose an option... Pending Applied Excluded (Questions) Excluded (Expired) Exc…" at bounding box center [867, 185] width 147 height 28
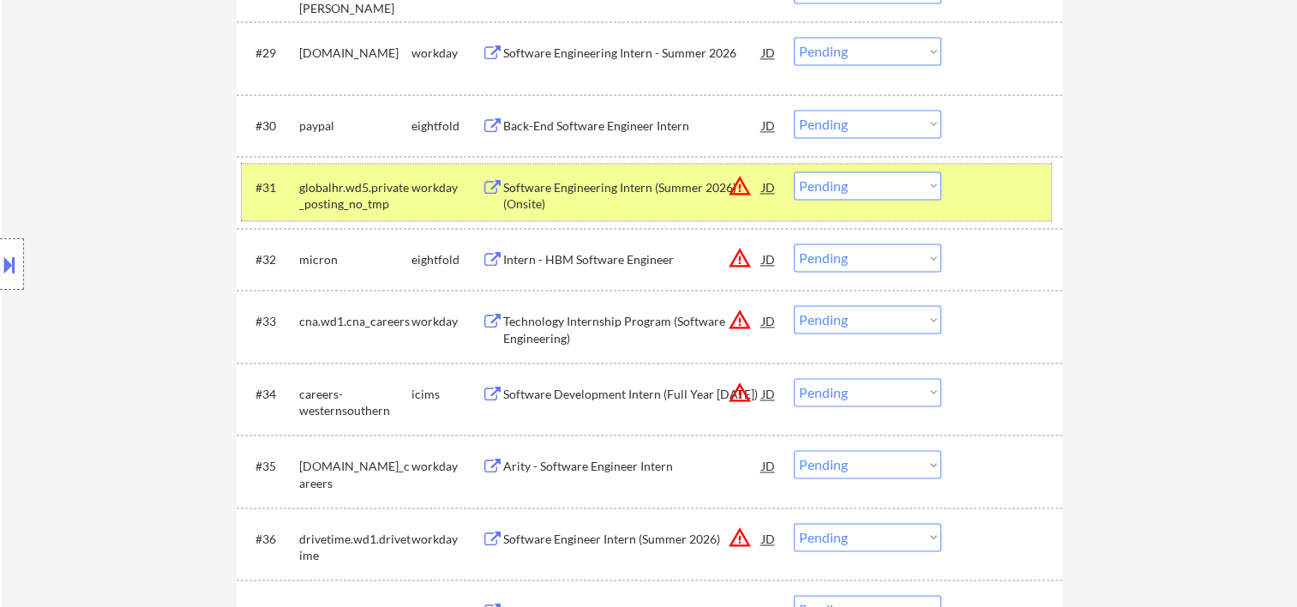
click at [1035, 202] on div "#31 globalhr.wd5.private_posting_no_tmp workday Software Engineering Intern (Su…" at bounding box center [646, 192] width 809 height 57
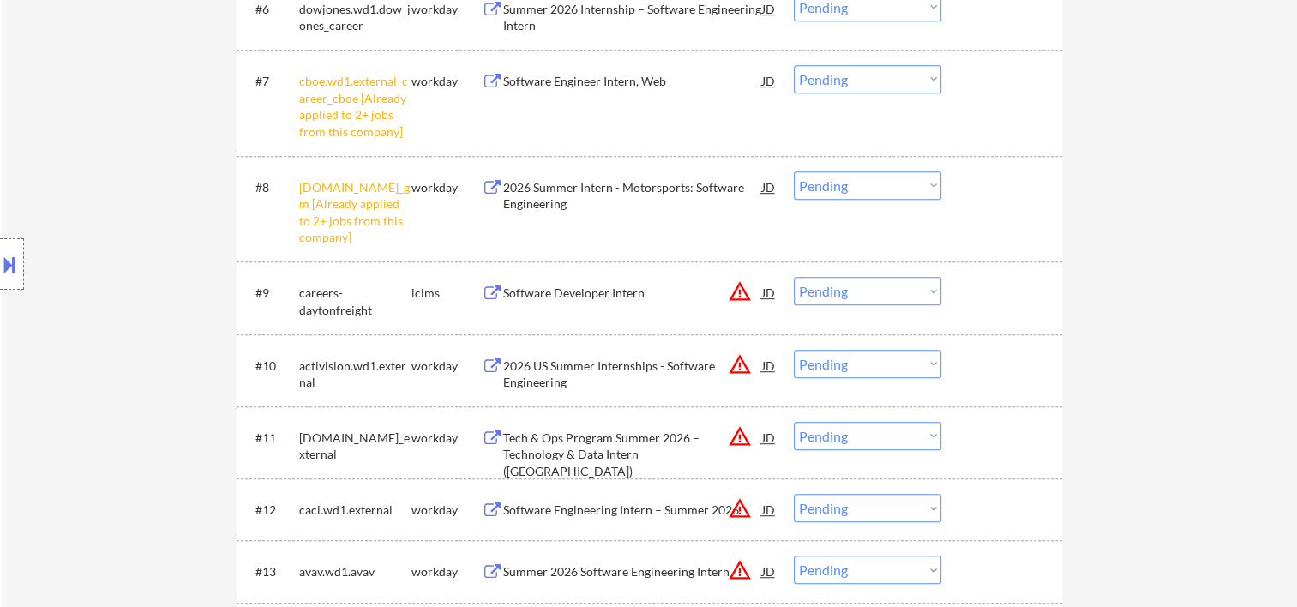
scroll to position [1143, 0]
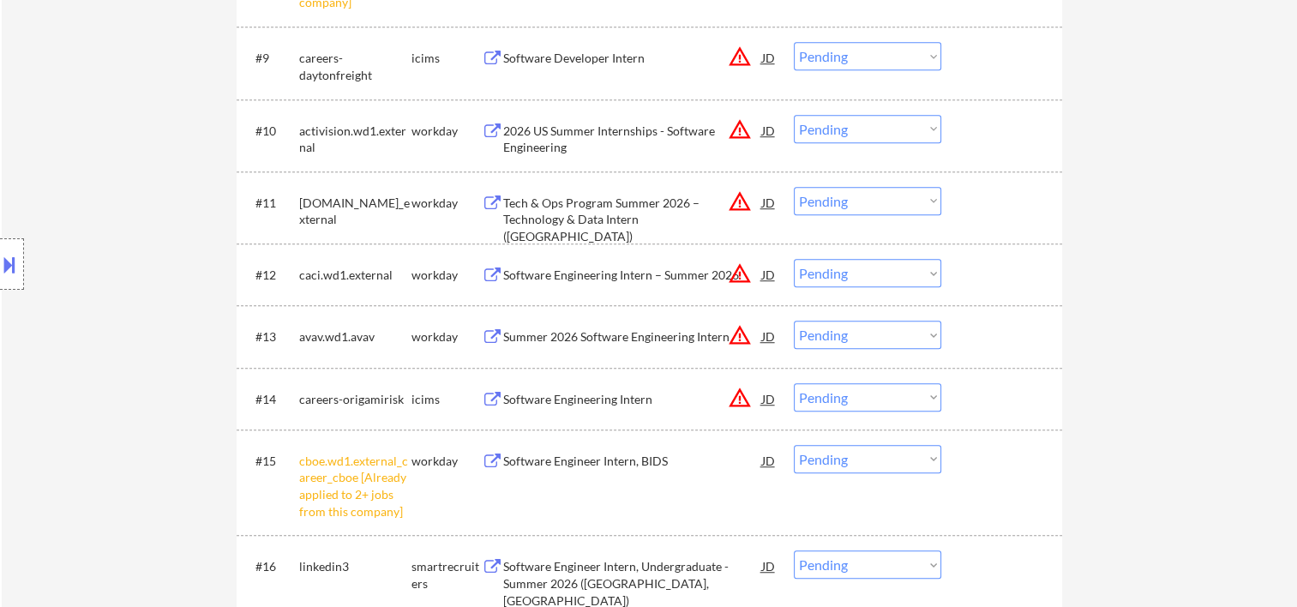
drag, startPoint x: 1016, startPoint y: 339, endPoint x: 985, endPoint y: 339, distance: 30.9
click at [1015, 339] on div at bounding box center [1003, 336] width 75 height 31
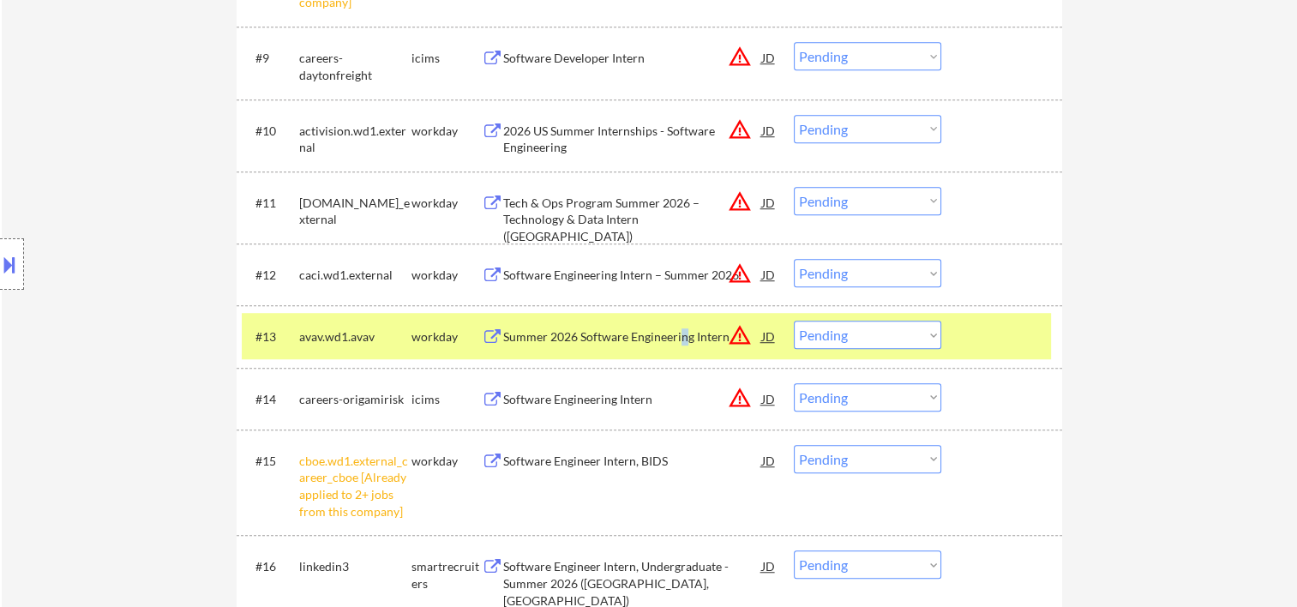
click at [679, 333] on div "Summer 2026 Software Engineering Intern" at bounding box center [632, 336] width 259 height 17
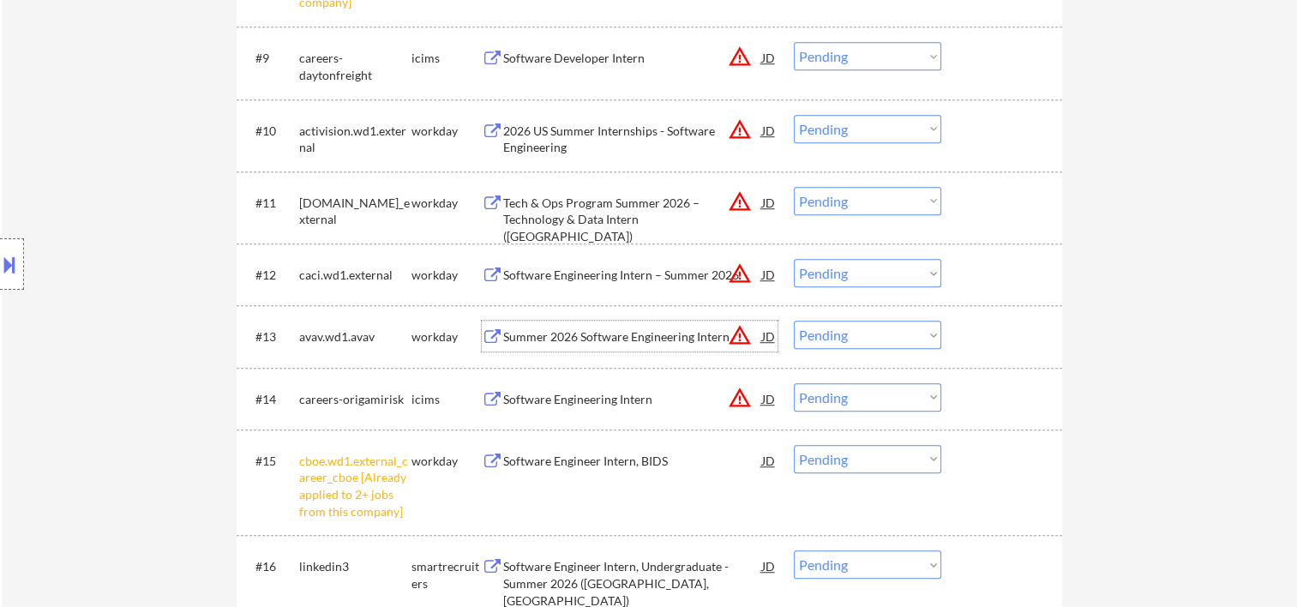
click at [978, 333] on div at bounding box center [1003, 336] width 75 height 31
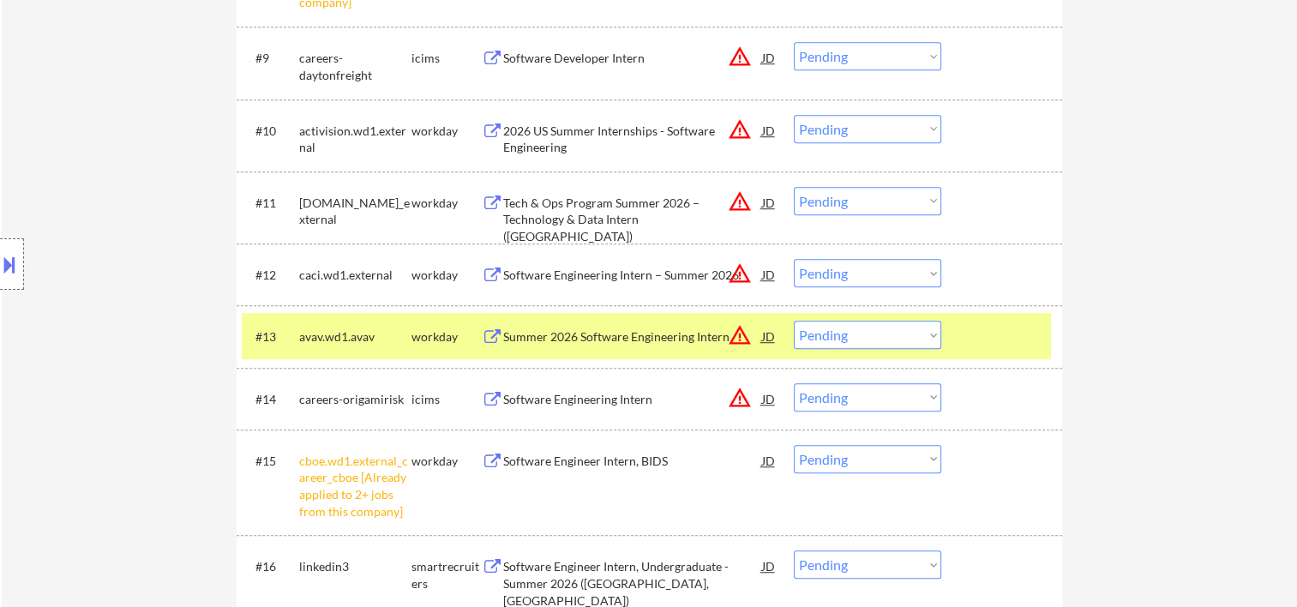
click at [929, 333] on select "Choose an option... Pending Applied Excluded (Questions) Excluded (Expired) Exc…" at bounding box center [867, 335] width 147 height 28
click at [794, 321] on select "Choose an option... Pending Applied Excluded (Questions) Excluded (Expired) Exc…" at bounding box center [867, 335] width 147 height 28
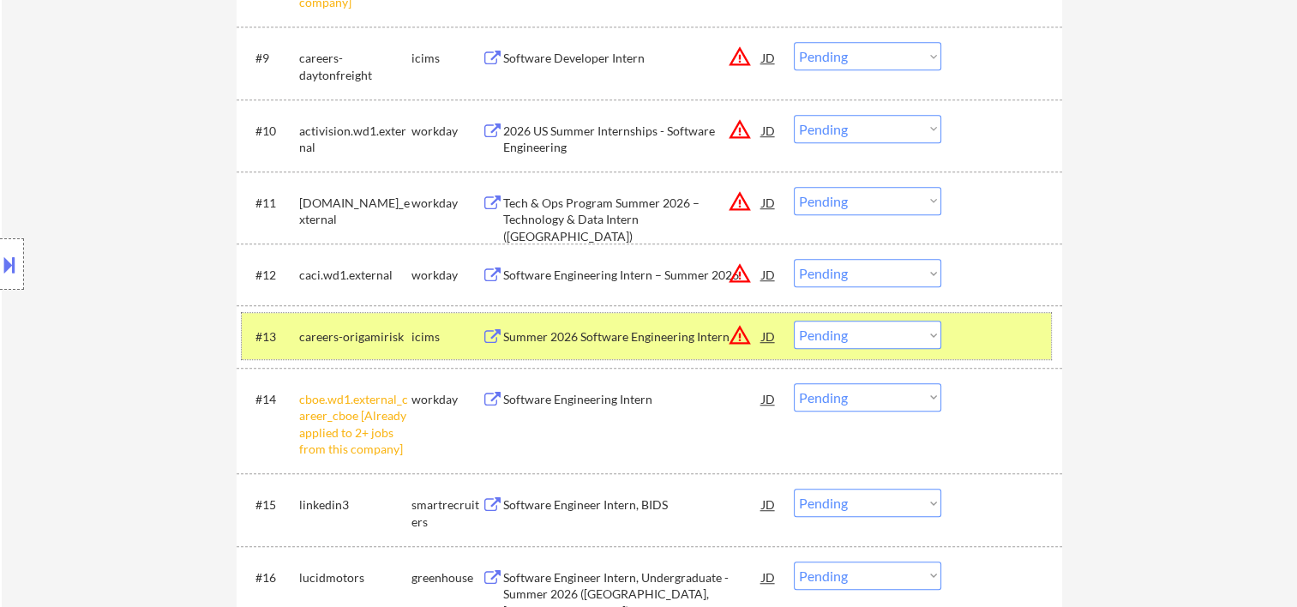
click at [1005, 338] on div at bounding box center [1003, 336] width 75 height 31
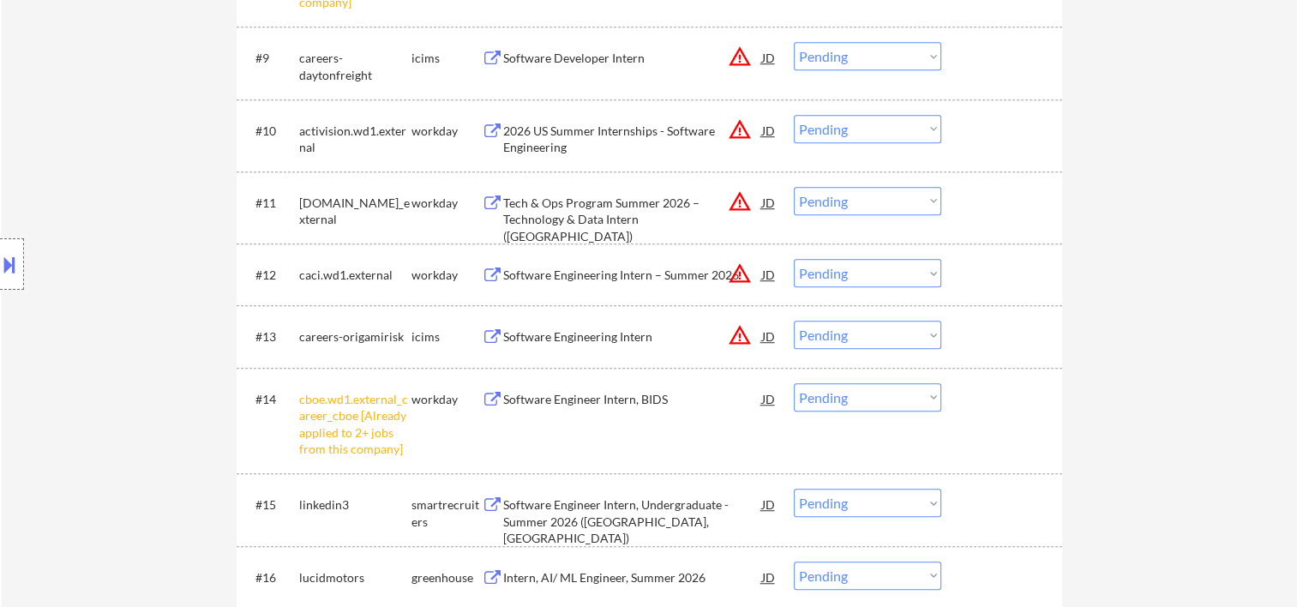
click at [1017, 332] on div at bounding box center [1003, 336] width 75 height 31
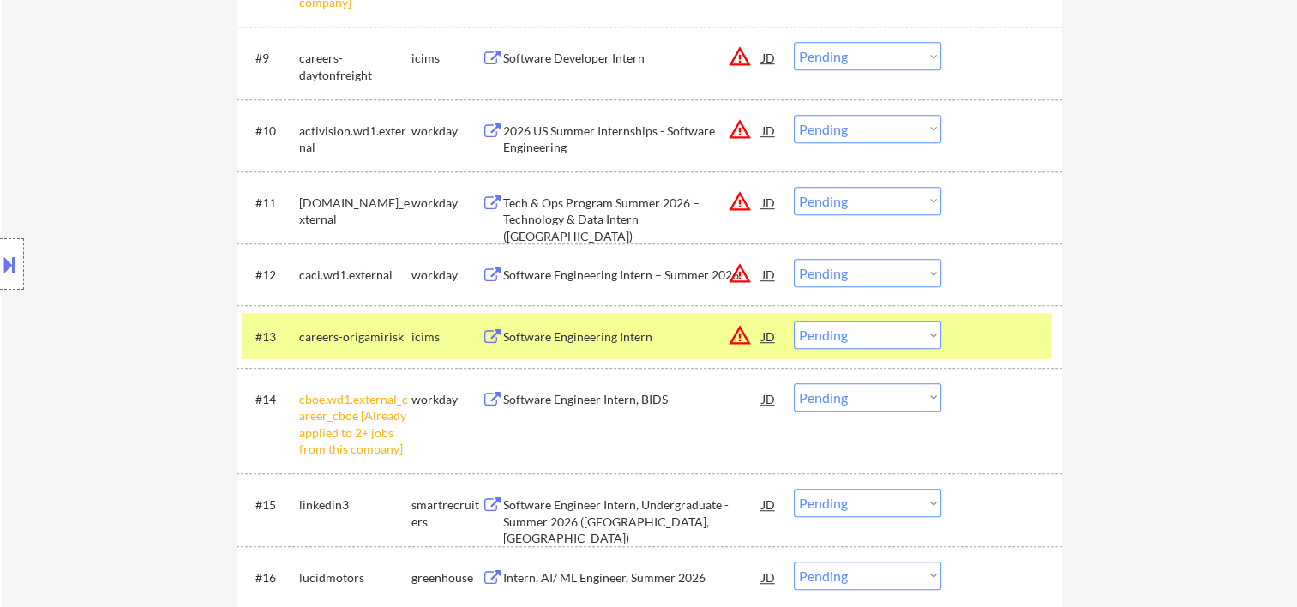
click at [627, 346] on div "Software Engineering Intern" at bounding box center [632, 336] width 259 height 31
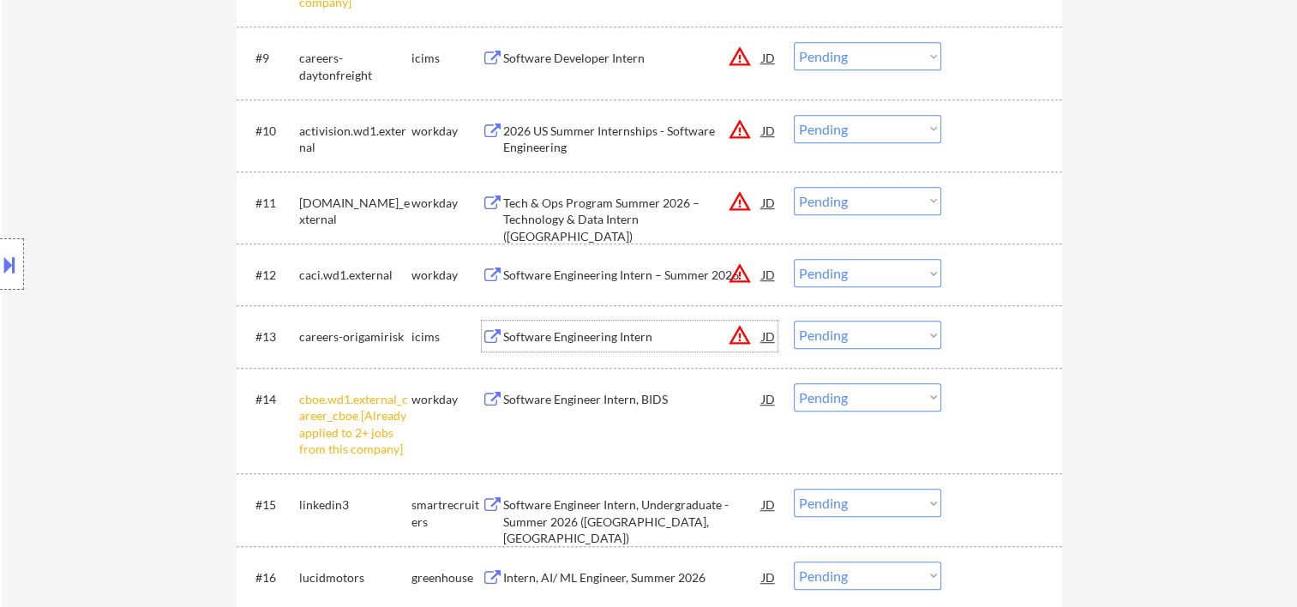
scroll to position [1428, 0]
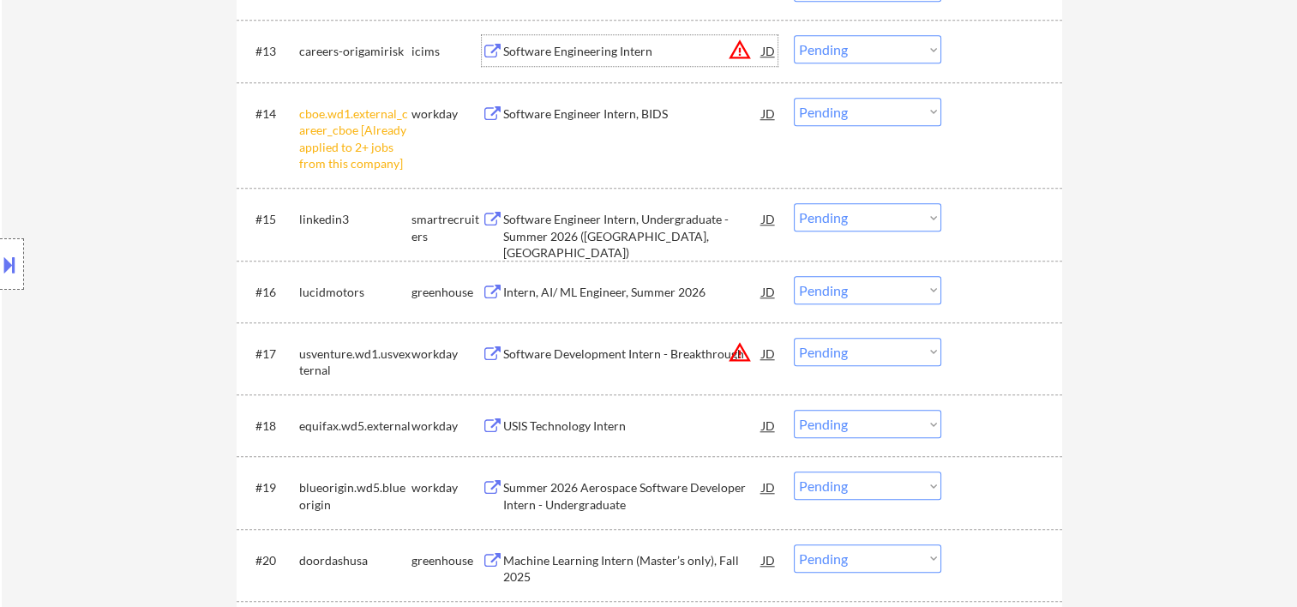
drag, startPoint x: 998, startPoint y: 287, endPoint x: 958, endPoint y: 288, distance: 39.4
click at [998, 286] on div at bounding box center [1003, 291] width 75 height 31
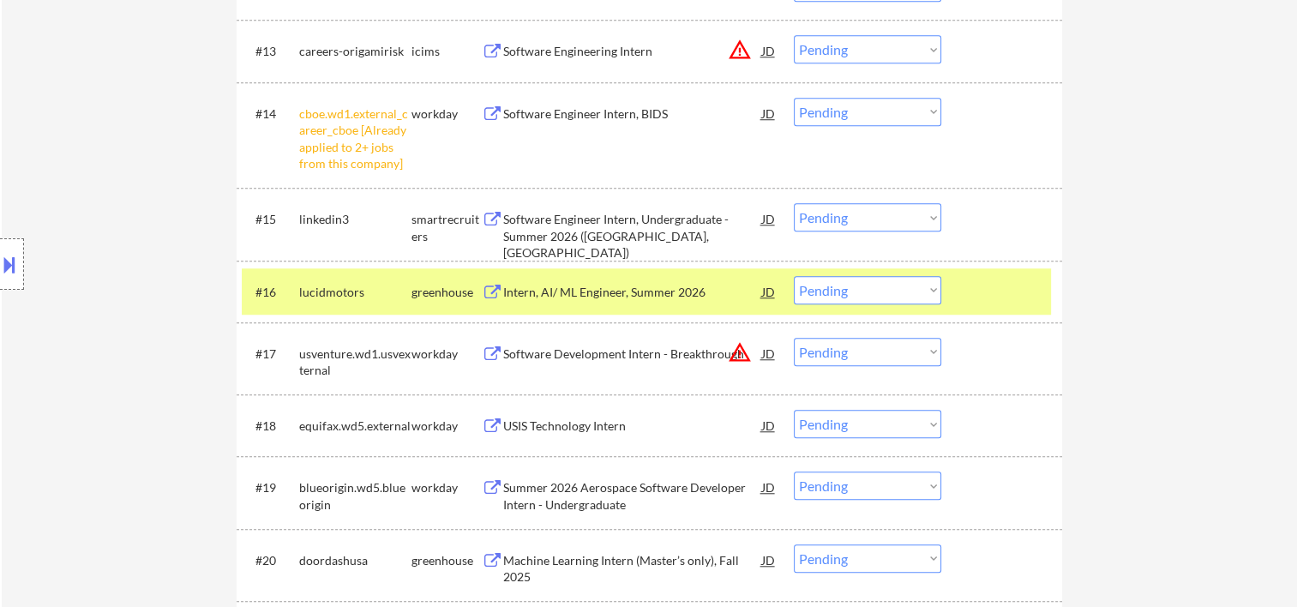
click at [633, 288] on div "Intern, AI/ ML Engineer, Summer 2026" at bounding box center [632, 292] width 259 height 17
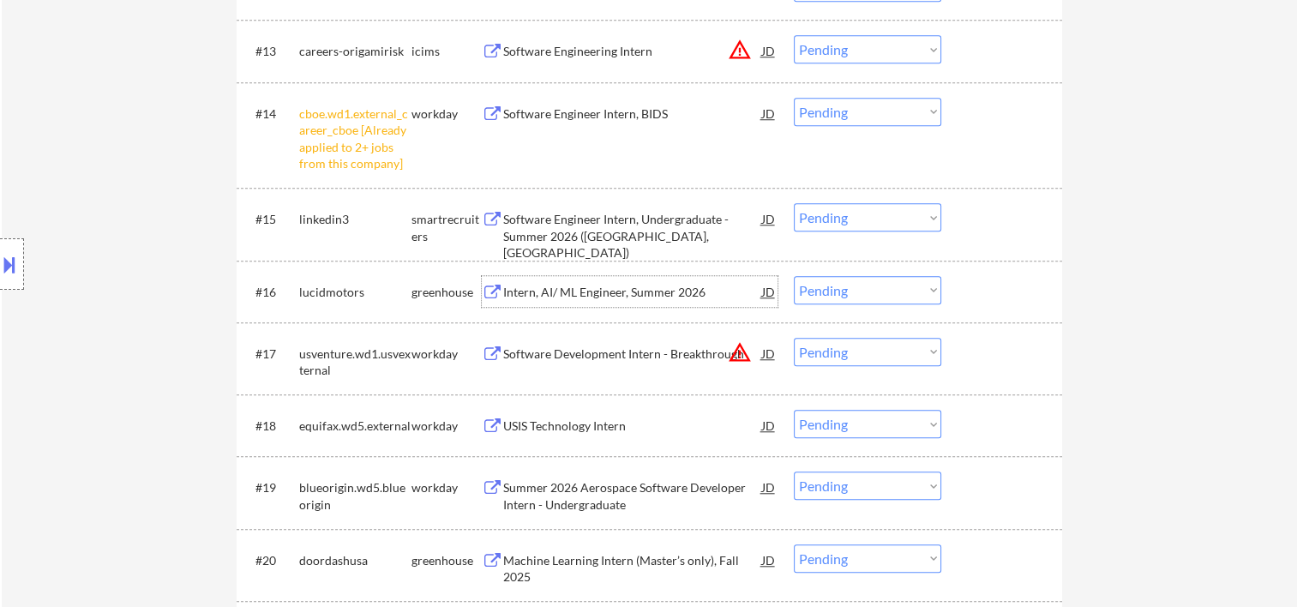
click at [985, 285] on div at bounding box center [1003, 291] width 75 height 31
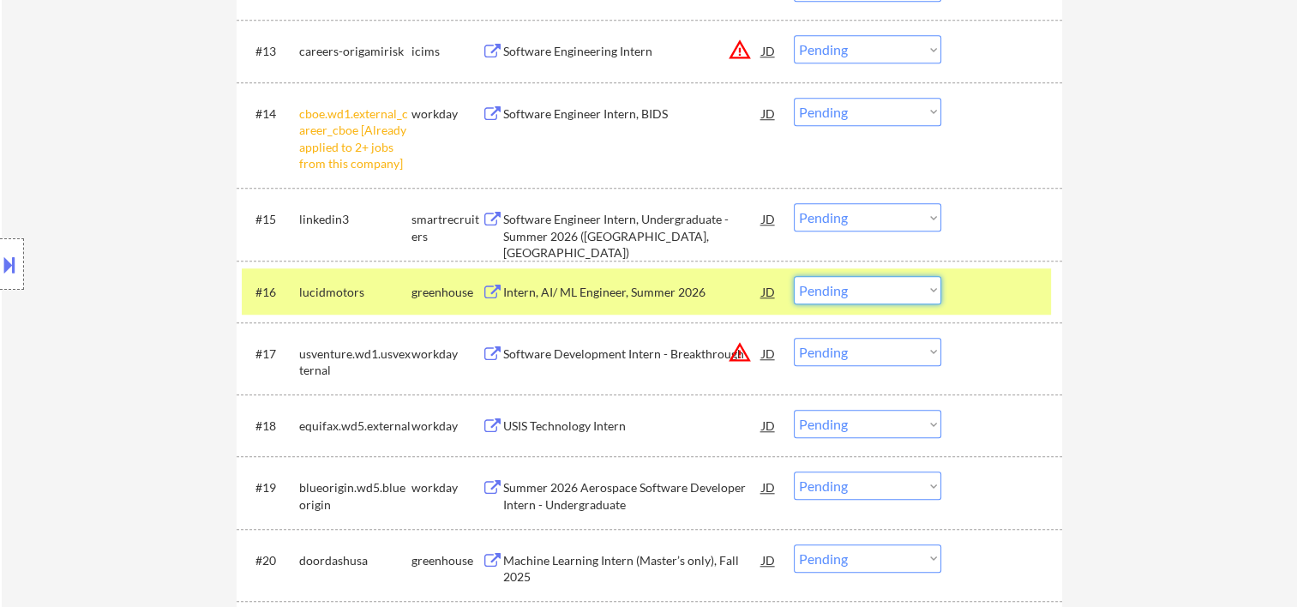
click at [906, 289] on select "Choose an option... Pending Applied Excluded (Questions) Excluded (Expired) Exc…" at bounding box center [867, 290] width 147 height 28
click at [794, 276] on select "Choose an option... Pending Applied Excluded (Questions) Excluded (Expired) Exc…" at bounding box center [867, 290] width 147 height 28
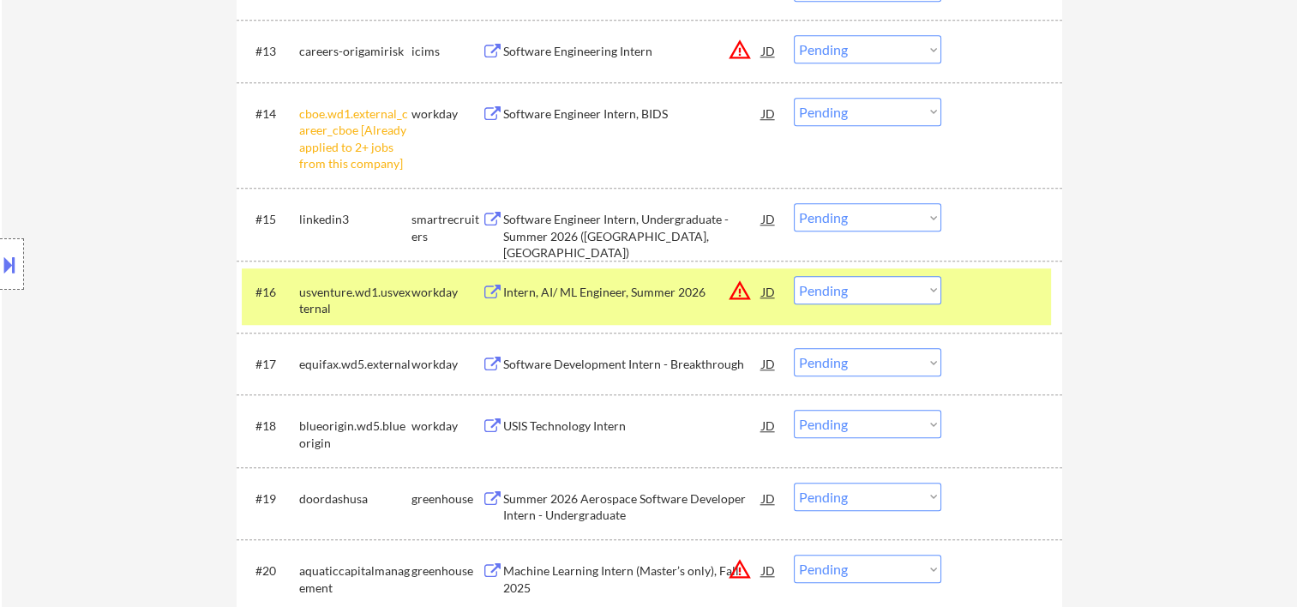
click at [1016, 300] on div at bounding box center [1003, 291] width 75 height 31
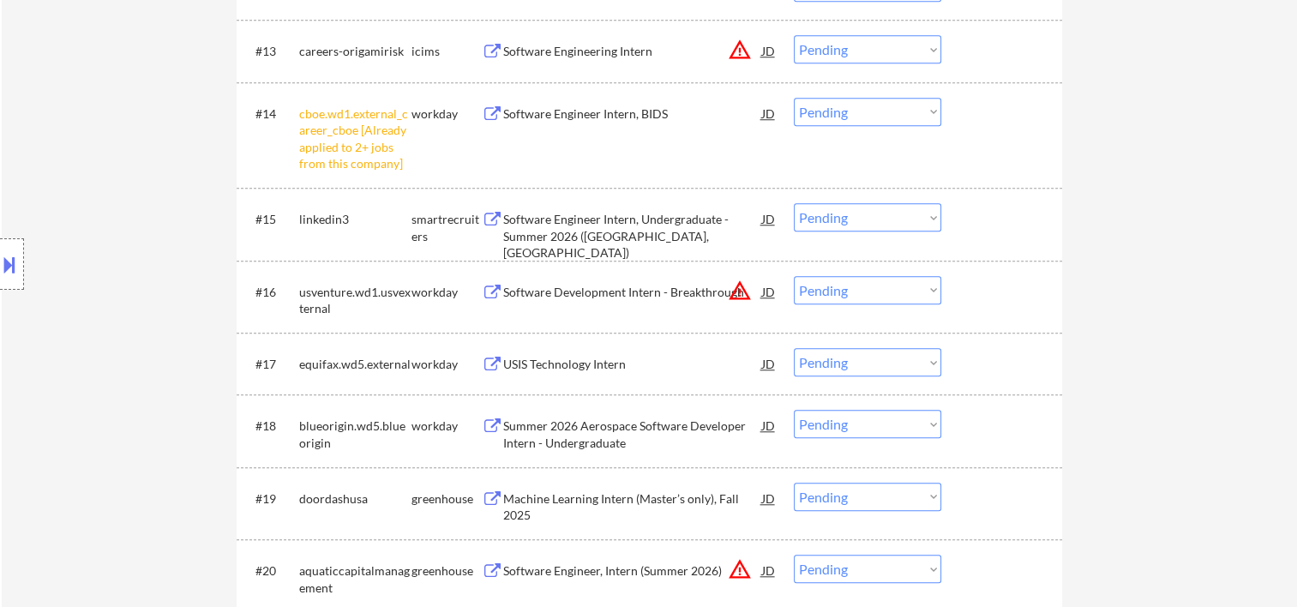
click at [992, 226] on div at bounding box center [1003, 218] width 75 height 31
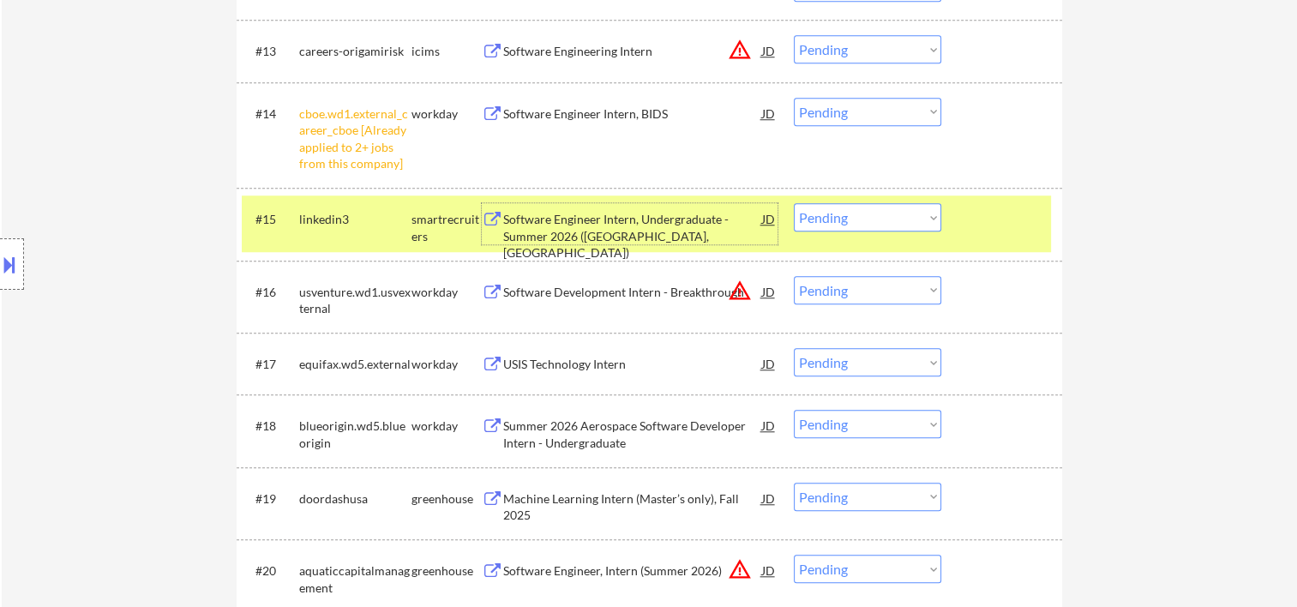
click at [675, 213] on div "Software Engineer Intern, Undergraduate - Summer 2026 ([GEOGRAPHIC_DATA], [GEOG…" at bounding box center [632, 236] width 259 height 51
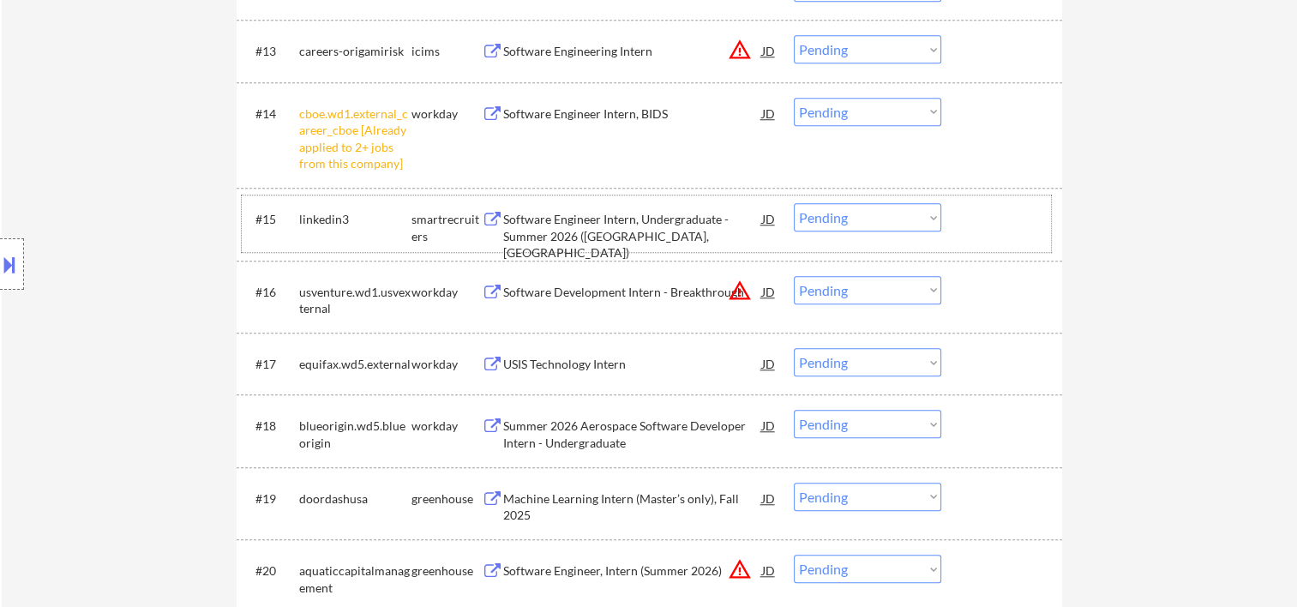
click at [975, 219] on div at bounding box center [1003, 218] width 75 height 31
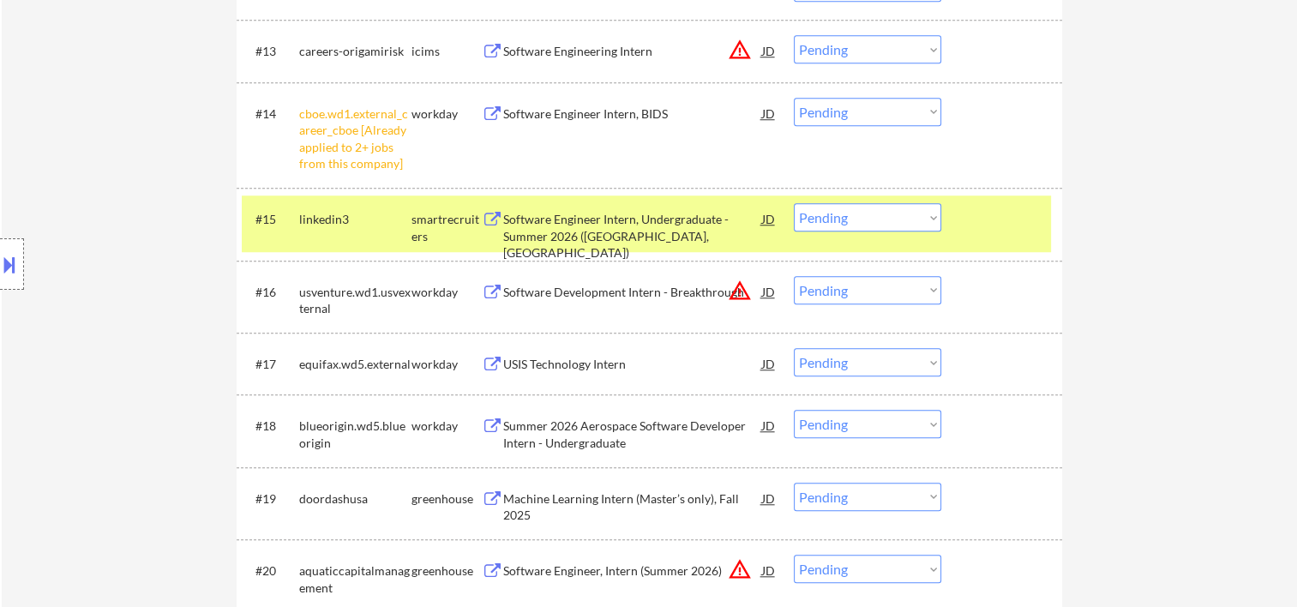
click at [929, 219] on select "Choose an option... Pending Applied Excluded (Questions) Excluded (Expired) Exc…" at bounding box center [867, 217] width 147 height 28
click at [794, 203] on select "Choose an option... Pending Applied Excluded (Questions) Excluded (Expired) Exc…" at bounding box center [867, 217] width 147 height 28
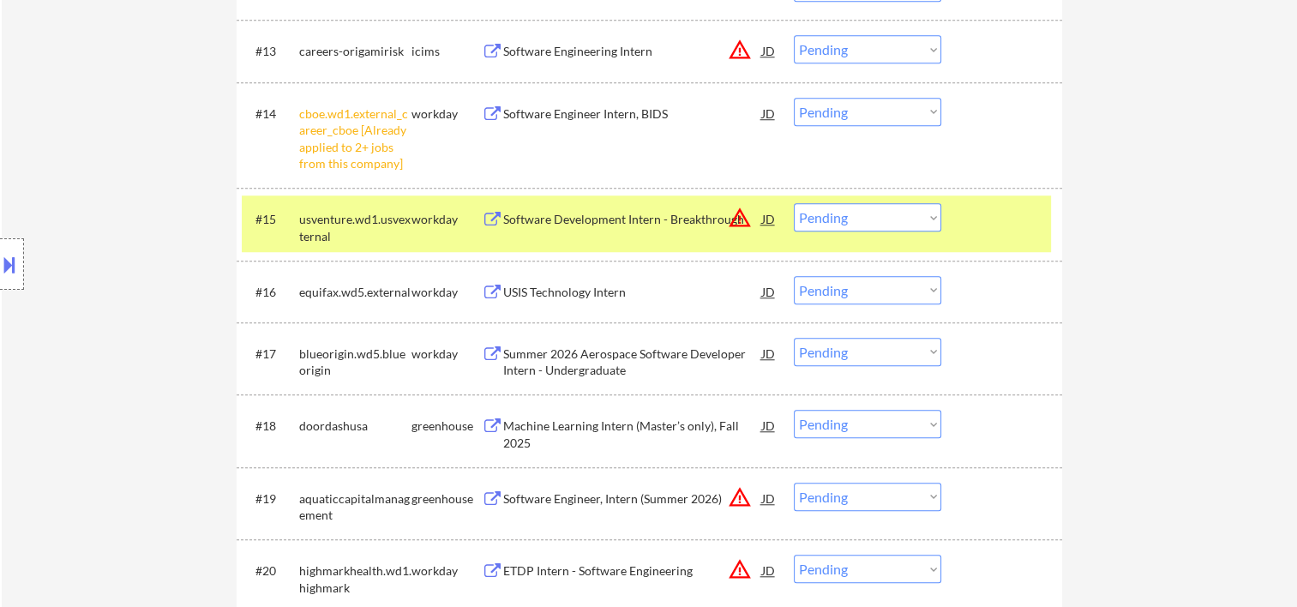
click at [975, 217] on div at bounding box center [1003, 218] width 75 height 31
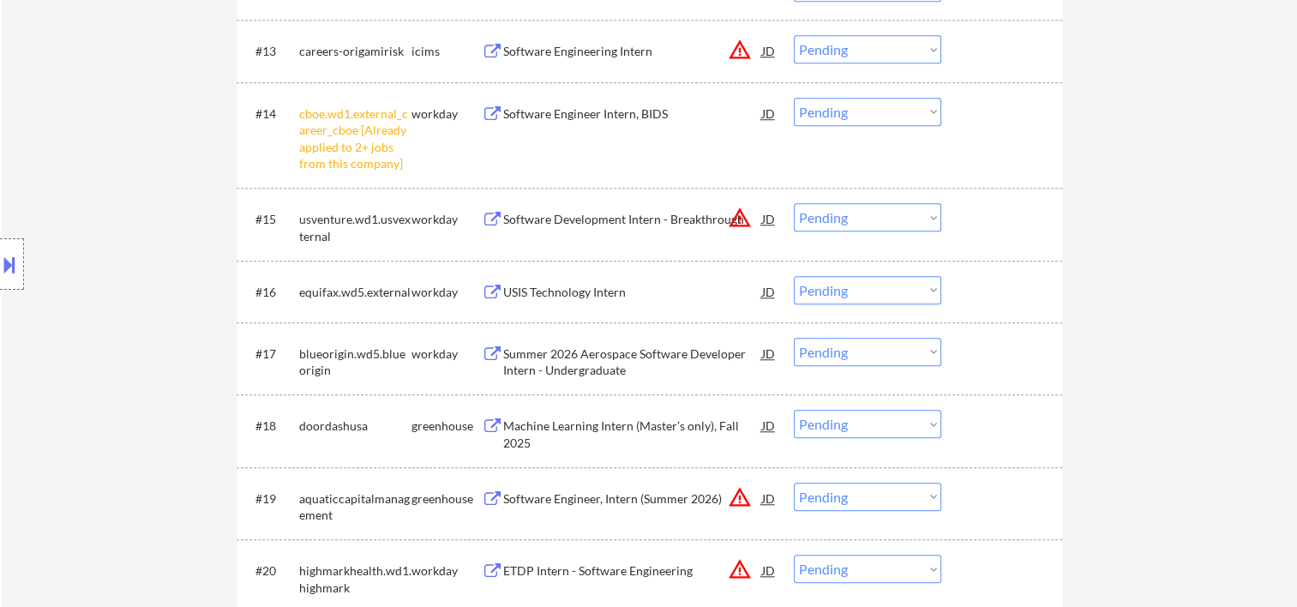
click at [1006, 219] on div at bounding box center [1003, 218] width 75 height 31
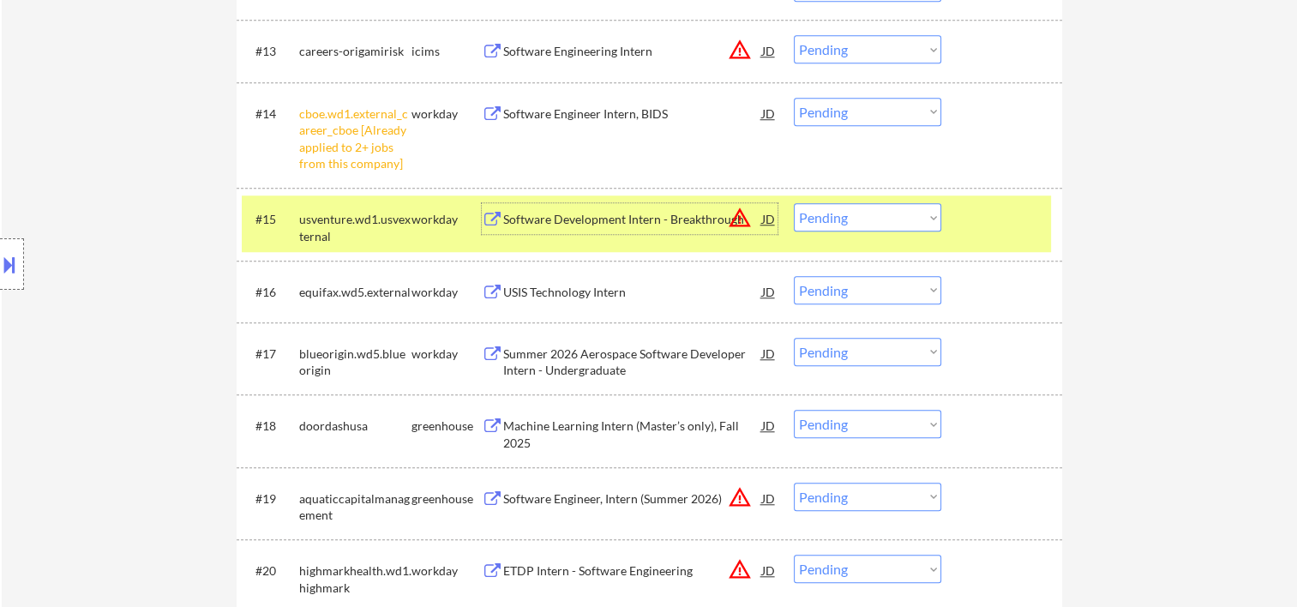
click at [524, 205] on div "Software Development Intern - Breakthrough" at bounding box center [632, 218] width 259 height 31
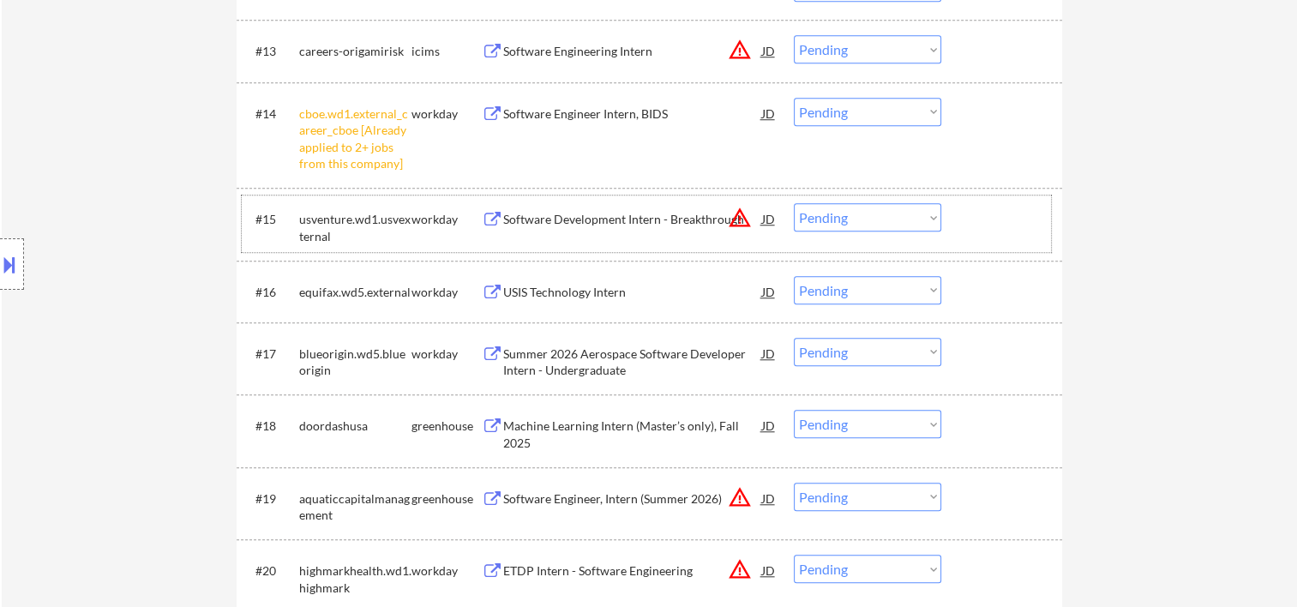
click at [957, 224] on div "#15 usventure.wd1.usvexternal workday Software Development Intern - Breakthroug…" at bounding box center [646, 223] width 809 height 57
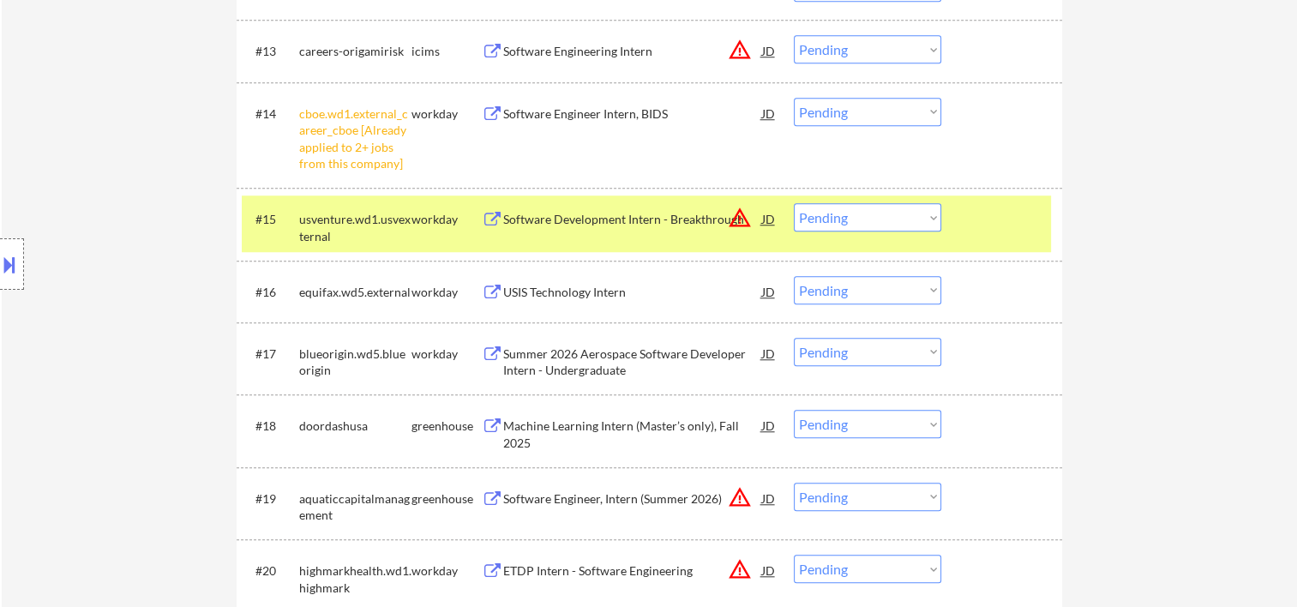
click at [891, 221] on select "Choose an option... Pending Applied Excluded (Questions) Excluded (Expired) Exc…" at bounding box center [867, 217] width 147 height 28
click at [794, 203] on select "Choose an option... Pending Applied Excluded (Questions) Excluded (Expired) Exc…" at bounding box center [867, 217] width 147 height 28
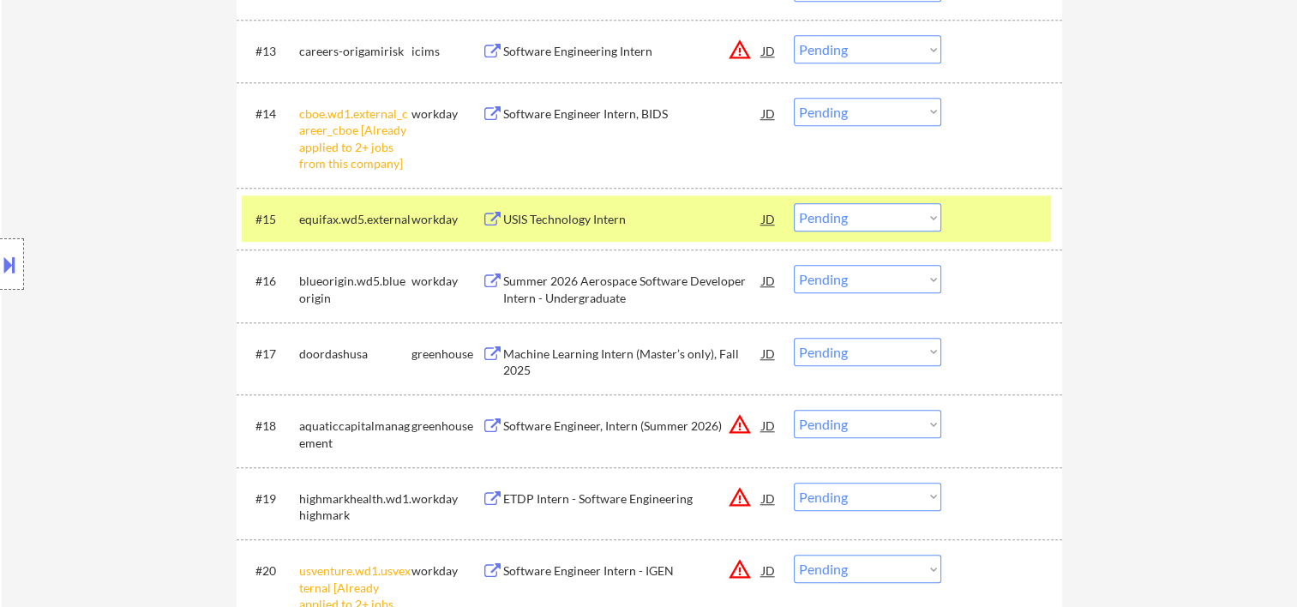
click at [1006, 213] on div at bounding box center [1003, 218] width 75 height 31
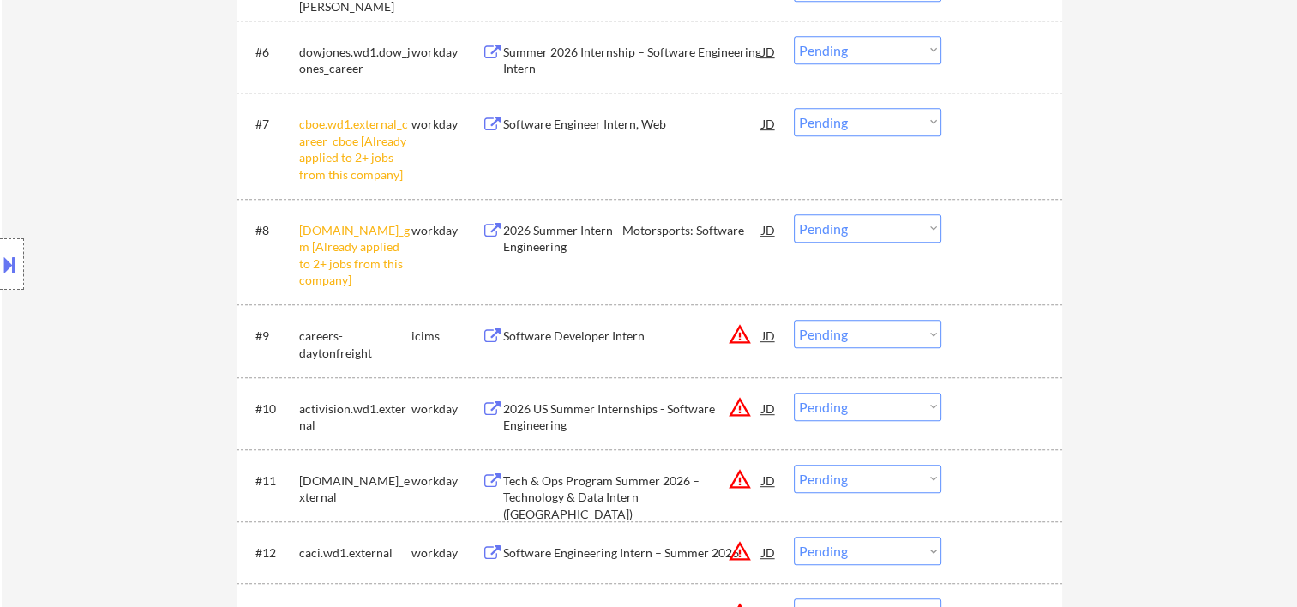
scroll to position [857, 0]
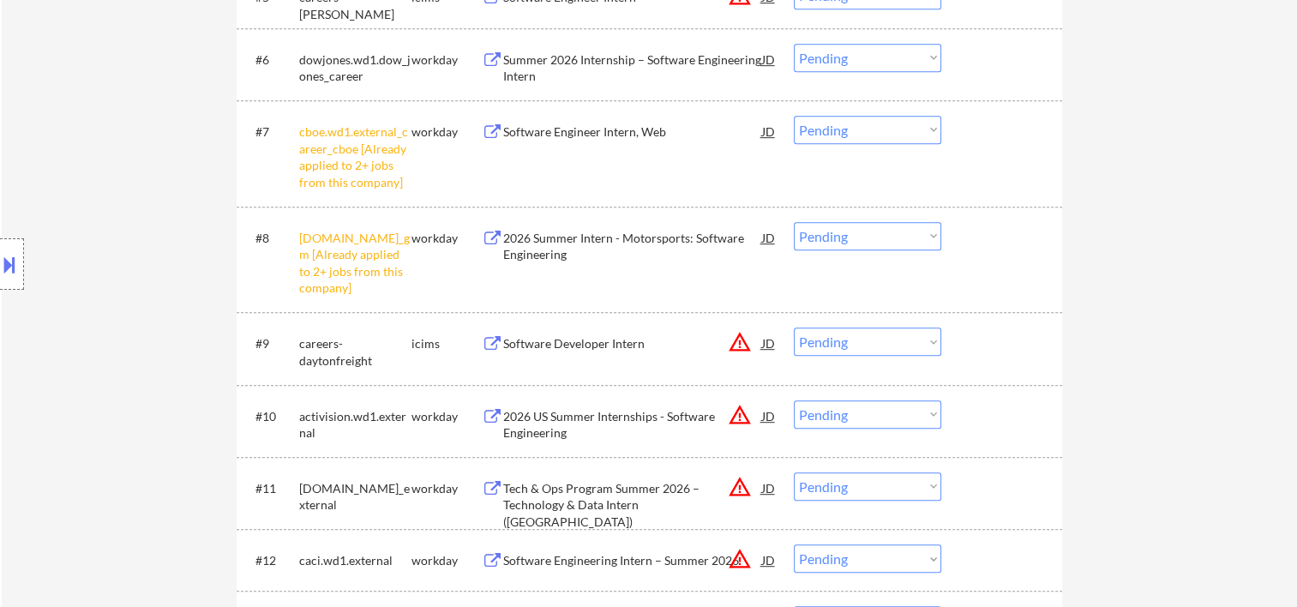
click at [966, 418] on div at bounding box center [1003, 415] width 75 height 31
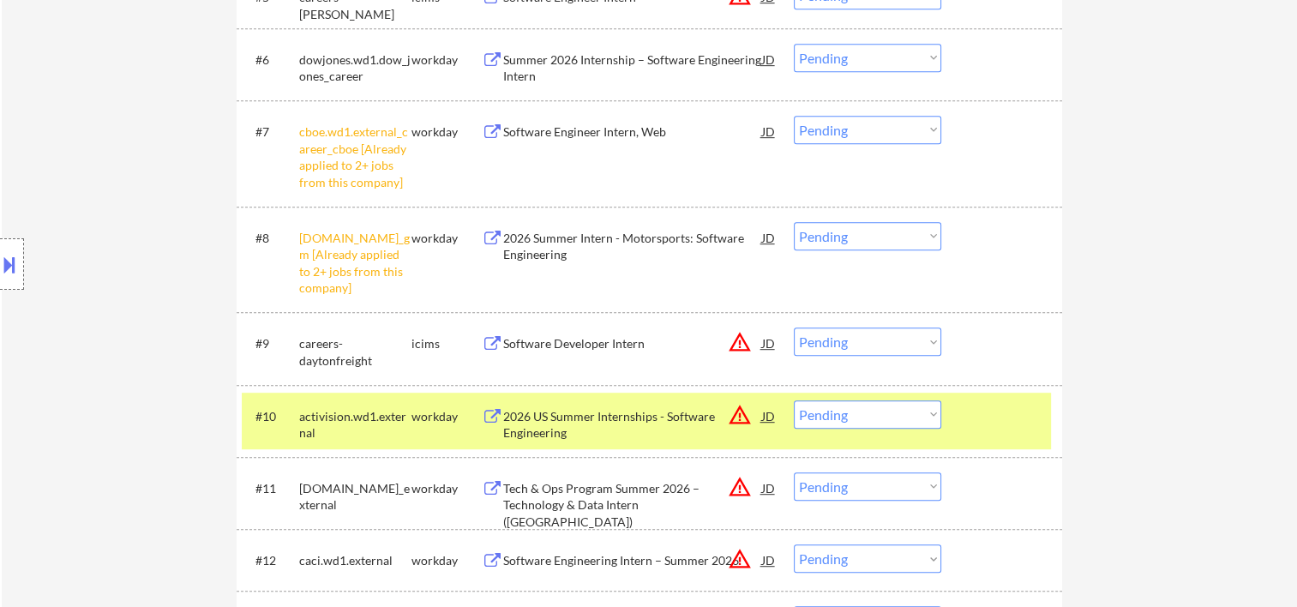
click at [687, 412] on div "2026 US Summer Internships - Software Engineering" at bounding box center [632, 424] width 259 height 33
